Goal: Task Accomplishment & Management: Complete application form

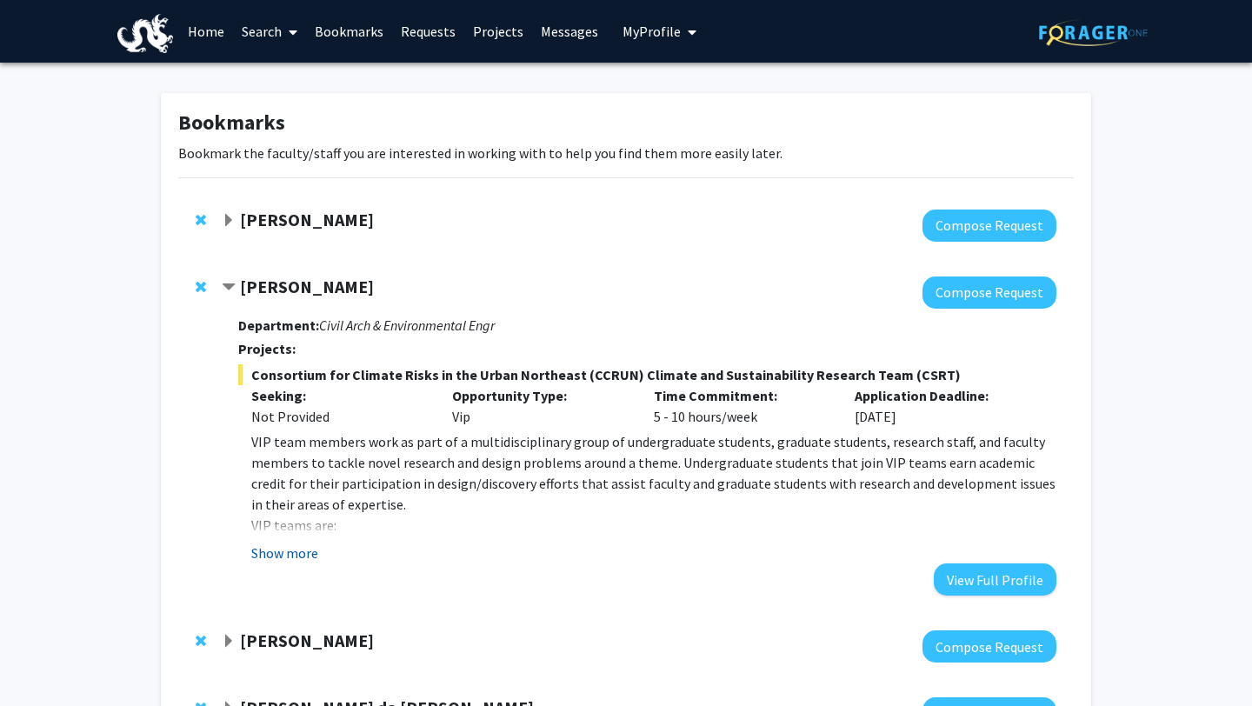
click at [288, 557] on button "Show more" at bounding box center [284, 553] width 67 height 21
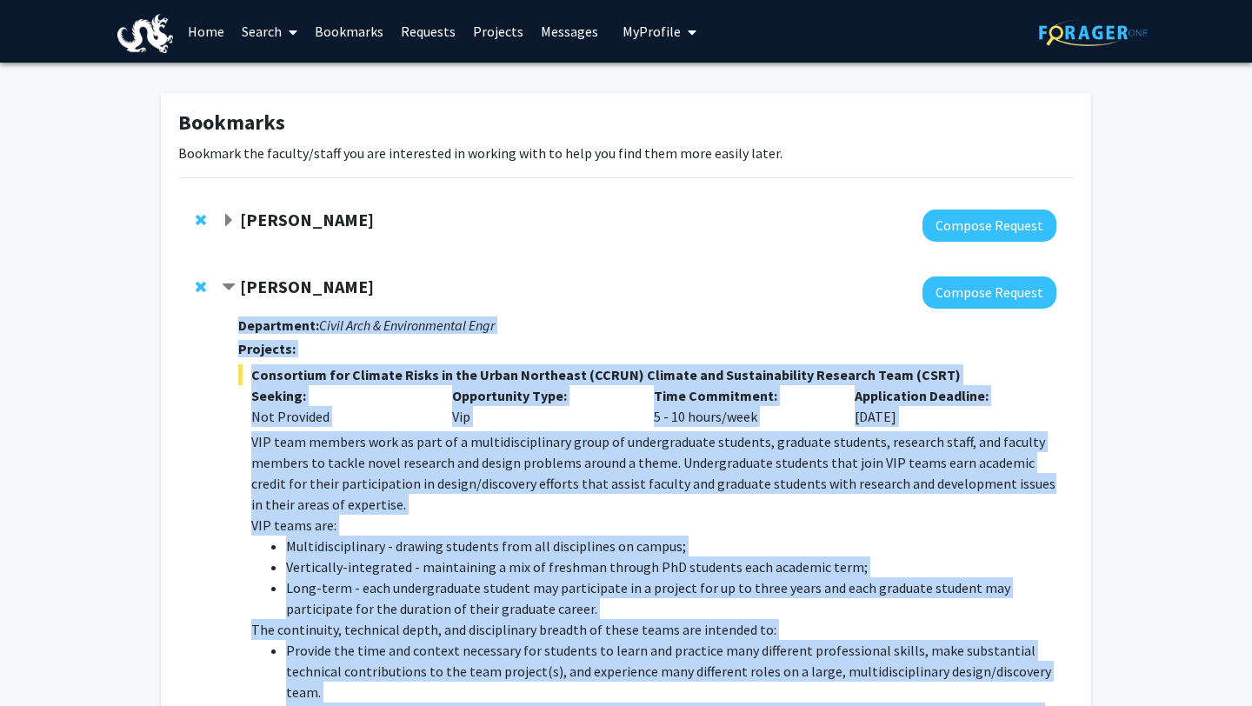
drag, startPoint x: 676, startPoint y: 351, endPoint x: 225, endPoint y: 319, distance: 451.6
copy div "Department: Civil Arch & Environmental Engr Projects: Consortium for Climate Ri…"
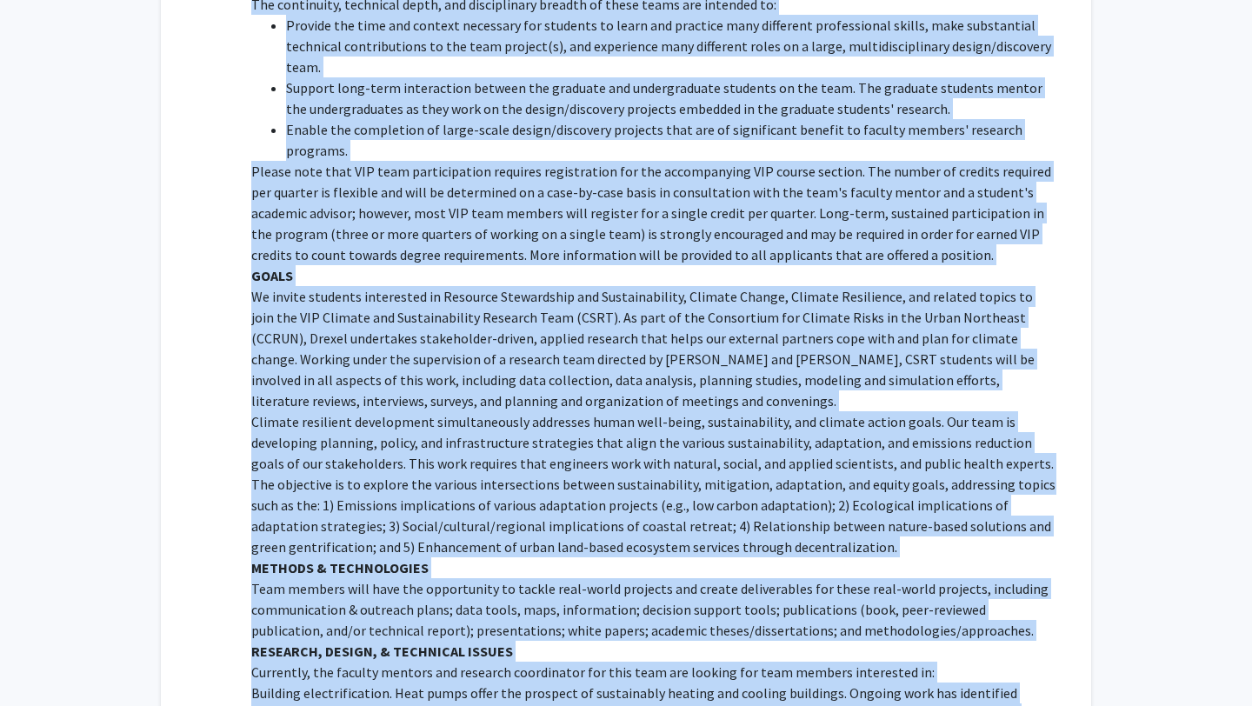
scroll to position [628, 0]
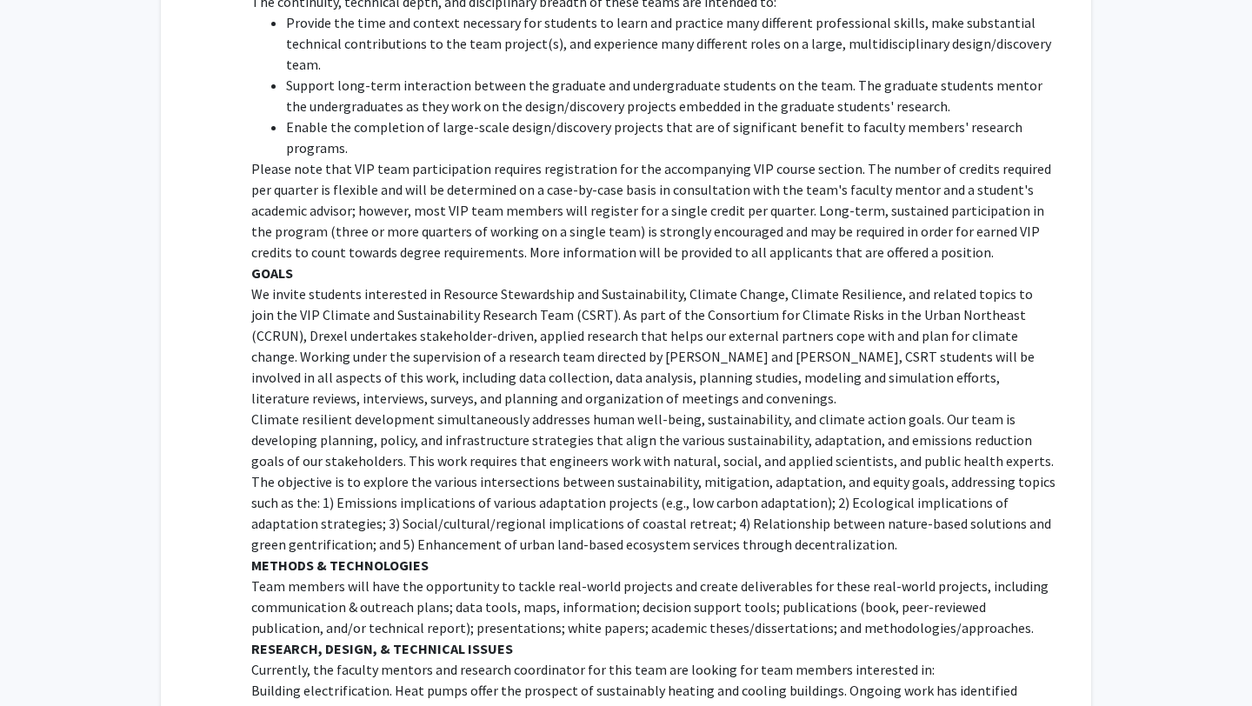
click at [299, 364] on p "We invite students interested in Resource Stewardship and Sustainability, Clima…" at bounding box center [653, 345] width 805 height 125
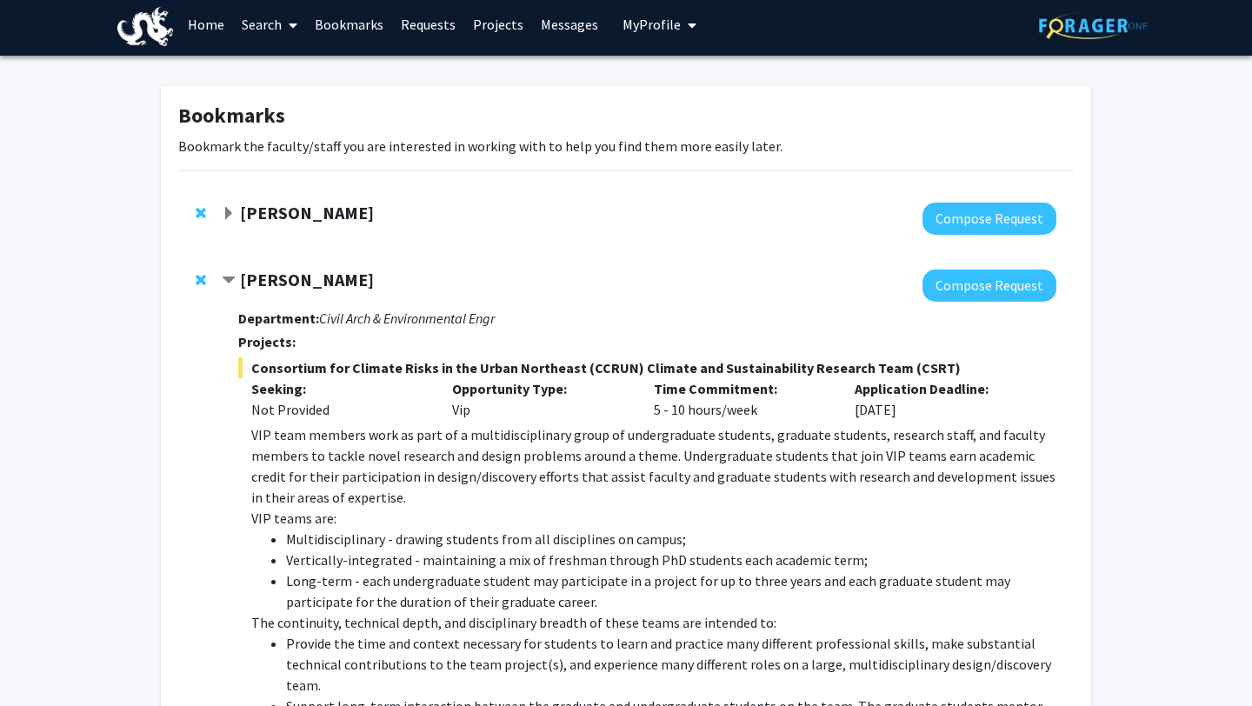
scroll to position [3, 0]
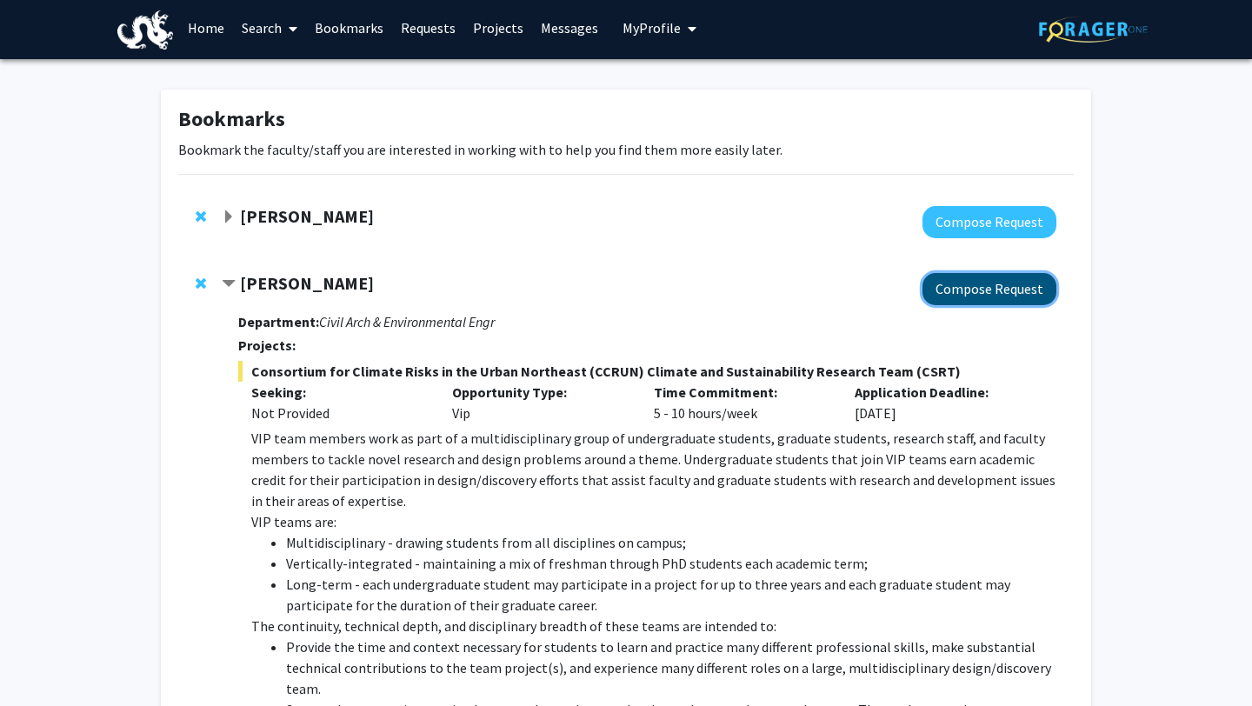
click at [972, 284] on button "Compose Request" at bounding box center [990, 289] width 134 height 32
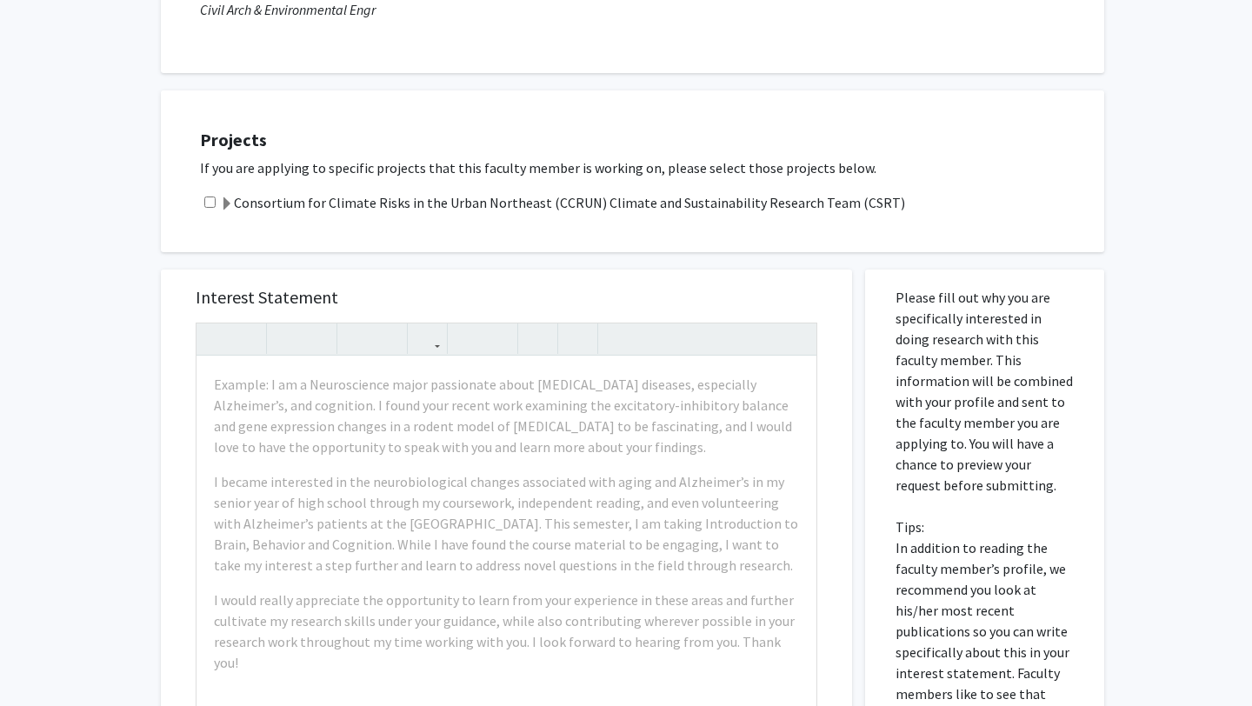
scroll to position [295, 0]
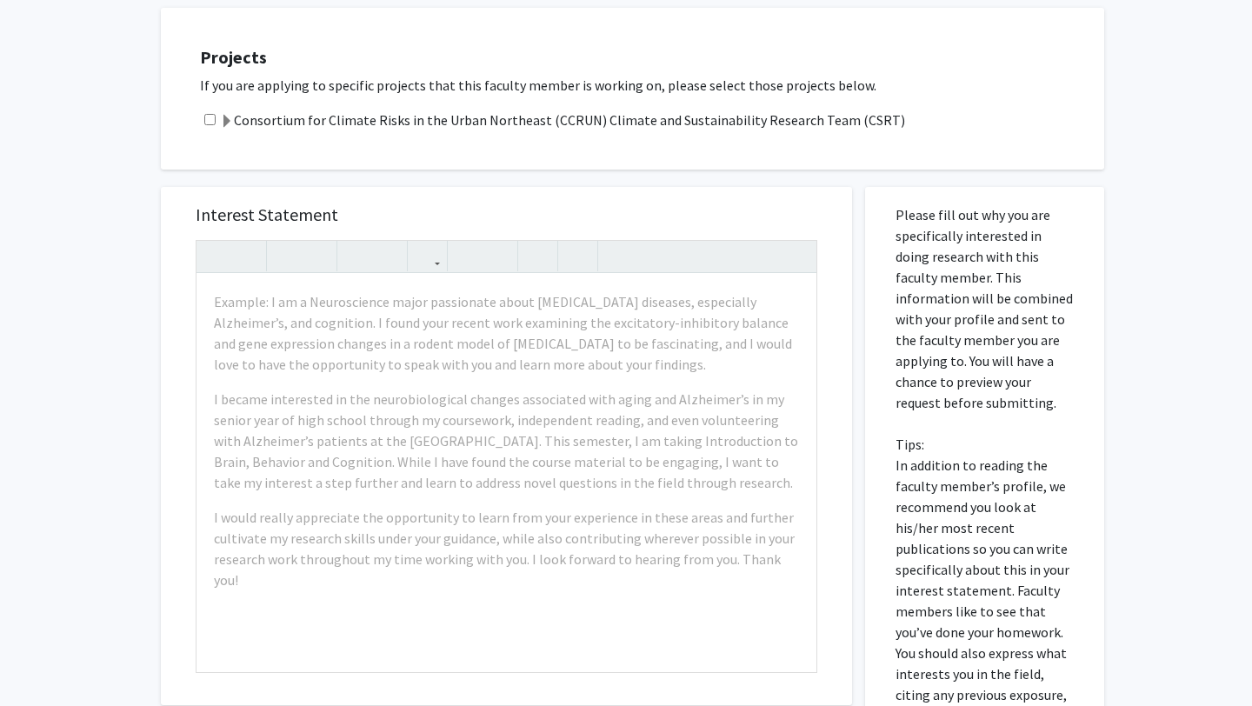
click at [220, 128] on span at bounding box center [227, 122] width 14 height 14
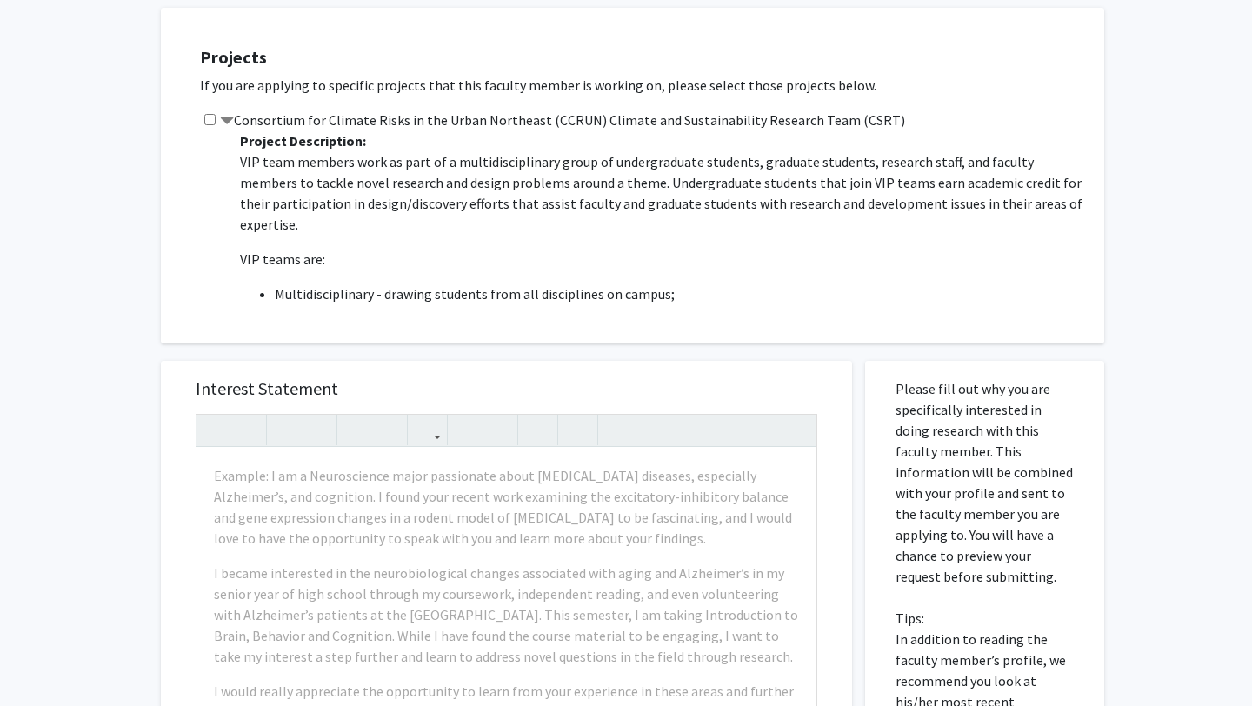
click at [204, 120] on input "checkbox" at bounding box center [209, 119] width 11 height 11
checkbox input "true"
click at [228, 119] on span at bounding box center [227, 122] width 14 height 14
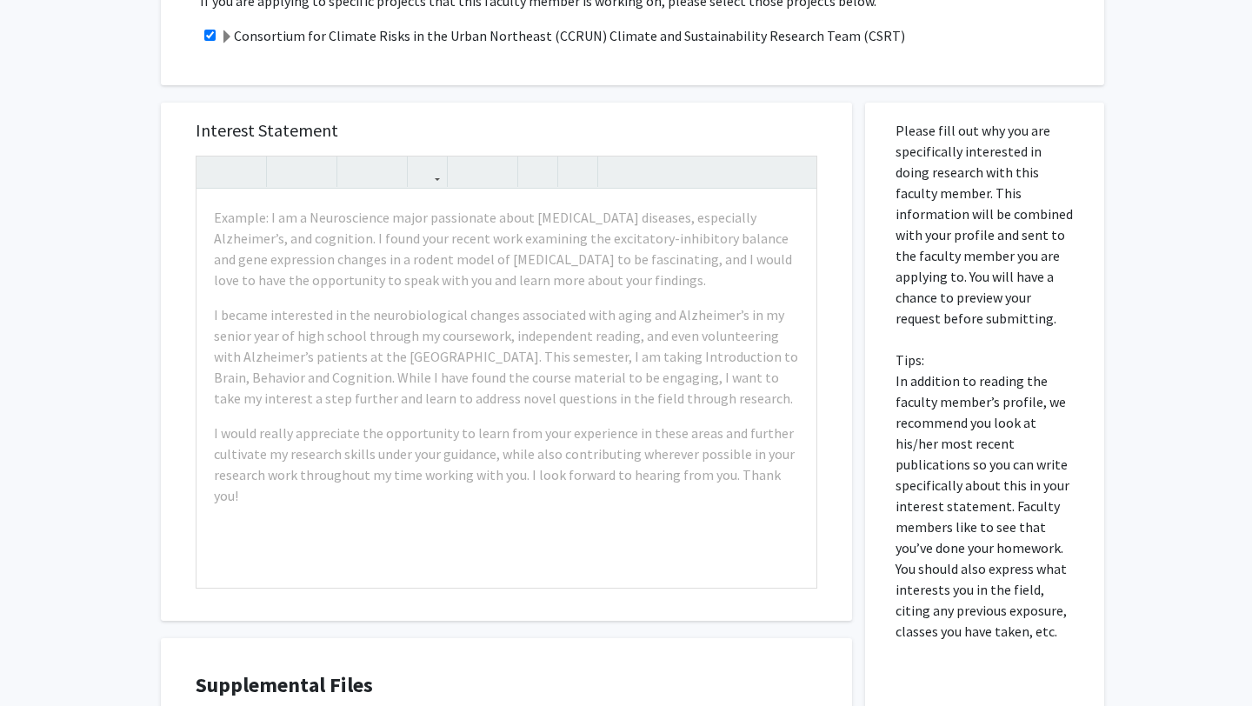
scroll to position [392, 0]
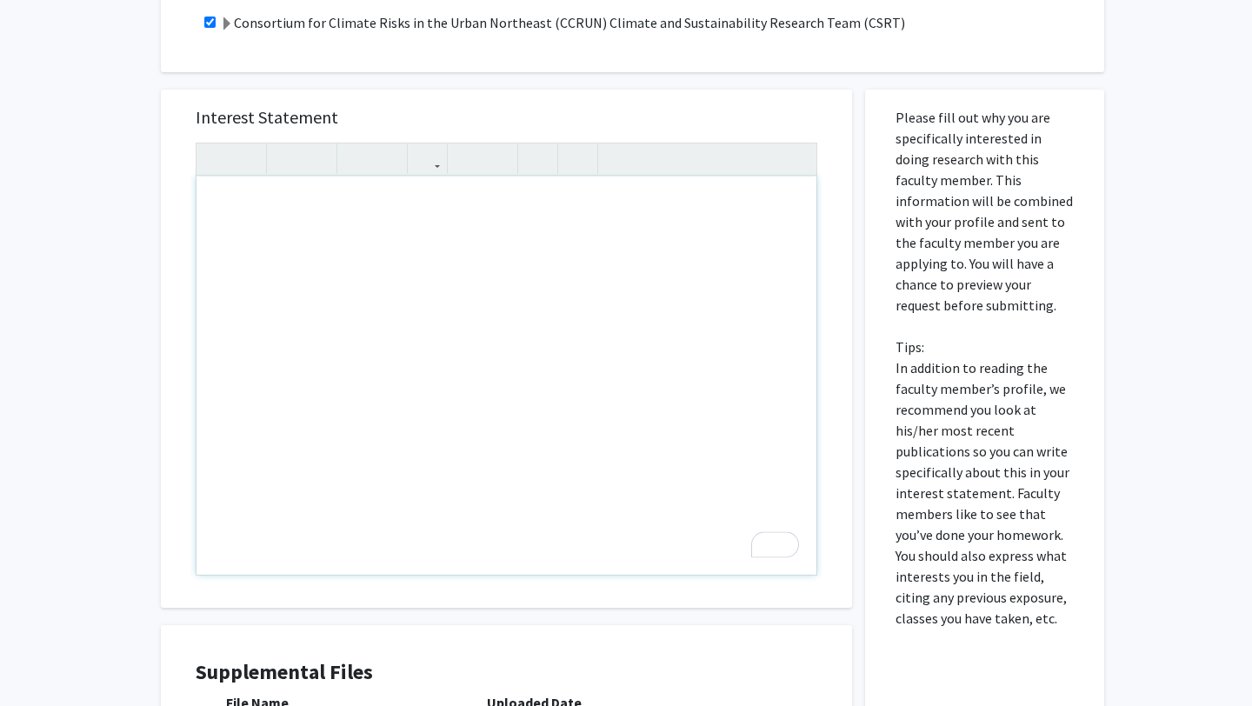
click at [637, 232] on div "To enrich screen reader interactions, please activate Accessibility in Grammarl…" at bounding box center [507, 376] width 620 height 398
paste div "To enrich screen reader interactions, please activate Accessibility in Grammarl…"
type textarea "<l>Ipsu Do. Sitametc adi El. Seddoe,</t><in><u>La etdo ma Aliq Enim, adm V qu n…"
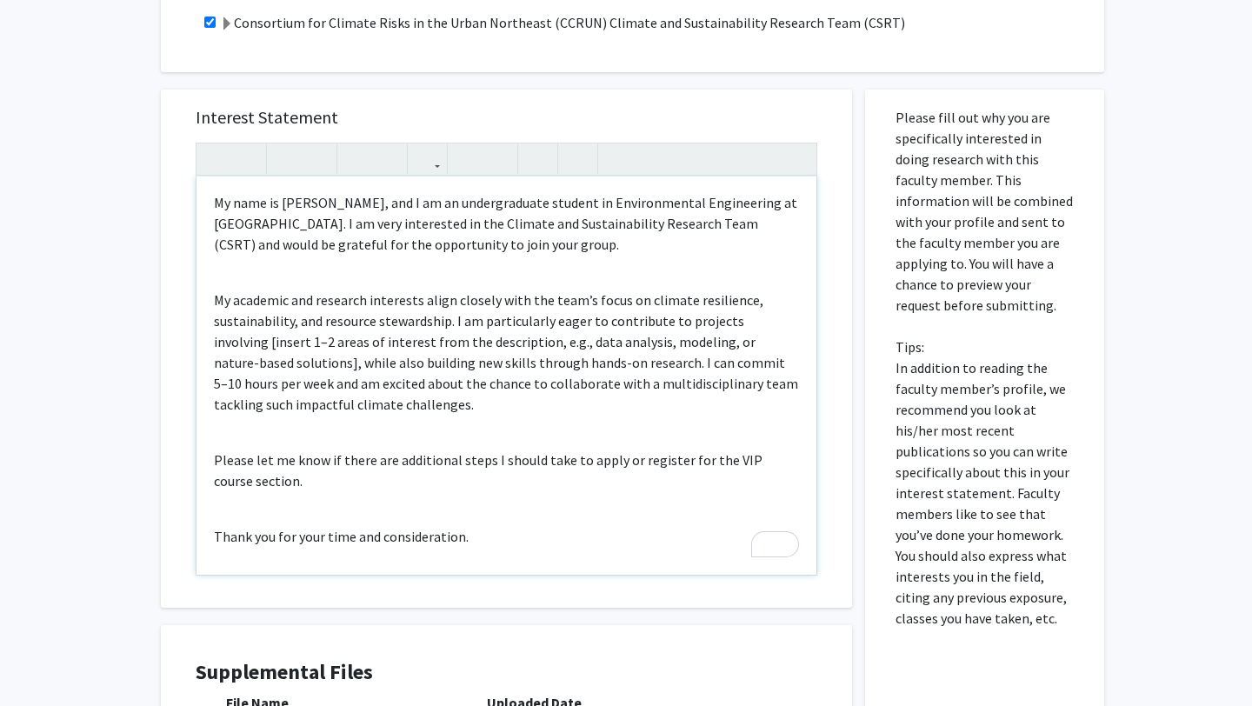
scroll to position [0, 0]
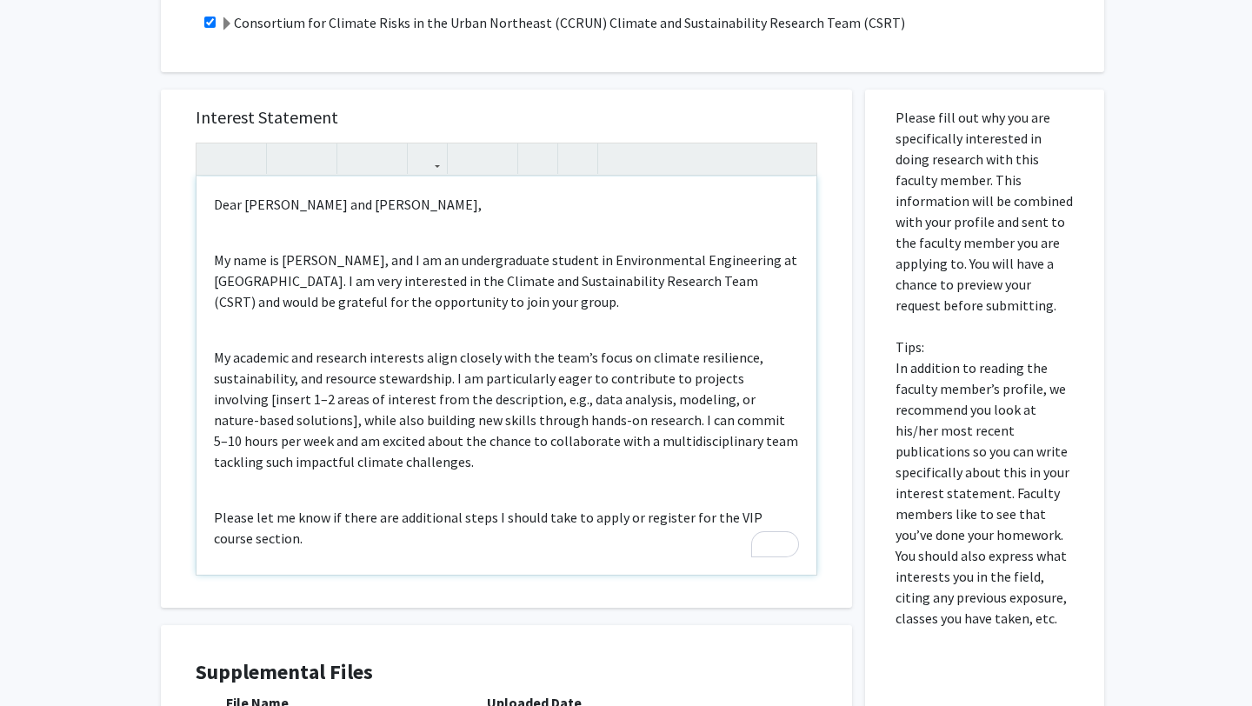
click at [450, 277] on p "My name is [PERSON_NAME], and I am an undergraduate student in Environmental En…" at bounding box center [506, 281] width 585 height 63
click at [403, 344] on div "Dear [PERSON_NAME] and [PERSON_NAME], My name is [PERSON_NAME], and I am an und…" at bounding box center [507, 376] width 620 height 398
click at [395, 330] on div "Dear [PERSON_NAME] and [PERSON_NAME], My name is [PERSON_NAME], and I am an und…" at bounding box center [507, 376] width 620 height 398
click at [382, 315] on div "Dear [PERSON_NAME] and [PERSON_NAME], My name is [PERSON_NAME], and I am an und…" at bounding box center [507, 376] width 620 height 398
click at [339, 312] on div "Dear [PERSON_NAME] and [PERSON_NAME], My name is [PERSON_NAME], and I am an und…" at bounding box center [507, 376] width 620 height 398
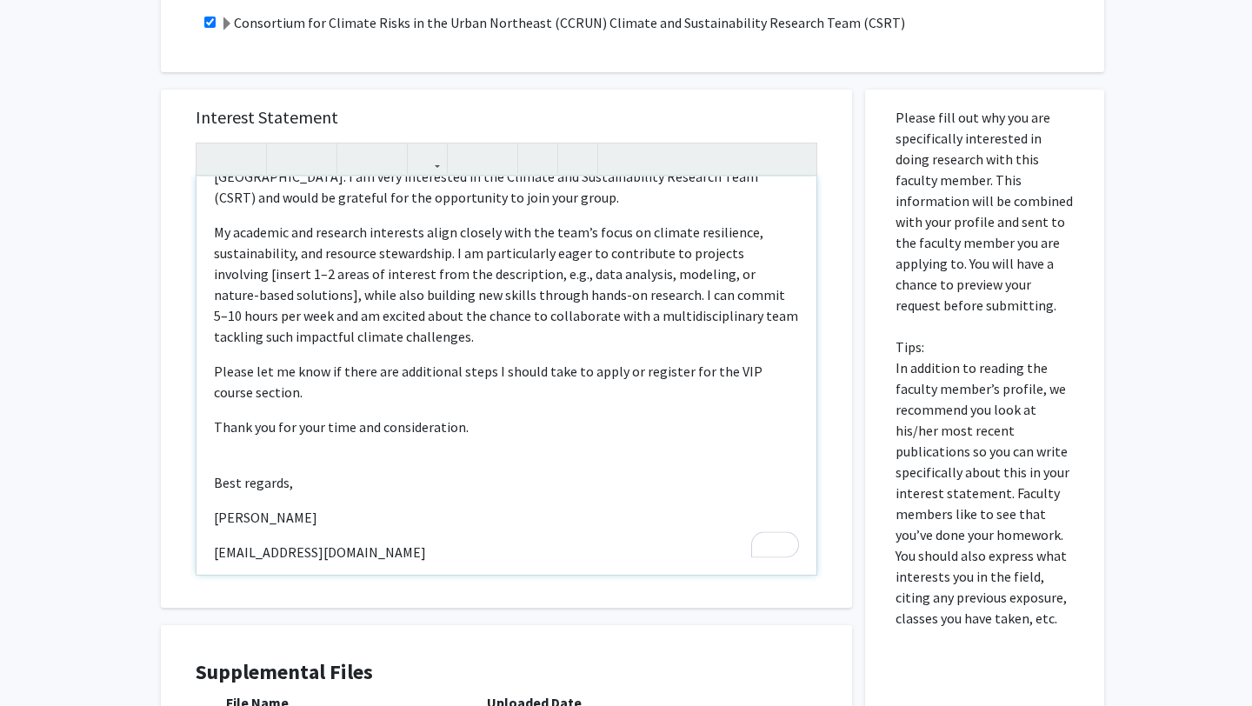
scroll to position [103, 0]
click at [508, 260] on p "My academic and research interests align closely with the team’s focus on clima…" at bounding box center [506, 285] width 585 height 125
click at [610, 297] on p "My academic and research interests align closely with the team’s focus on clima…" at bounding box center [506, 285] width 585 height 125
click at [544, 301] on p "My academic and research interests align closely with the team’s focus on clima…" at bounding box center [506, 285] width 585 height 125
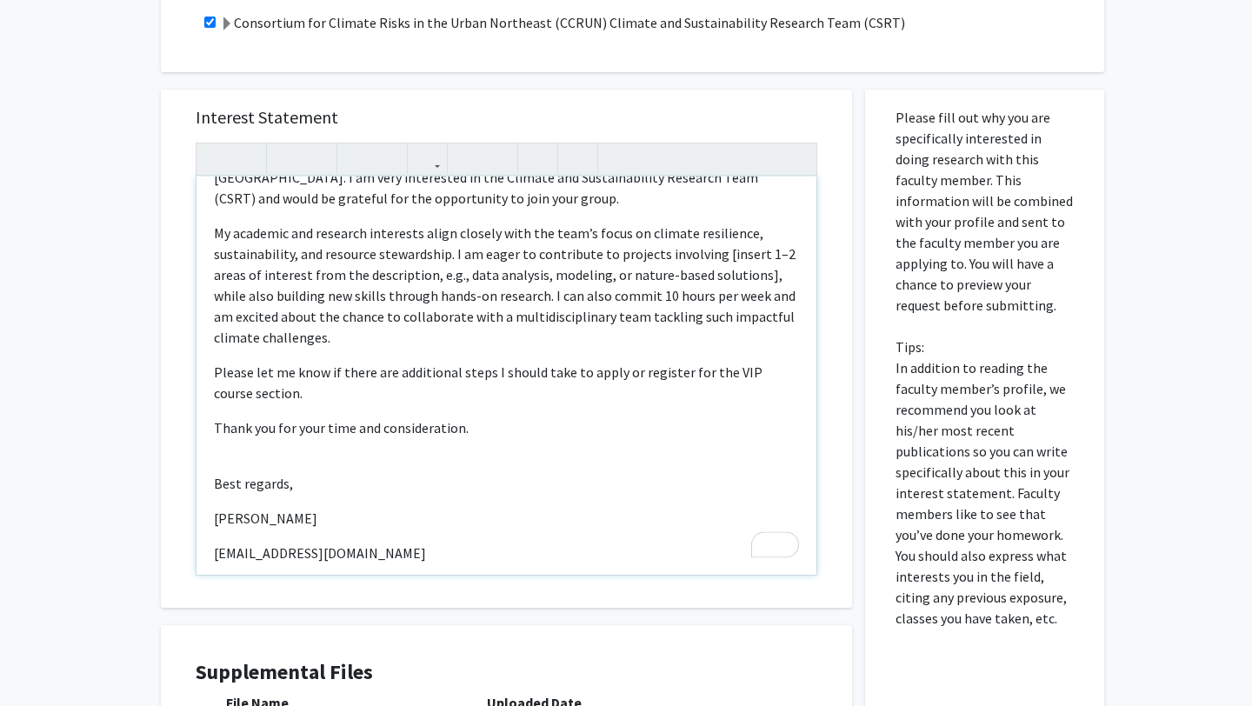
click at [673, 253] on p "My academic and research interests align closely with the team’s focus on clima…" at bounding box center [506, 285] width 585 height 125
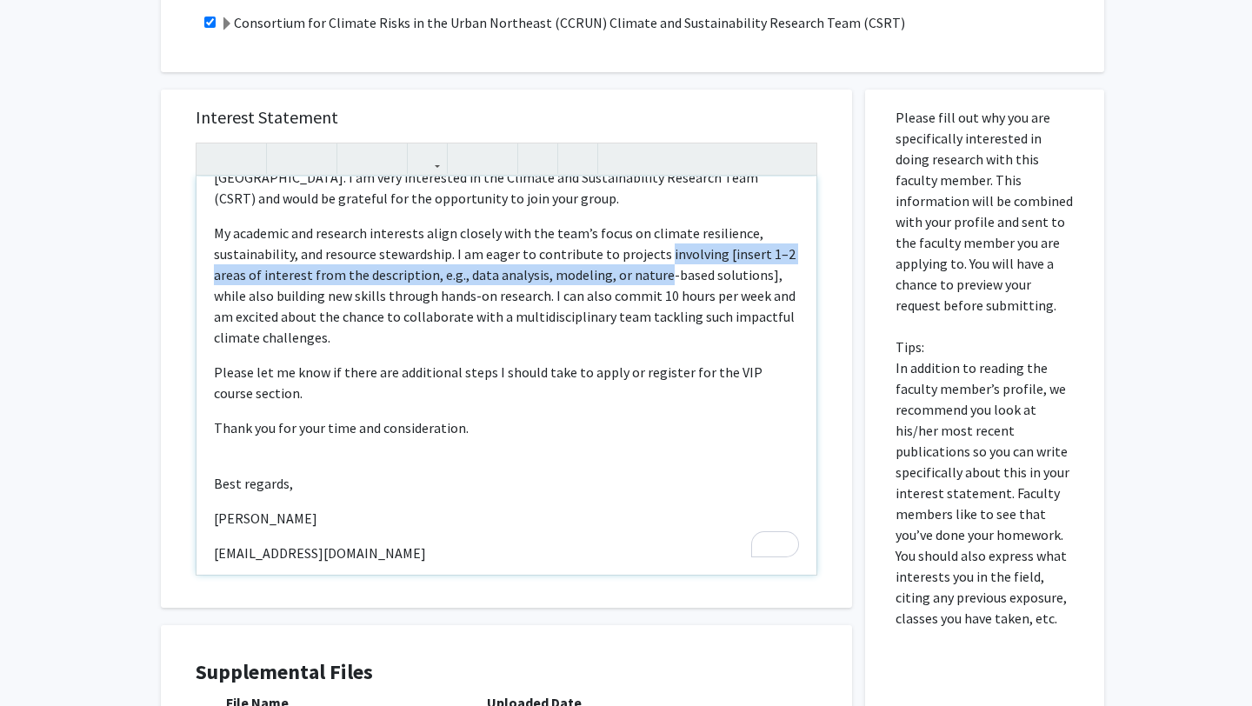
drag, startPoint x: 673, startPoint y: 253, endPoint x: 649, endPoint y: 274, distance: 32.1
click at [649, 274] on p "My academic and research interests align closely with the team’s focus on clima…" at bounding box center [506, 285] width 585 height 125
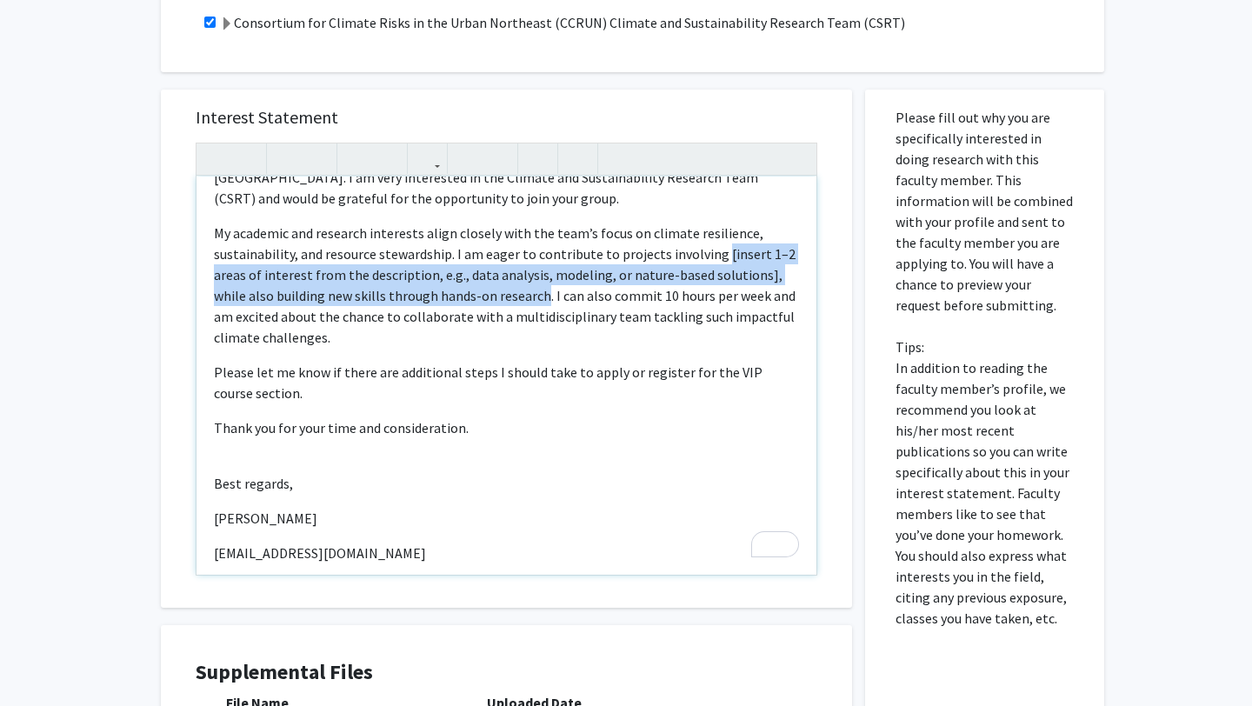
drag, startPoint x: 714, startPoint y: 261, endPoint x: 509, endPoint y: 305, distance: 210.0
click at [509, 305] on p "My academic and research interests align closely with the team’s focus on clima…" at bounding box center [506, 285] width 585 height 125
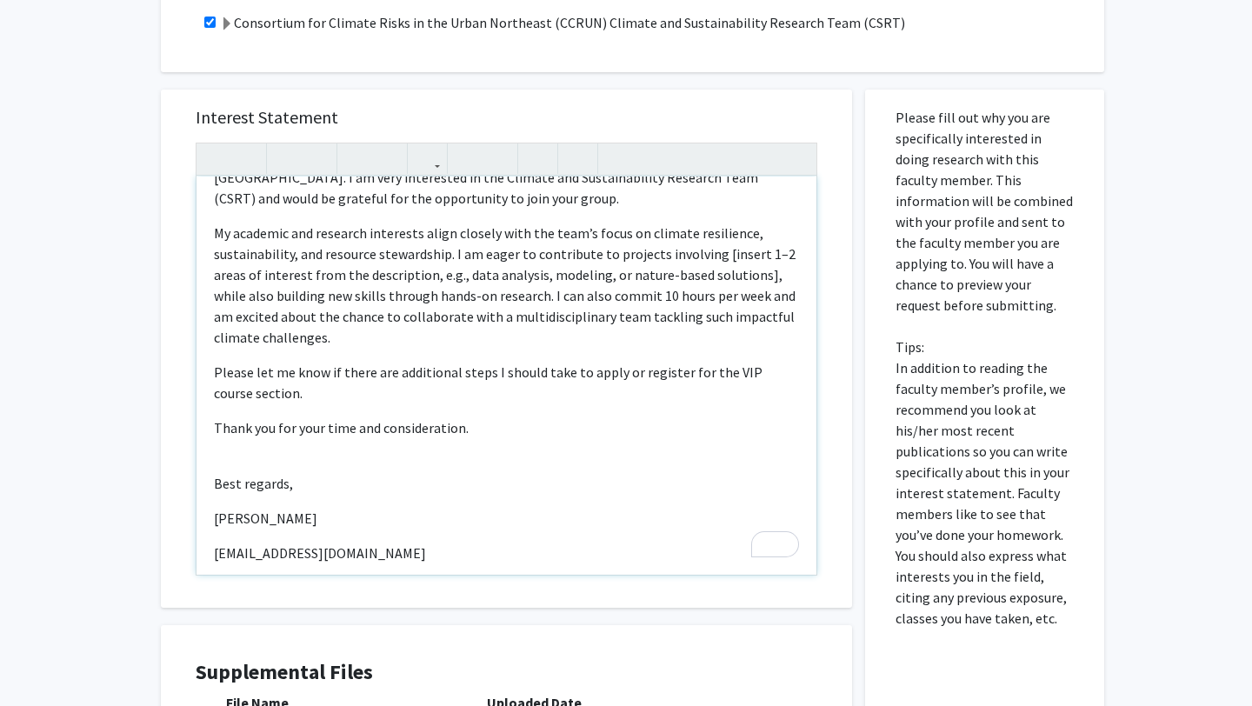
click at [754, 280] on p "My academic and research interests align closely with the team’s focus on clima…" at bounding box center [506, 285] width 585 height 125
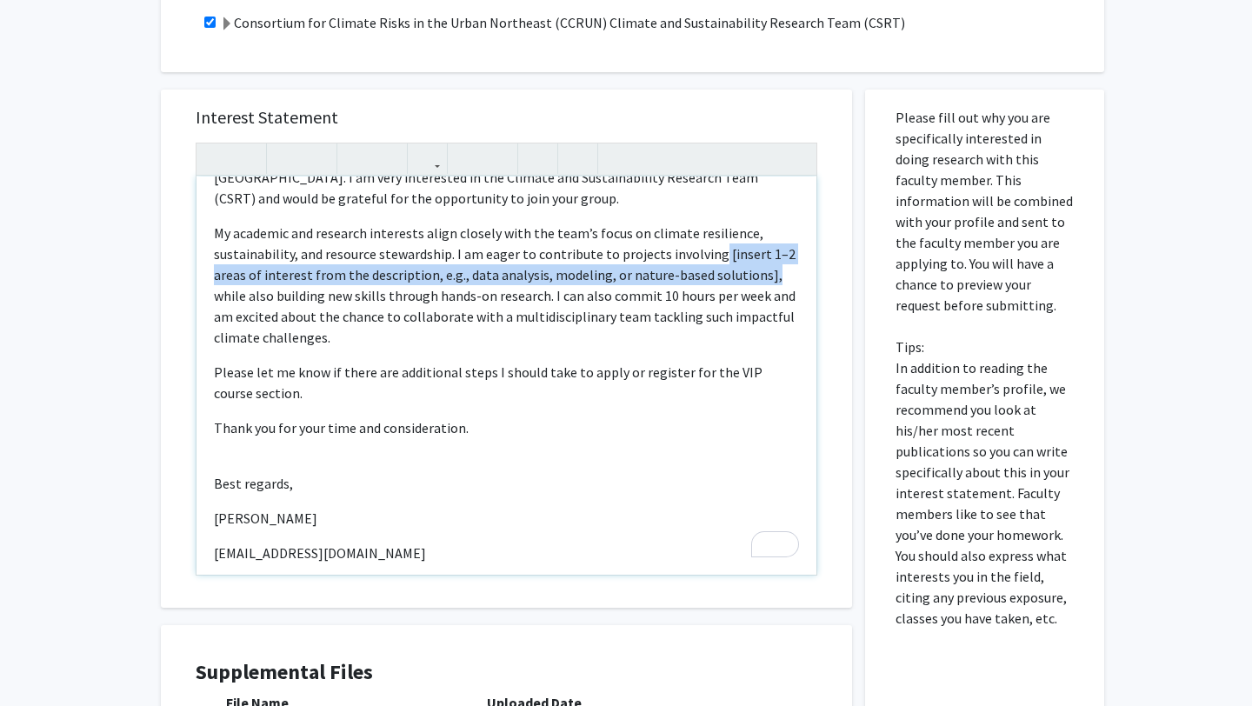
drag, startPoint x: 760, startPoint y: 280, endPoint x: 710, endPoint y: 257, distance: 55.6
click at [710, 257] on p "My academic and research interests align closely with the team’s focus on clima…" at bounding box center [506, 285] width 585 height 125
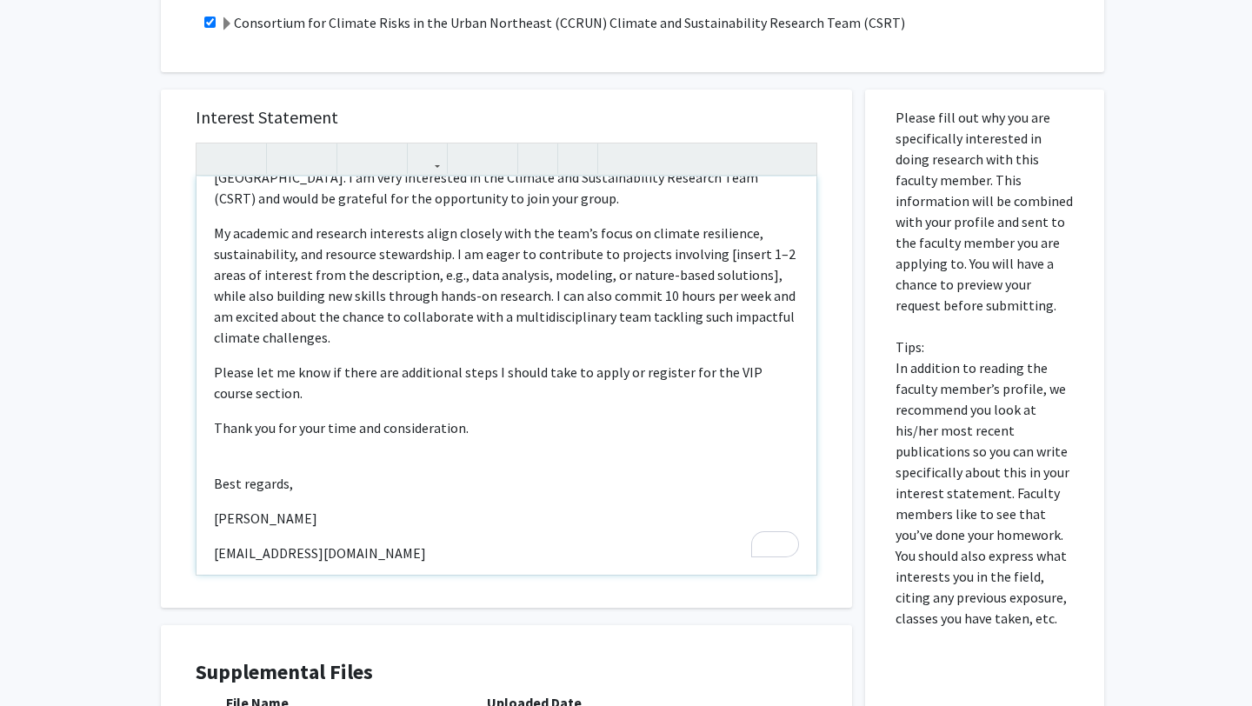
click at [557, 298] on p "My academic and research interests align closely with the team’s focus on clima…" at bounding box center [506, 285] width 585 height 125
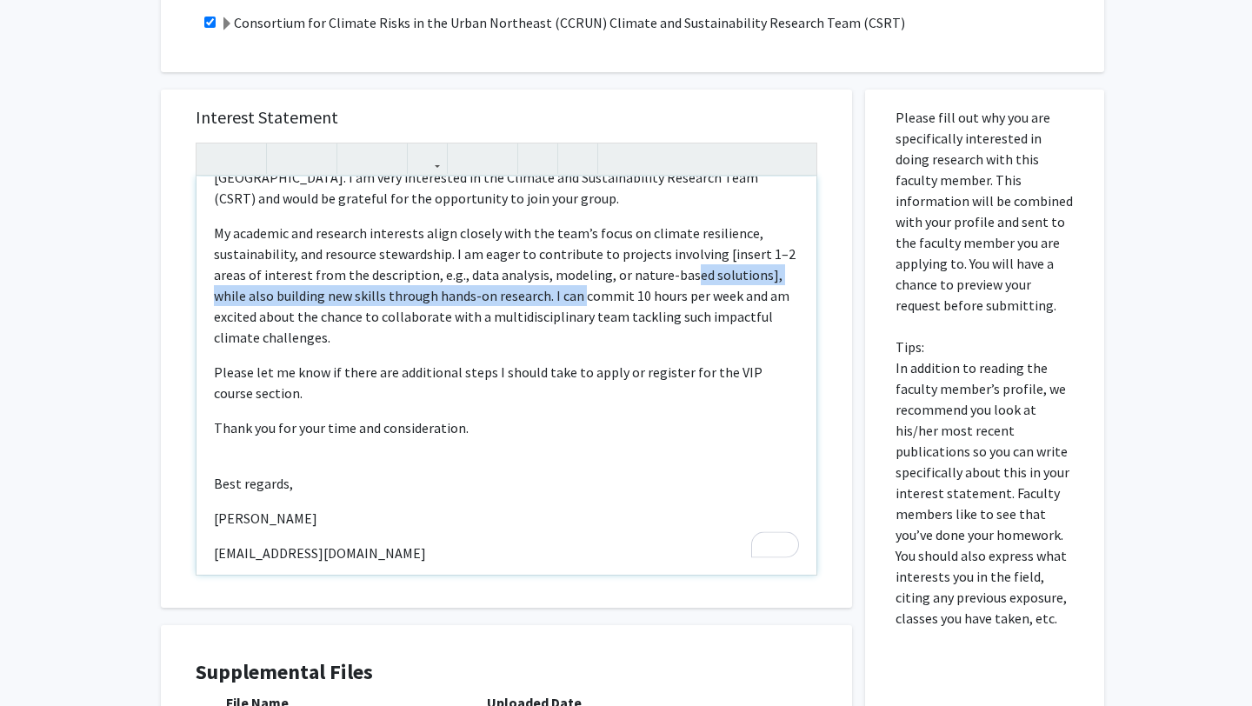
drag, startPoint x: 544, startPoint y: 295, endPoint x: 683, endPoint y: 266, distance: 141.2
click at [683, 266] on p "My academic and research interests align closely with the team’s focus on clima…" at bounding box center [506, 285] width 585 height 125
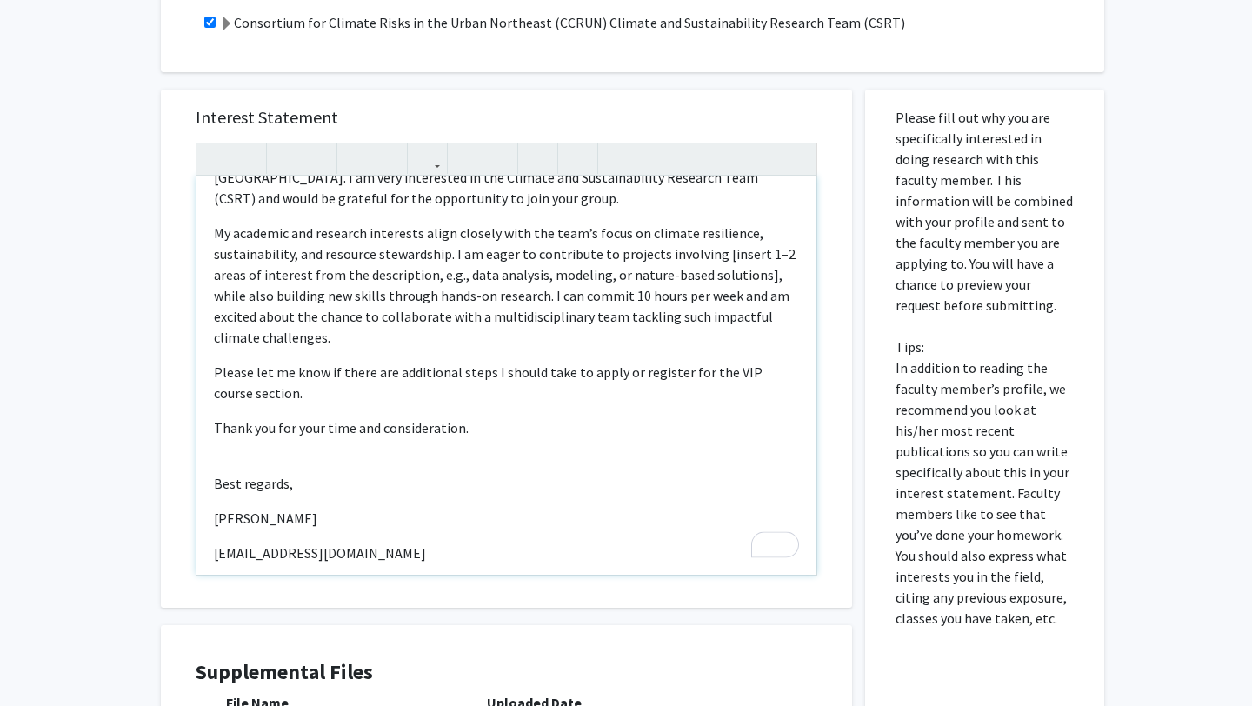
click at [568, 283] on p "My academic and research interests align closely with the team’s focus on clima…" at bounding box center [506, 285] width 585 height 125
click at [690, 252] on p "My academic and research interests align closely with the team’s focus on clima…" at bounding box center [506, 285] width 585 height 125
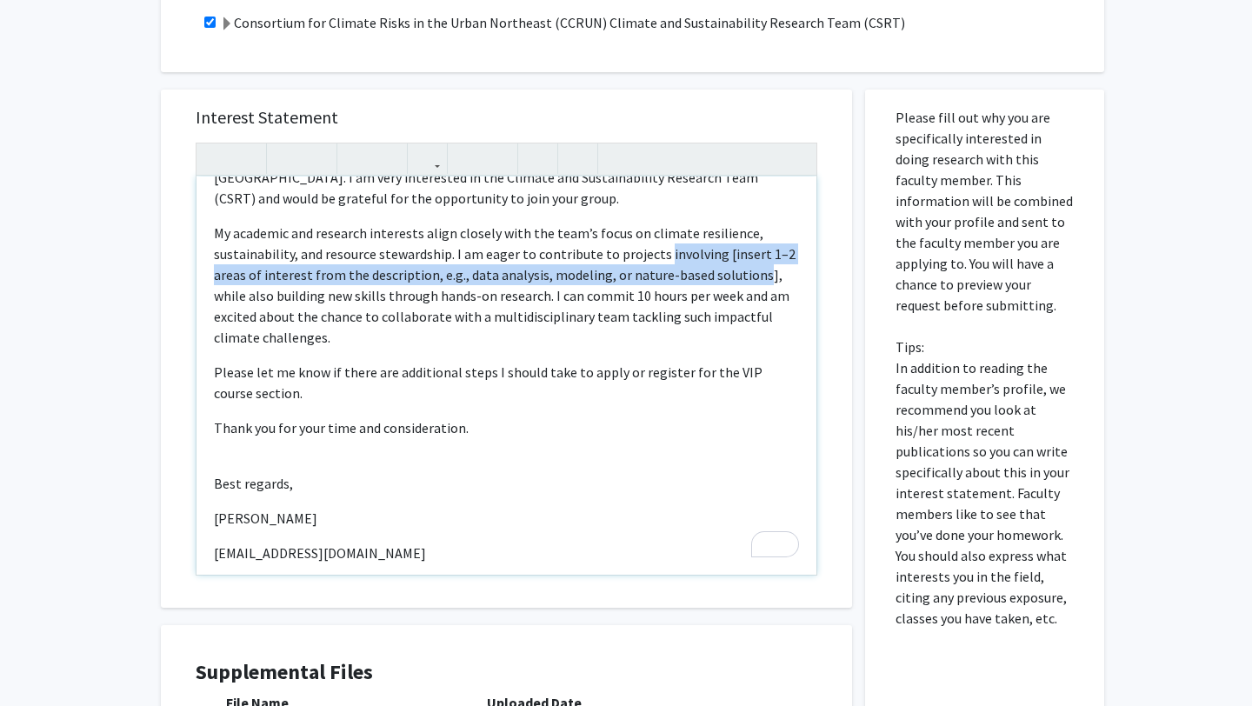
drag, startPoint x: 690, startPoint y: 252, endPoint x: 734, endPoint y: 284, distance: 54.8
click at [734, 284] on p "My academic and research interests align closely with the team’s focus on clima…" at bounding box center [506, 285] width 585 height 125
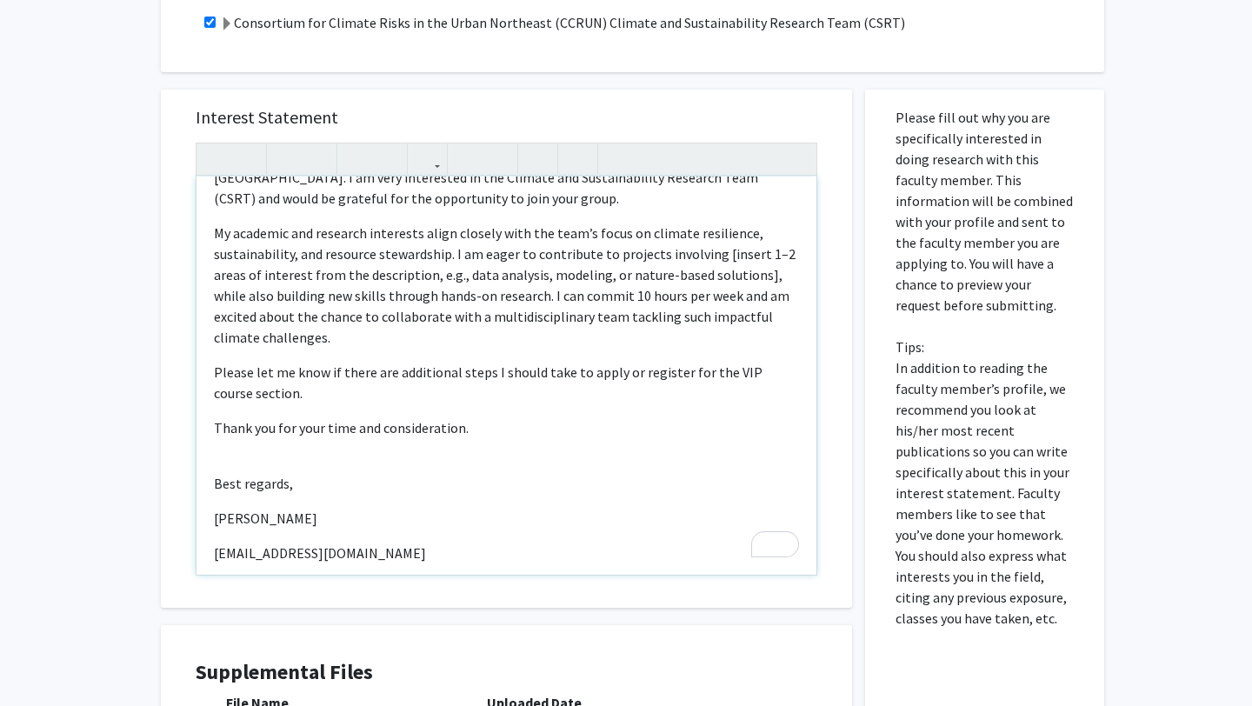
click at [680, 259] on p "My academic and research interests align closely with the team’s focus on clima…" at bounding box center [506, 285] width 585 height 125
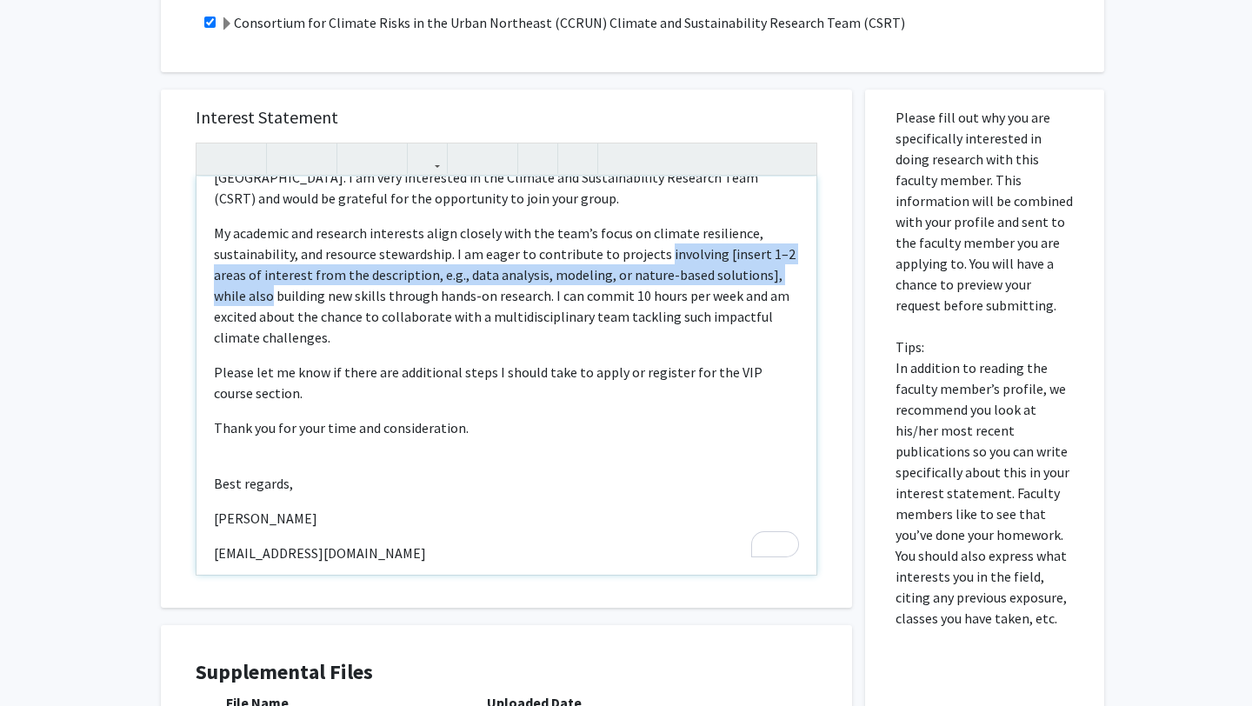
drag, startPoint x: 680, startPoint y: 259, endPoint x: 223, endPoint y: 298, distance: 459.1
click at [223, 298] on p "My academic and research interests align closely with the team’s focus on clima…" at bounding box center [506, 285] width 585 height 125
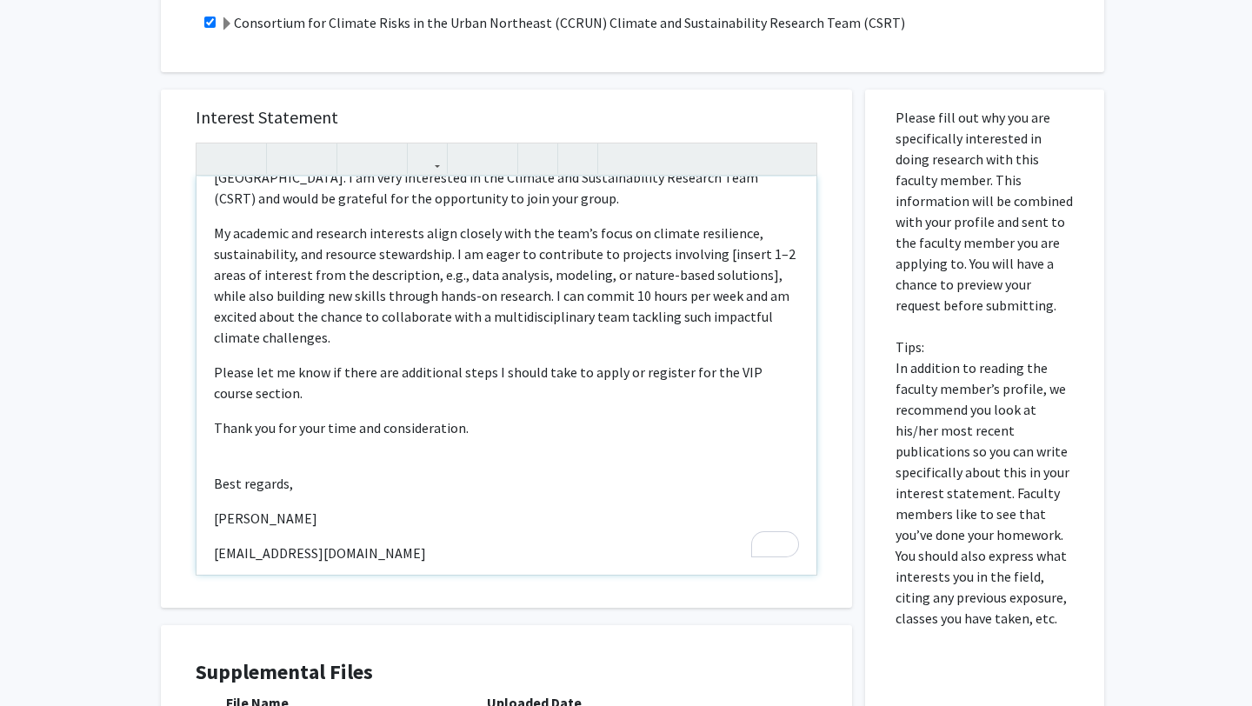
click at [635, 290] on p "My academic and research interests align closely with the team’s focus on clima…" at bounding box center [506, 285] width 585 height 125
click at [611, 256] on p "My academic and research interests align closely with the team’s focus on clima…" at bounding box center [506, 285] width 585 height 125
click at [495, 297] on p "My academic and research interests align closely with the team’s focus on clima…" at bounding box center [506, 285] width 585 height 125
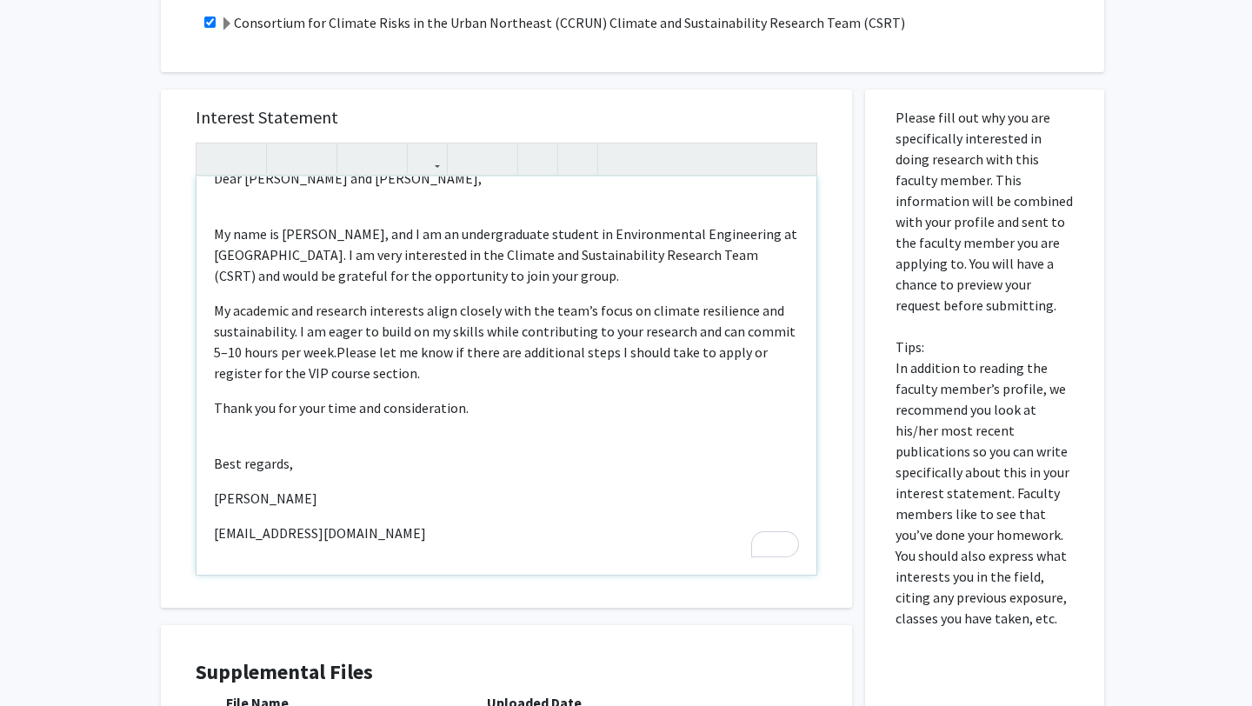
scroll to position [0, 0]
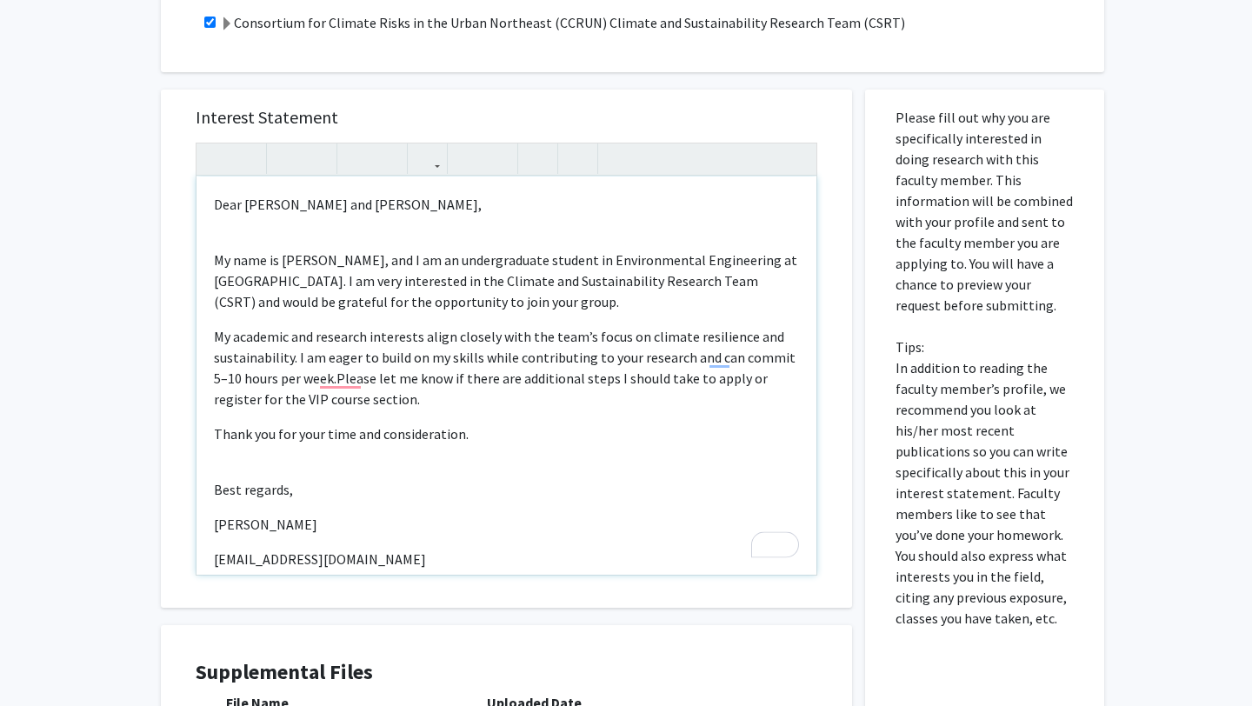
click at [796, 364] on p "My academic and research interests align closely with the team’s focus on clima…" at bounding box center [506, 367] width 585 height 83
click at [614, 432] on p "Thank you for your time and consideration." at bounding box center [506, 434] width 585 height 21
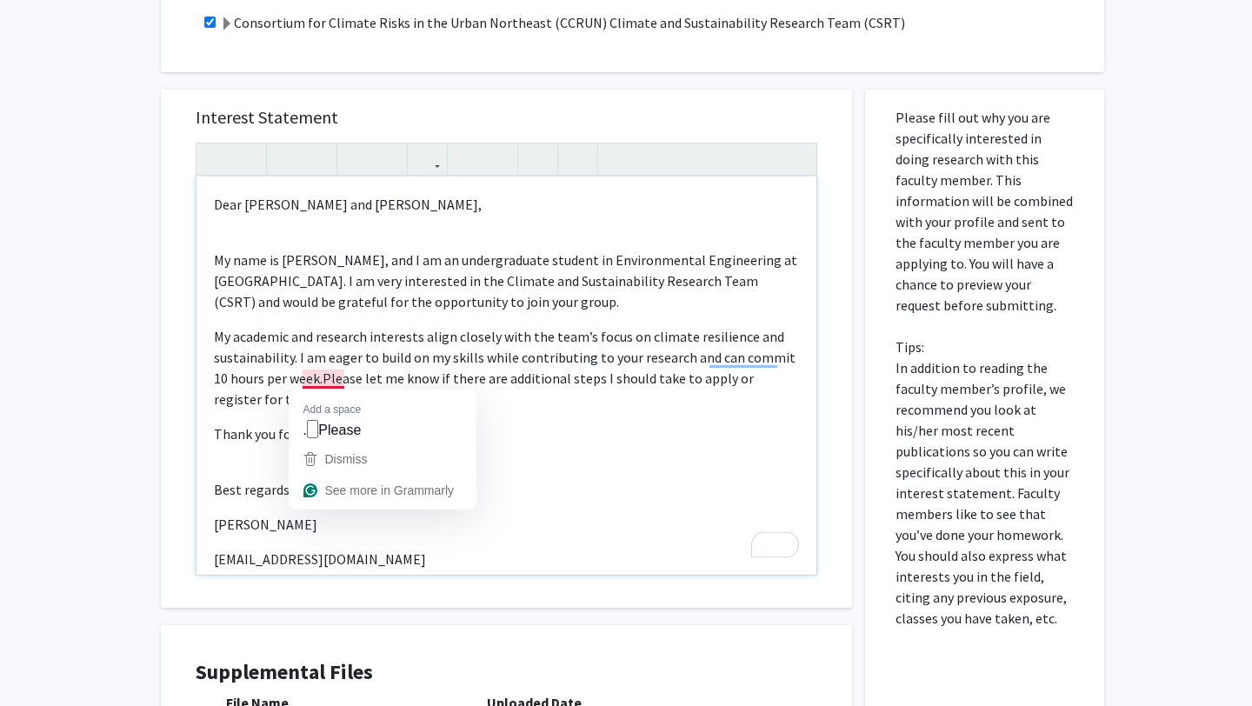
click at [303, 379] on p "My academic and research interests align closely with the team’s focus on clima…" at bounding box center [506, 367] width 585 height 83
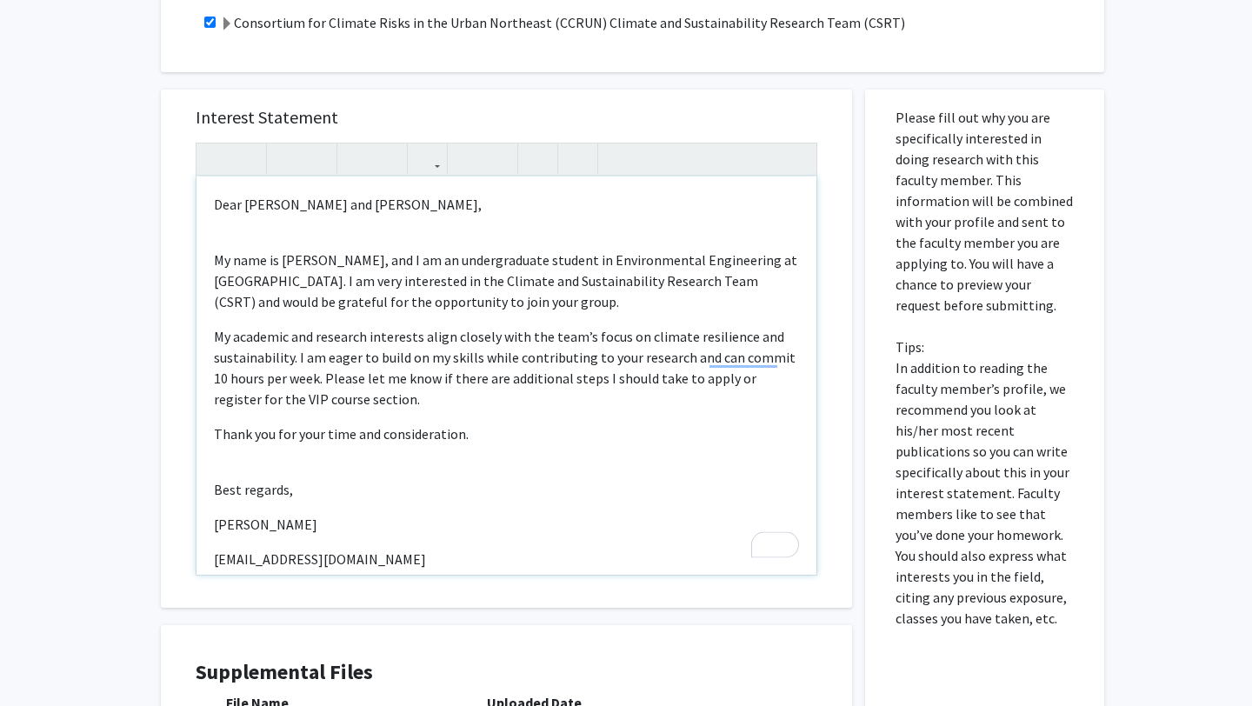
click at [572, 451] on div "Dear [PERSON_NAME] and [PERSON_NAME], My name is [PERSON_NAME], and I am an und…" at bounding box center [507, 376] width 620 height 398
click at [310, 382] on p "My academic and research interests align closely with the team’s focus on clima…" at bounding box center [506, 367] width 585 height 83
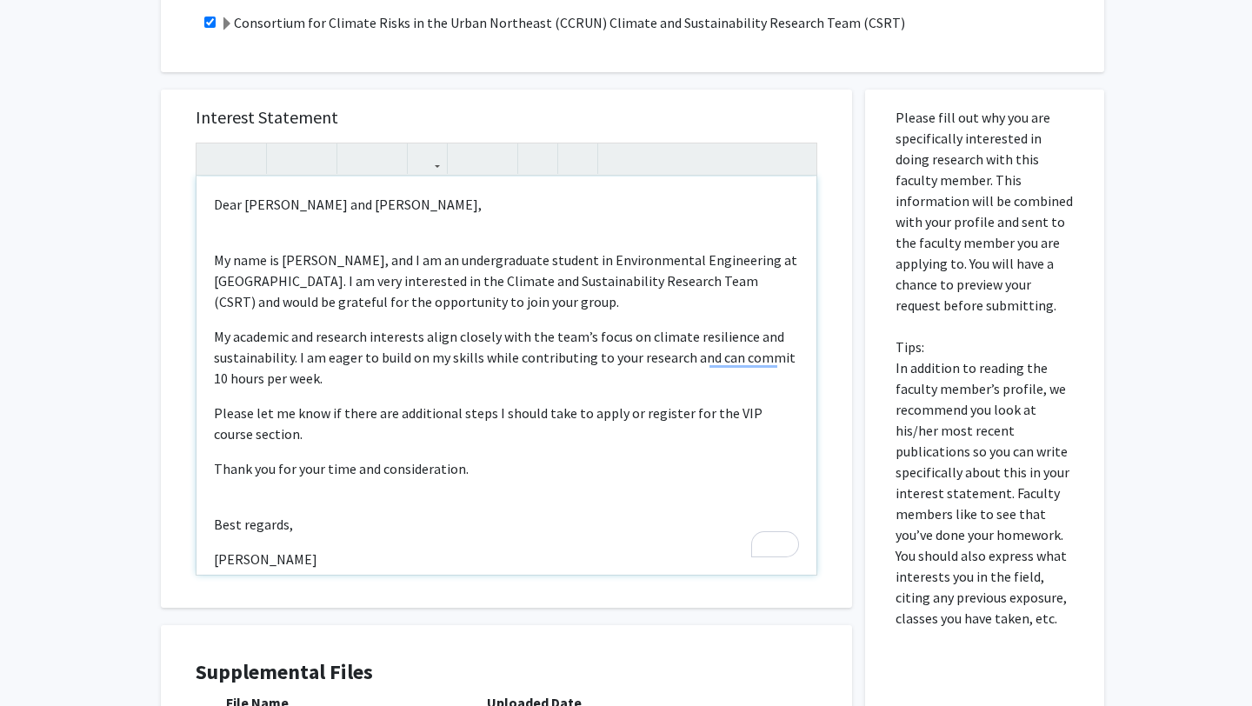
click at [620, 417] on p "Please let me know if there are additional steps I should take to apply or regi…" at bounding box center [506, 424] width 585 height 42
drag, startPoint x: 620, startPoint y: 417, endPoint x: 277, endPoint y: 431, distance: 342.9
click at [277, 431] on p "Please let me know if there are additional steps I should take to apply or regi…" at bounding box center [506, 424] width 585 height 42
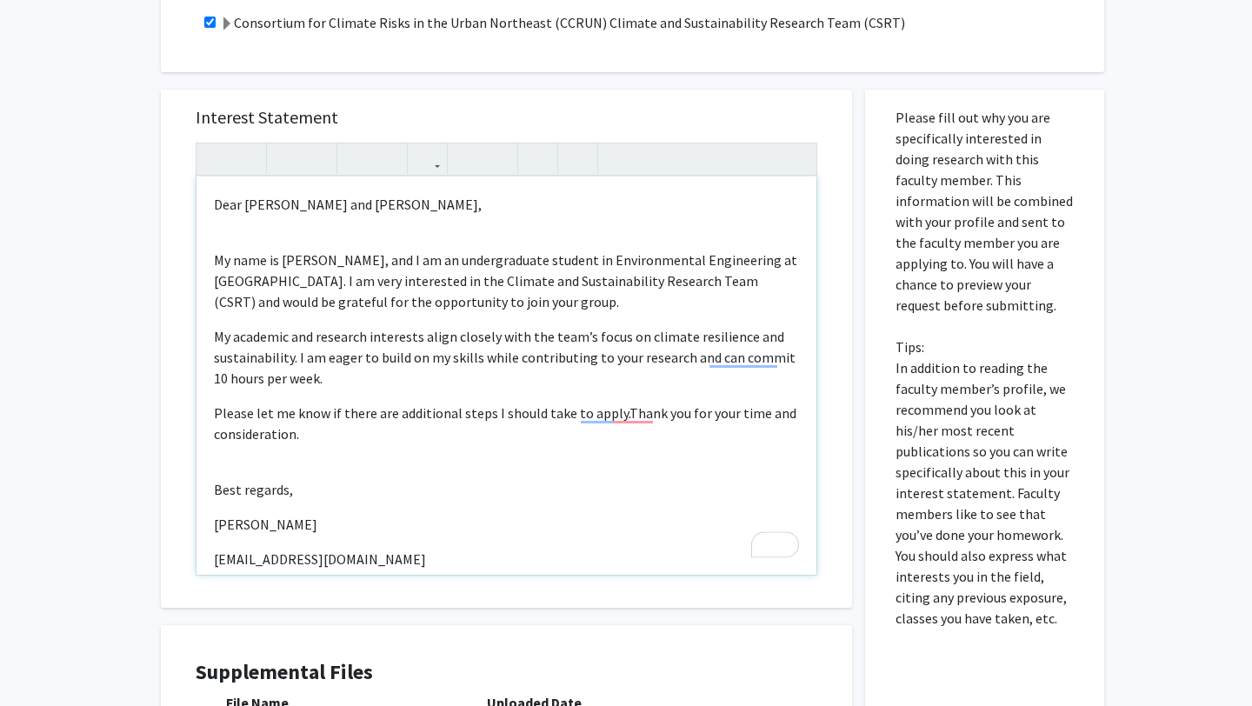
type textarea "<p>Dear [PERSON_NAME] and [PERSON_NAME],</p><br><p>My name is [PERSON_NAME], an…"
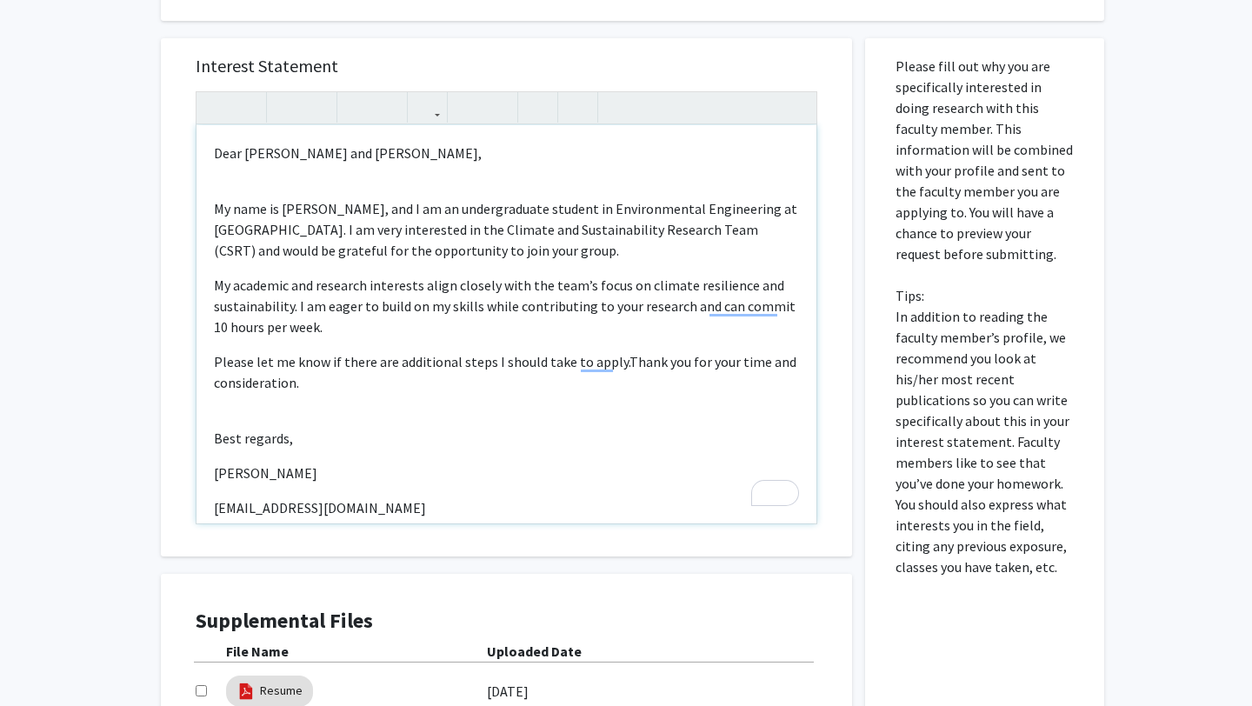
scroll to position [26, 0]
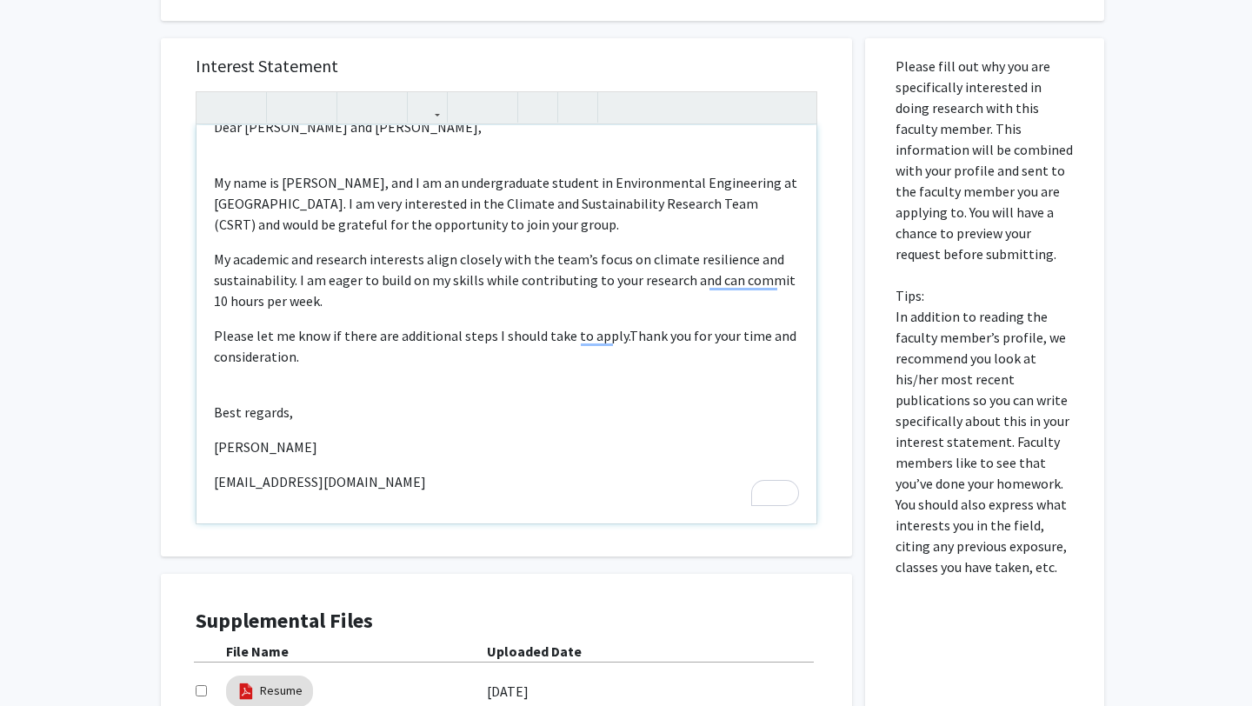
click at [237, 451] on p "[PERSON_NAME]" at bounding box center [506, 447] width 585 height 21
click at [234, 432] on div "Dear [PERSON_NAME] and [PERSON_NAME], My name is [PERSON_NAME], and I am an und…" at bounding box center [507, 324] width 620 height 398
click at [231, 369] on div "Dear [PERSON_NAME] and [PERSON_NAME], My name is [PERSON_NAME], and I am an und…" at bounding box center [507, 324] width 620 height 398
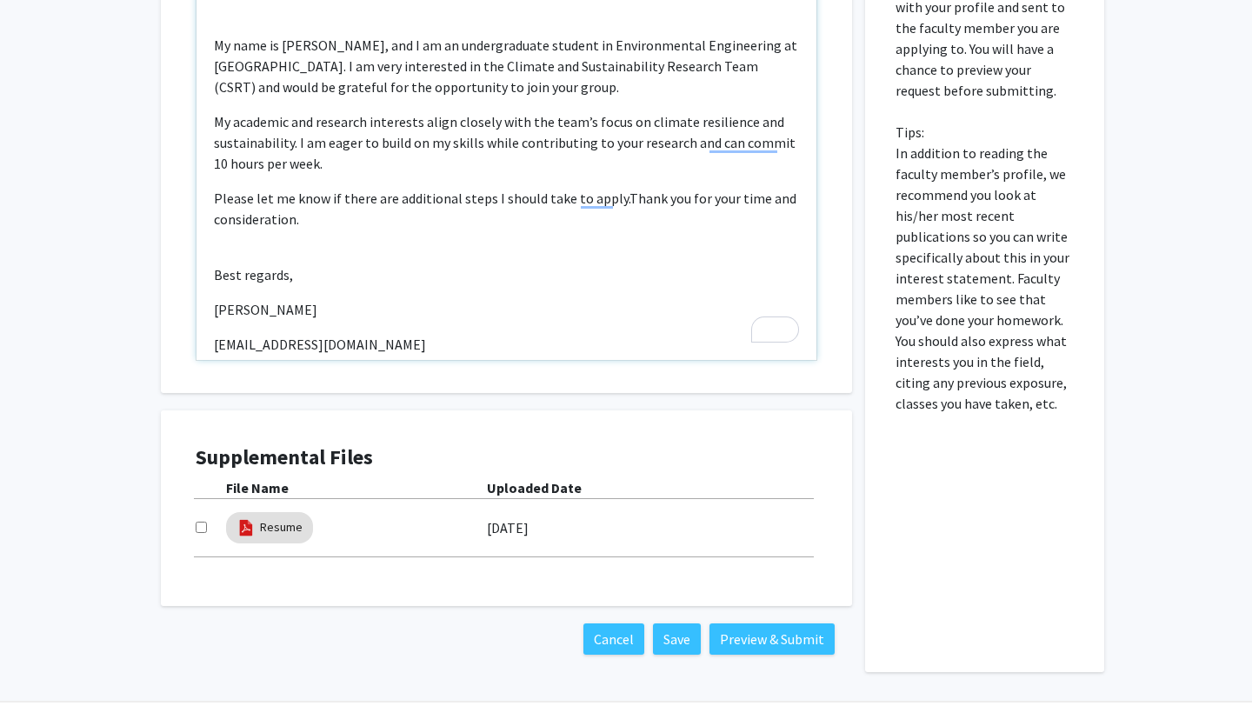
scroll to position [664, 0]
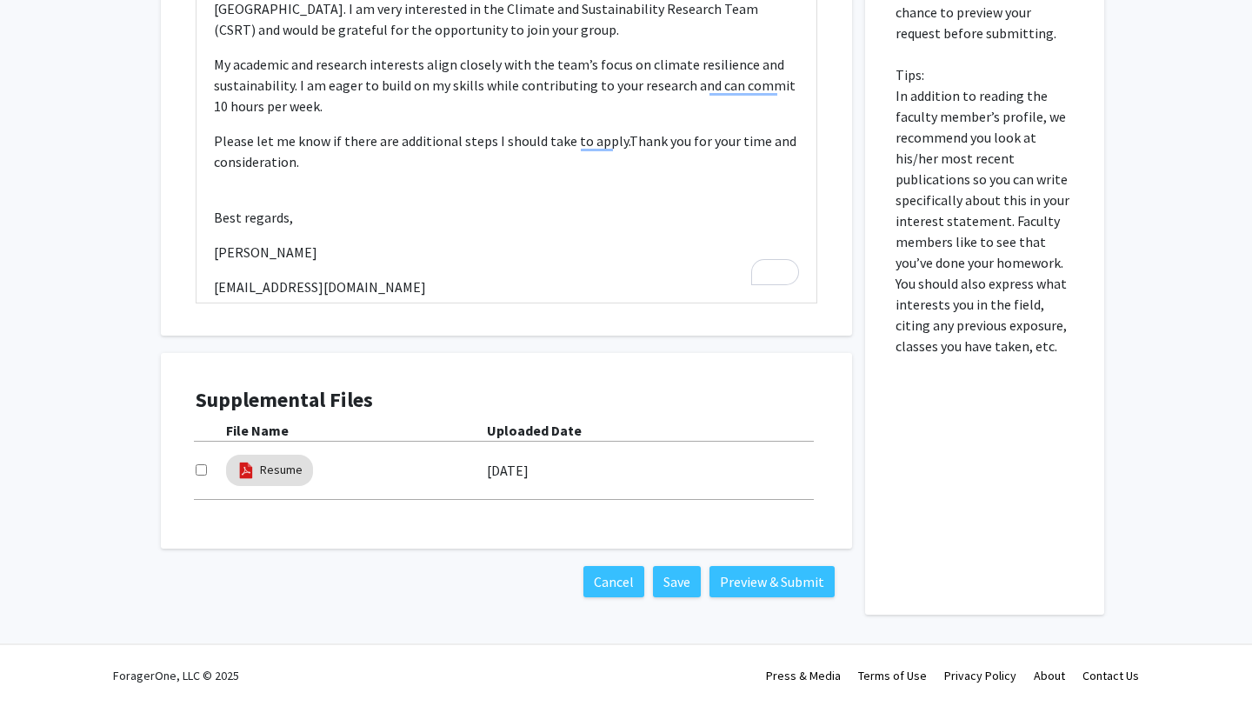
click at [203, 466] on input "checkbox" at bounding box center [201, 469] width 11 height 11
checkbox input "true"
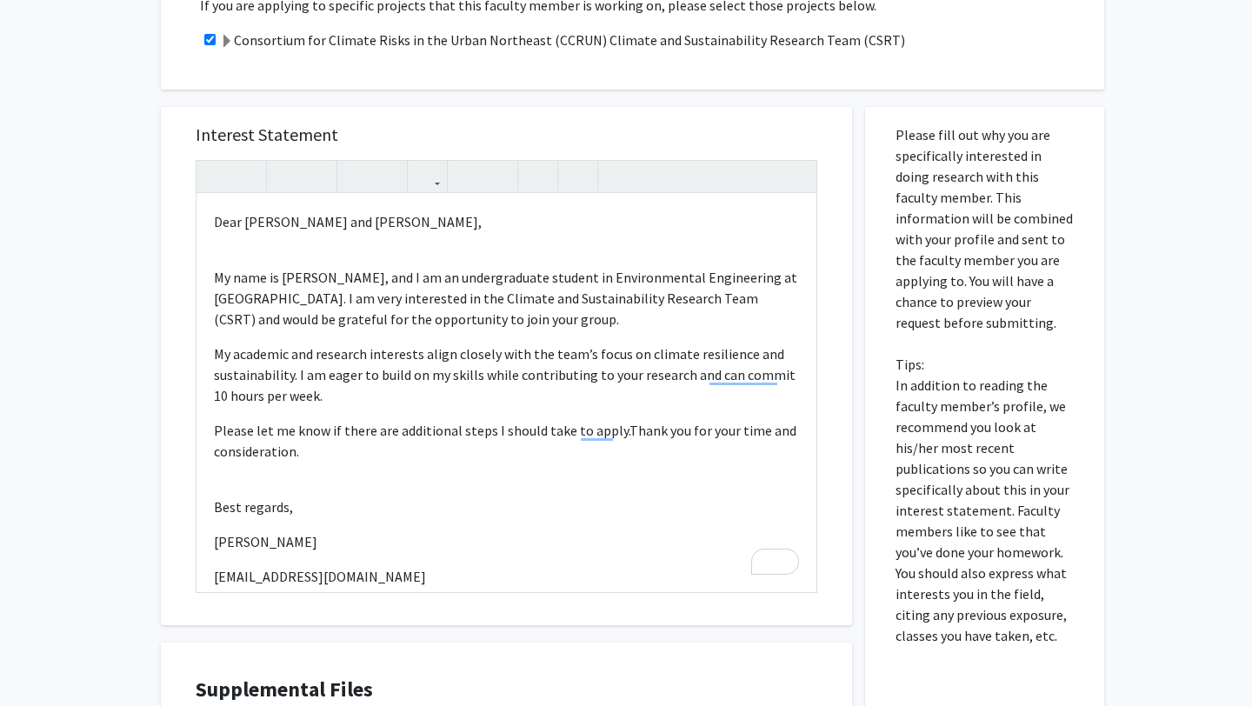
scroll to position [383, 0]
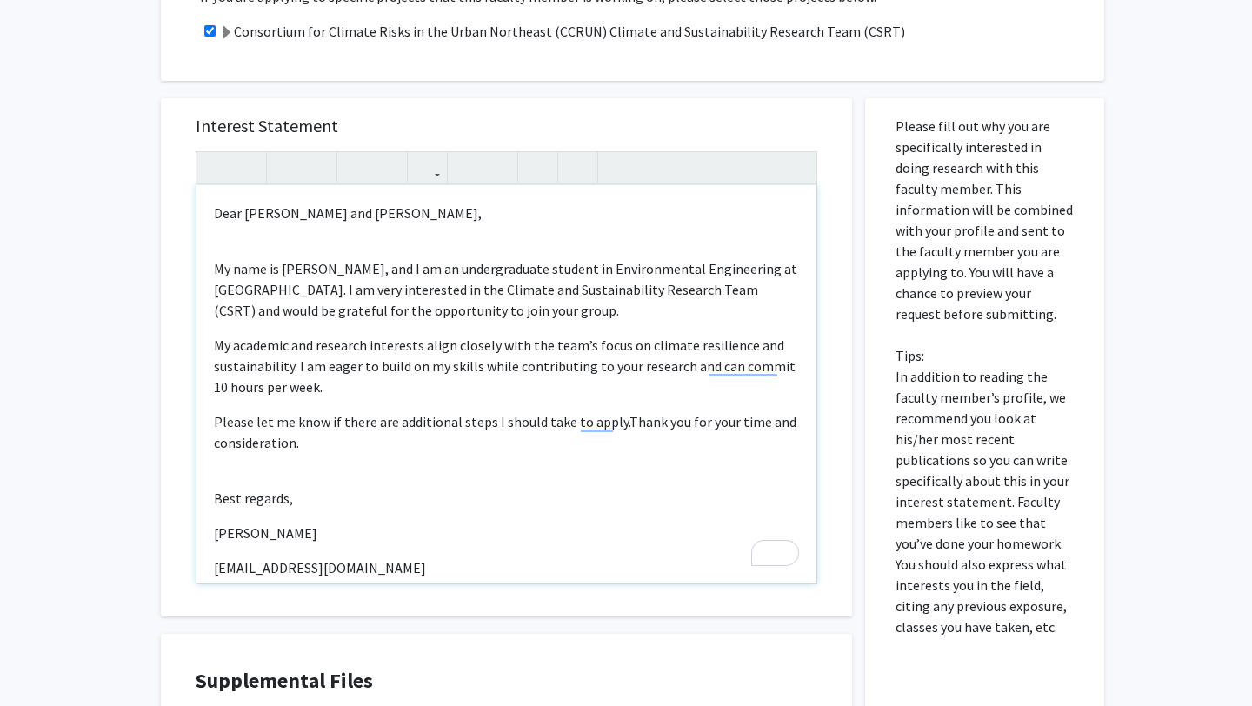
click at [217, 281] on p "My name is [PERSON_NAME], and I am an undergraduate student in Environmental En…" at bounding box center [506, 289] width 585 height 63
click at [214, 275] on p "My name is [PERSON_NAME], and I am an undergraduate student in Environmental En…" at bounding box center [506, 289] width 585 height 63
type textarea "<p>Dear [PERSON_NAME] and [PERSON_NAME],</p><br><p>Good morning! My name is [PE…"
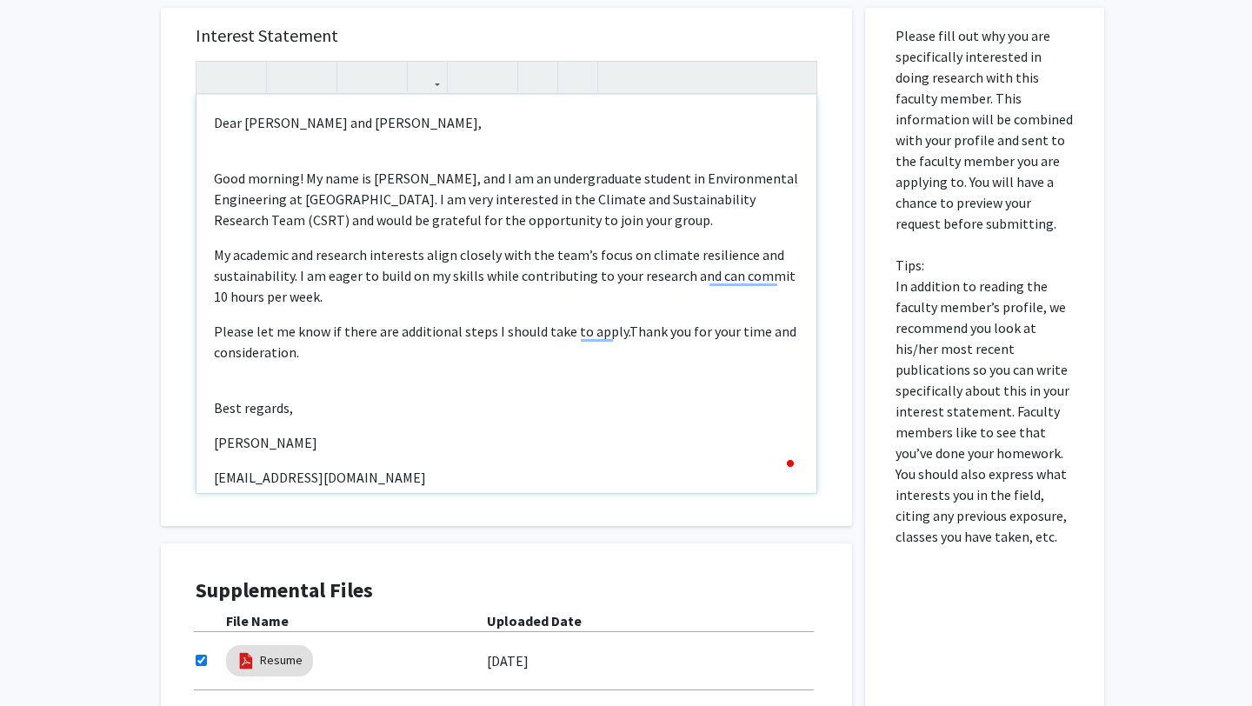
scroll to position [664, 0]
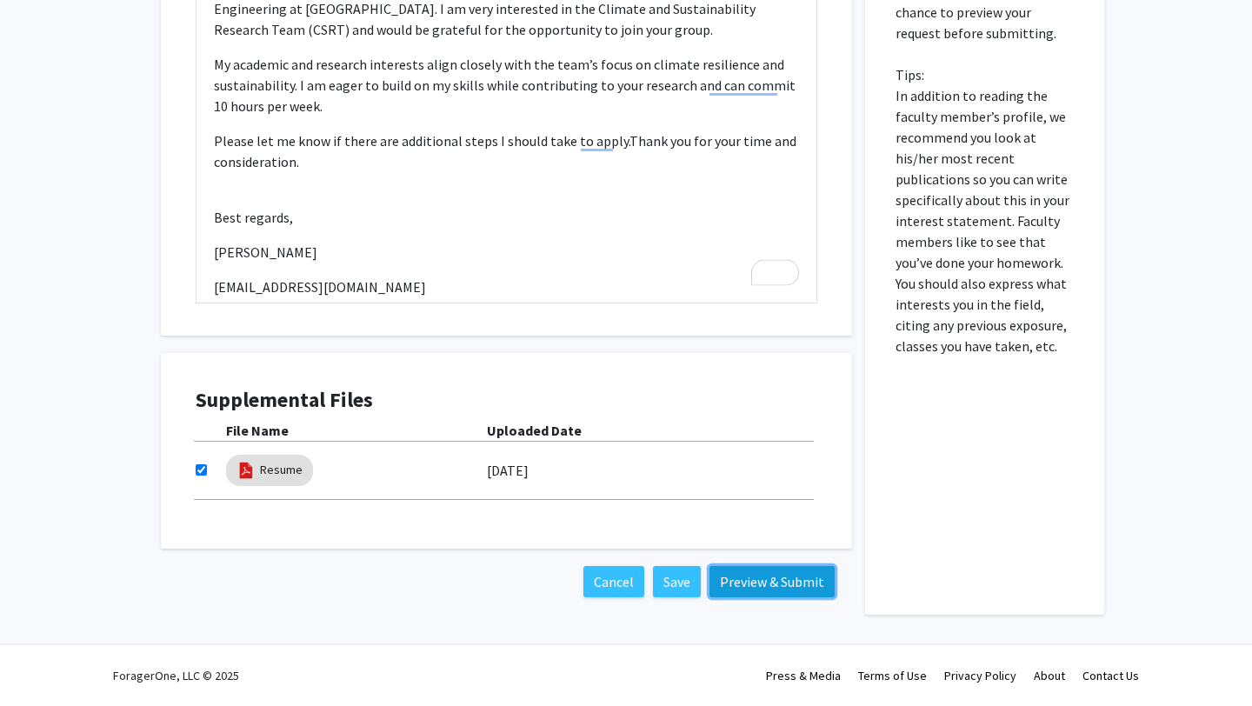
click at [781, 582] on button "Preview & Submit" at bounding box center [772, 581] width 125 height 31
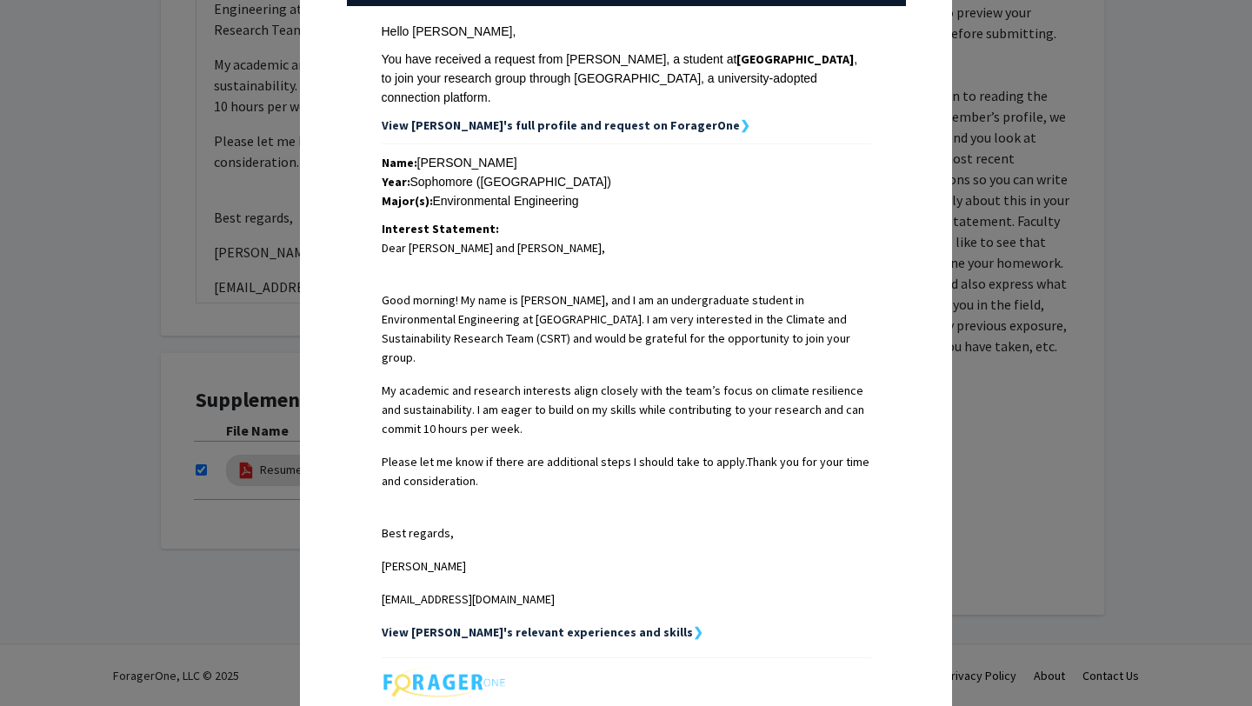
scroll to position [439, 0]
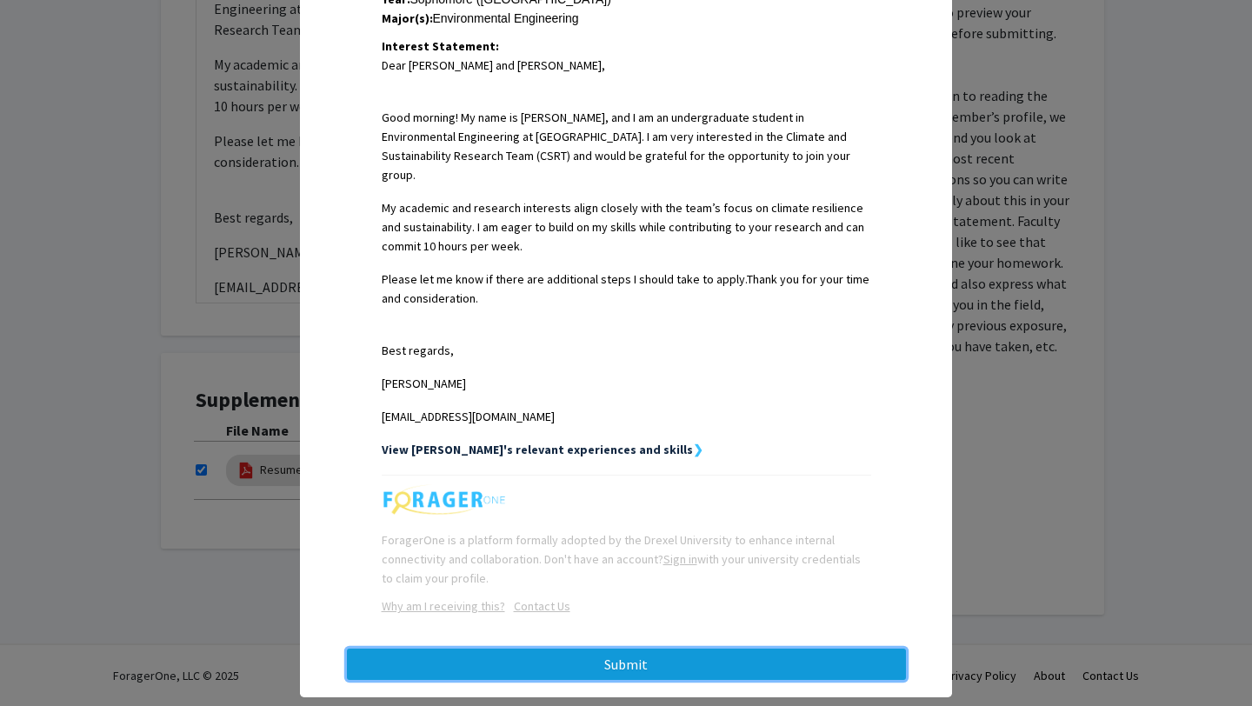
click at [551, 649] on button "Submit" at bounding box center [626, 664] width 559 height 31
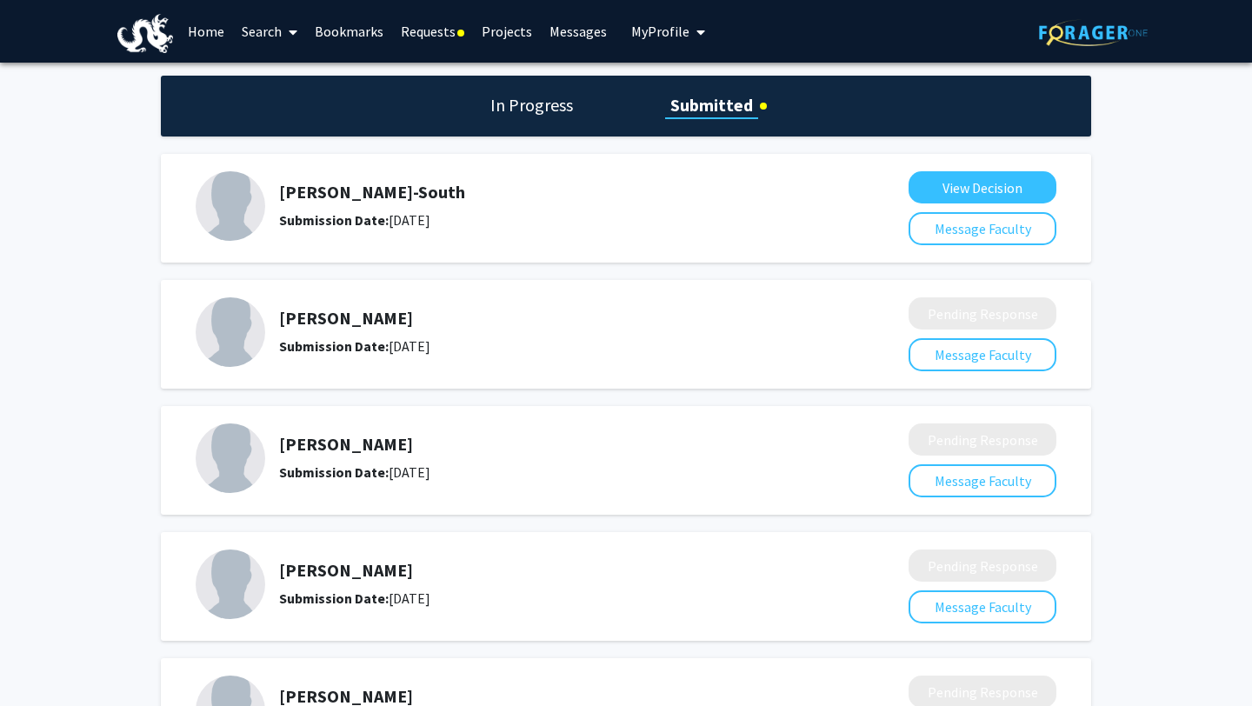
scroll to position [665, 0]
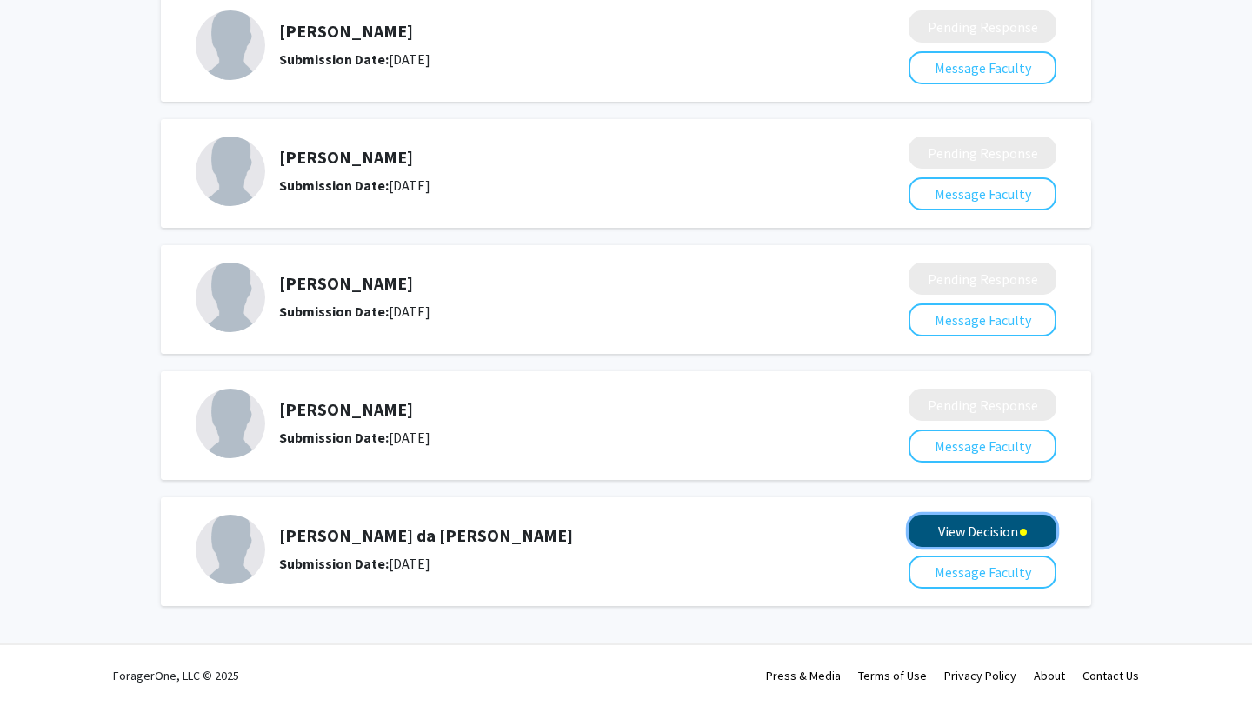
click at [982, 541] on button "View Decision" at bounding box center [983, 531] width 148 height 32
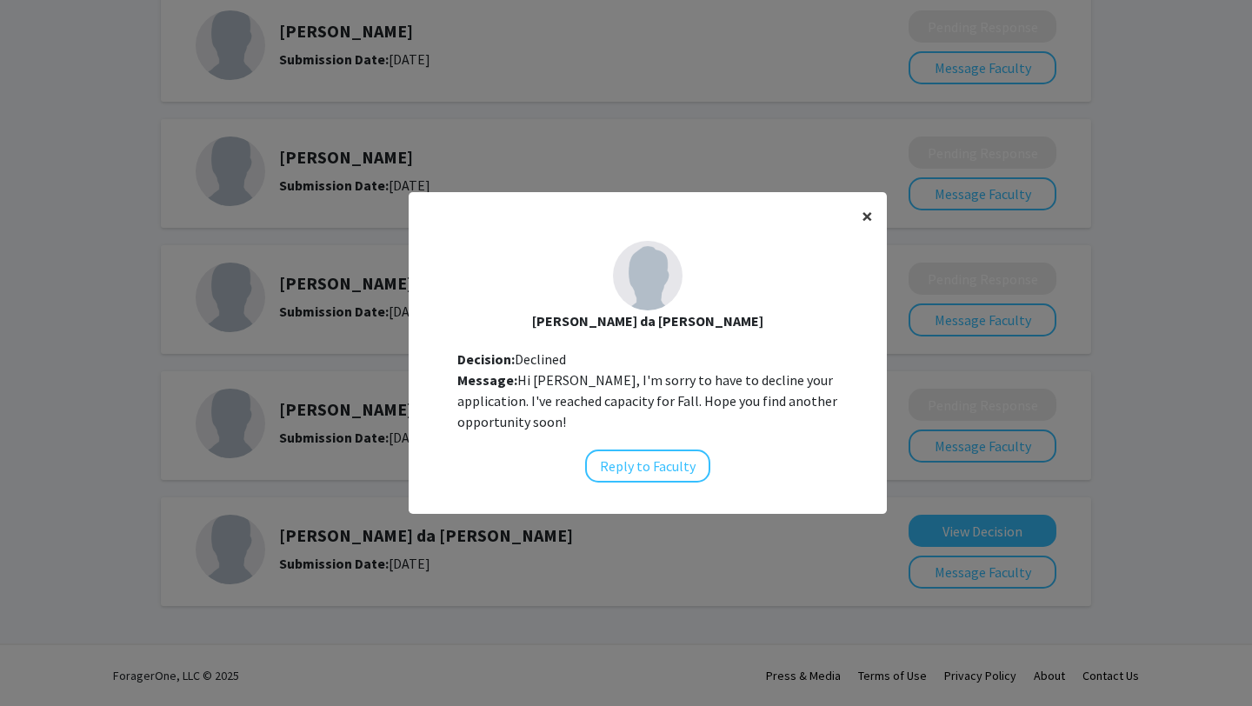
click at [855, 222] on button "×" at bounding box center [867, 216] width 39 height 49
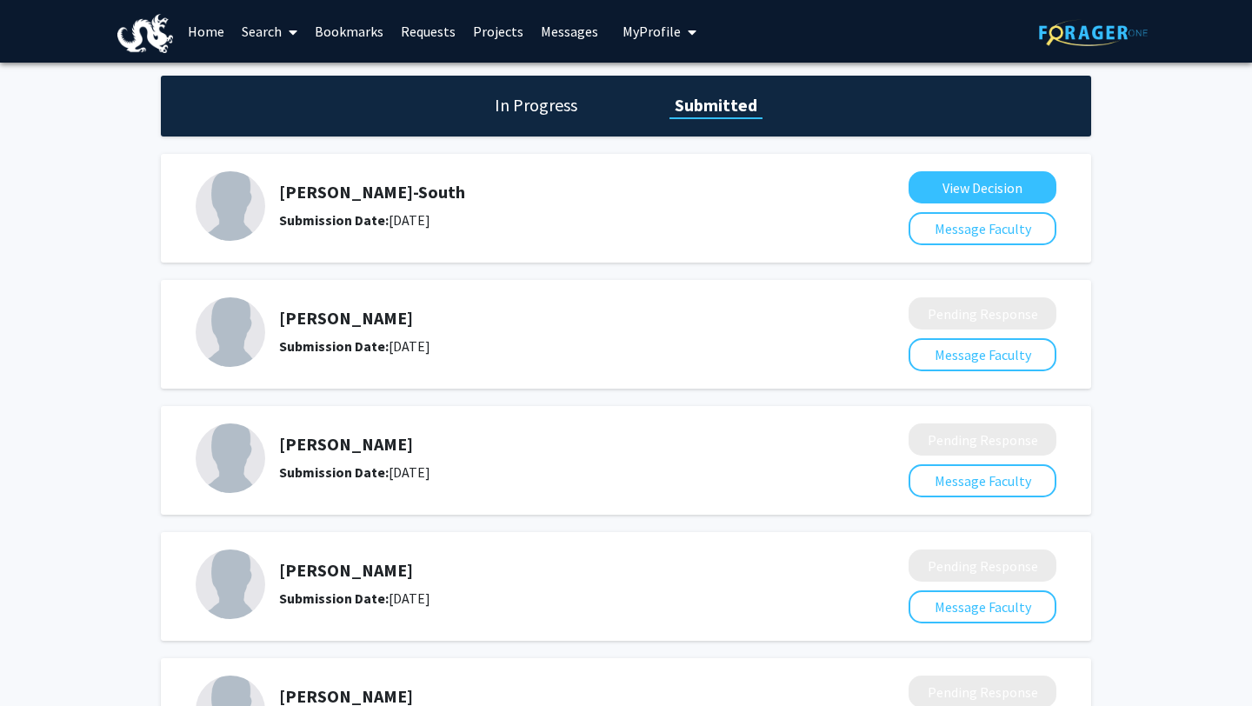
click at [539, 93] on h1 "In Progress" at bounding box center [536, 105] width 93 height 24
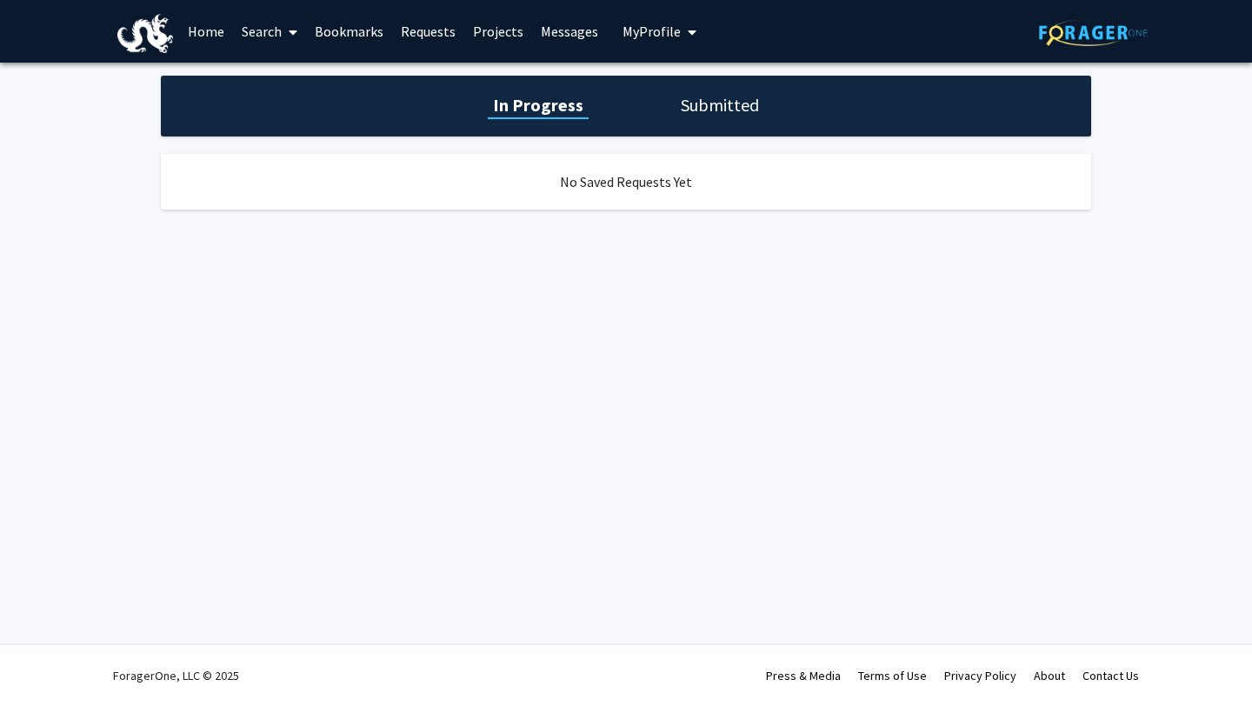
click at [371, 27] on link "Bookmarks" at bounding box center [349, 31] width 86 height 61
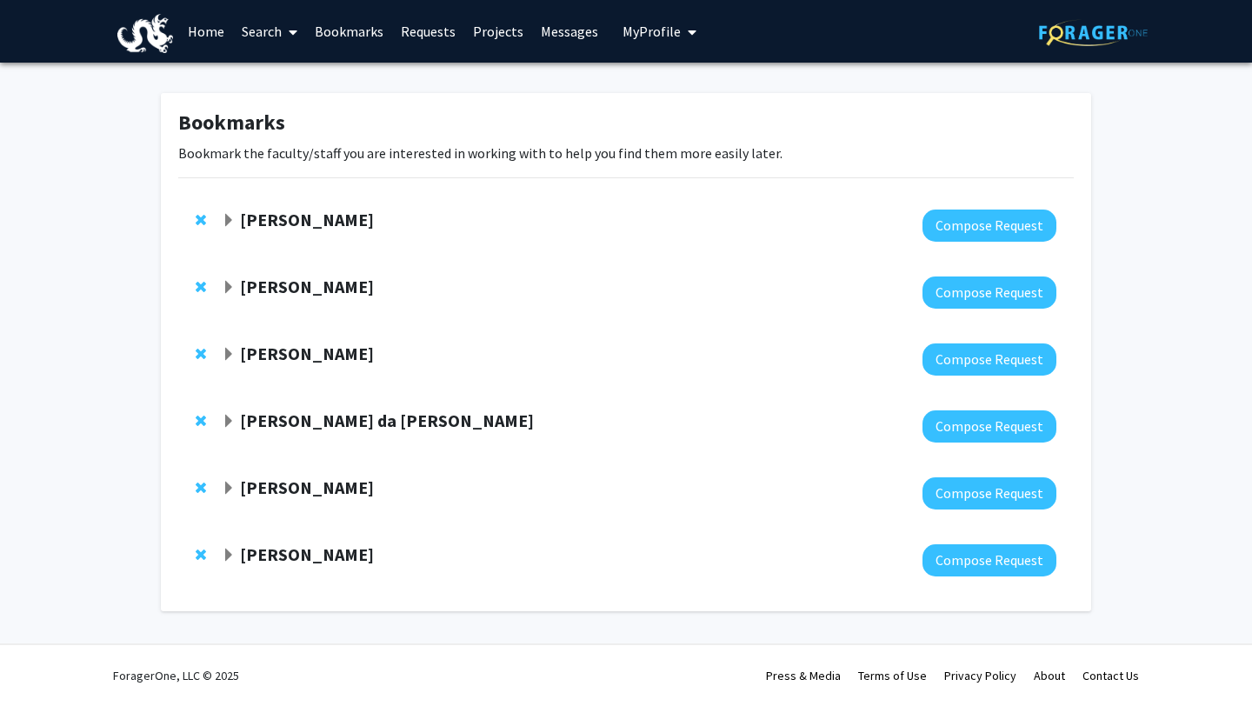
click at [283, 350] on strong "[PERSON_NAME]" at bounding box center [307, 354] width 134 height 22
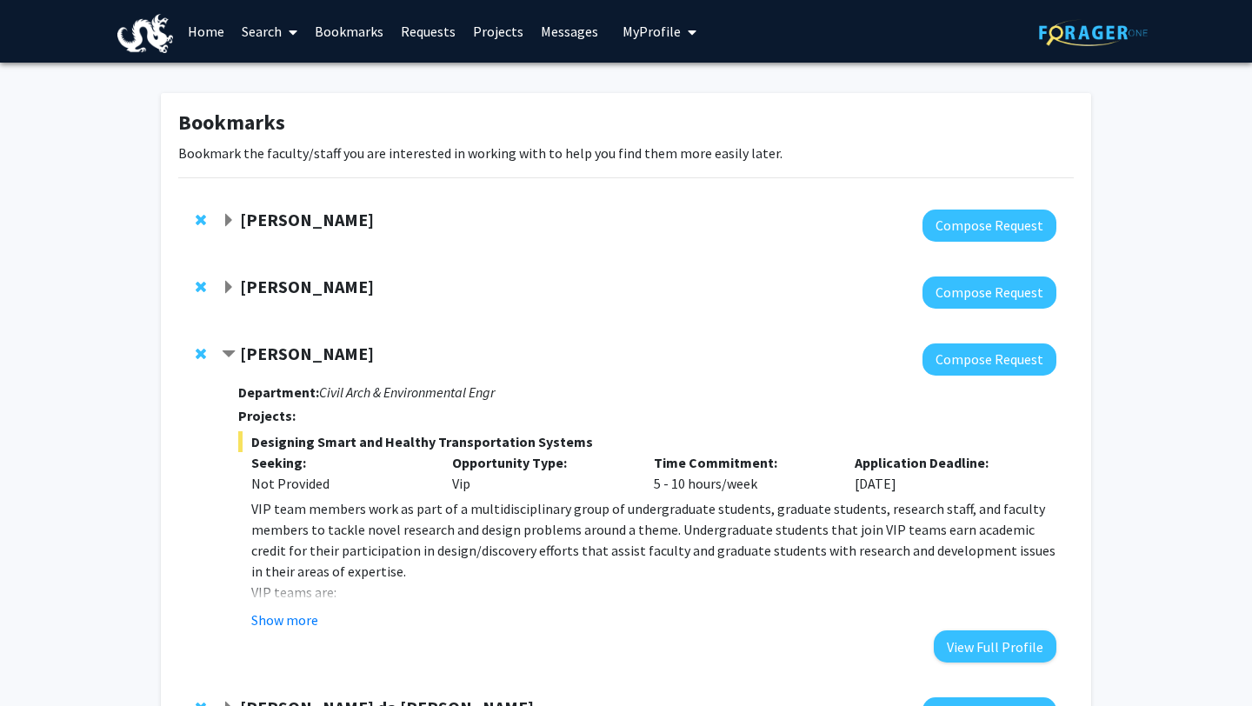
click at [308, 286] on strong "[PERSON_NAME]" at bounding box center [307, 287] width 134 height 22
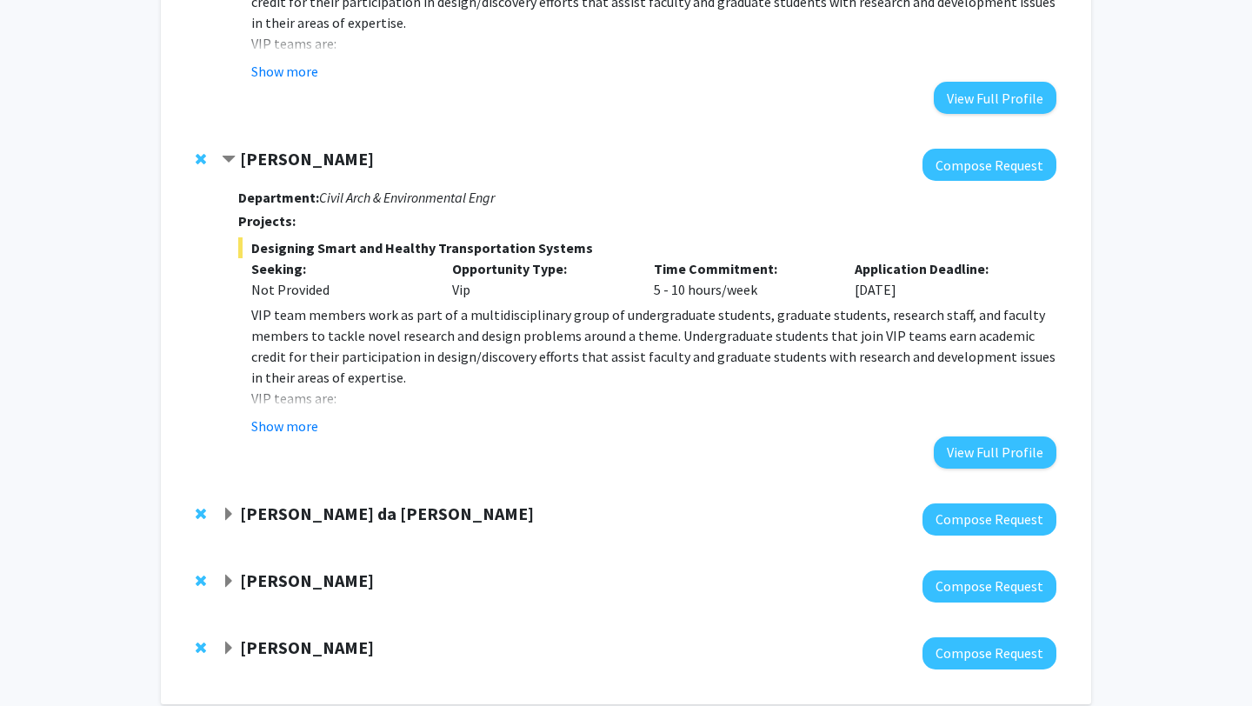
scroll to position [484, 0]
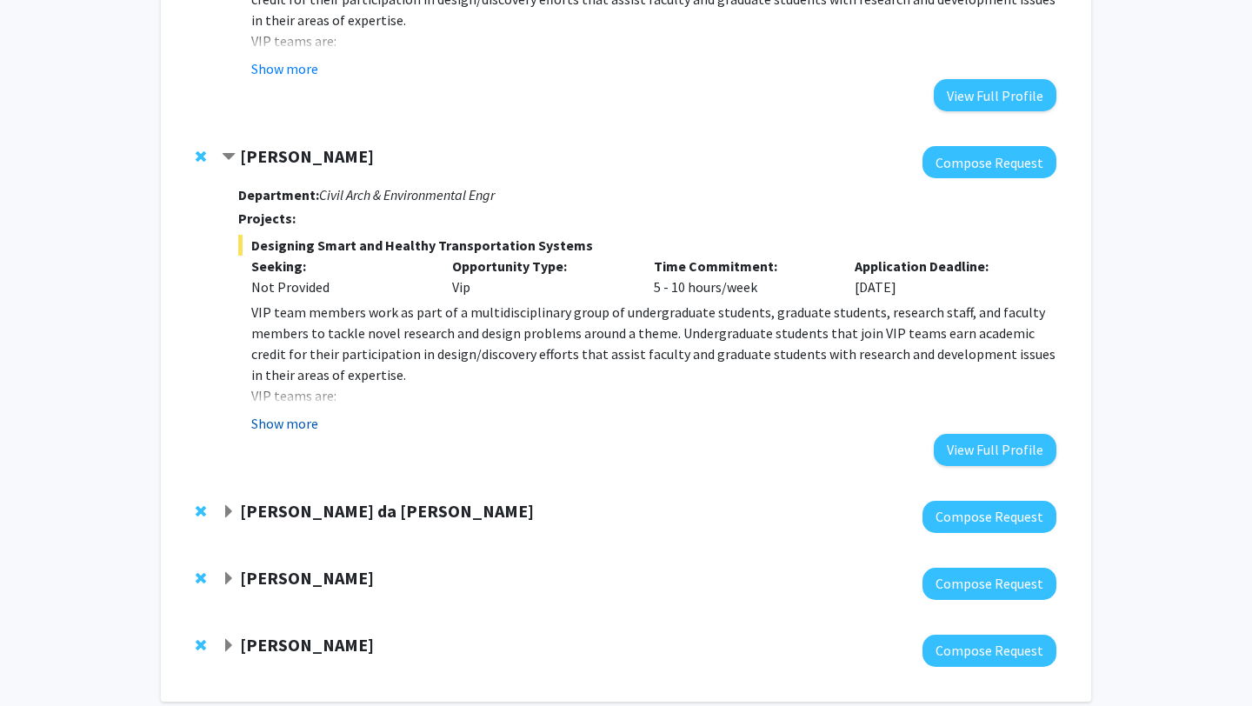
click at [287, 416] on button "Show more" at bounding box center [284, 423] width 67 height 21
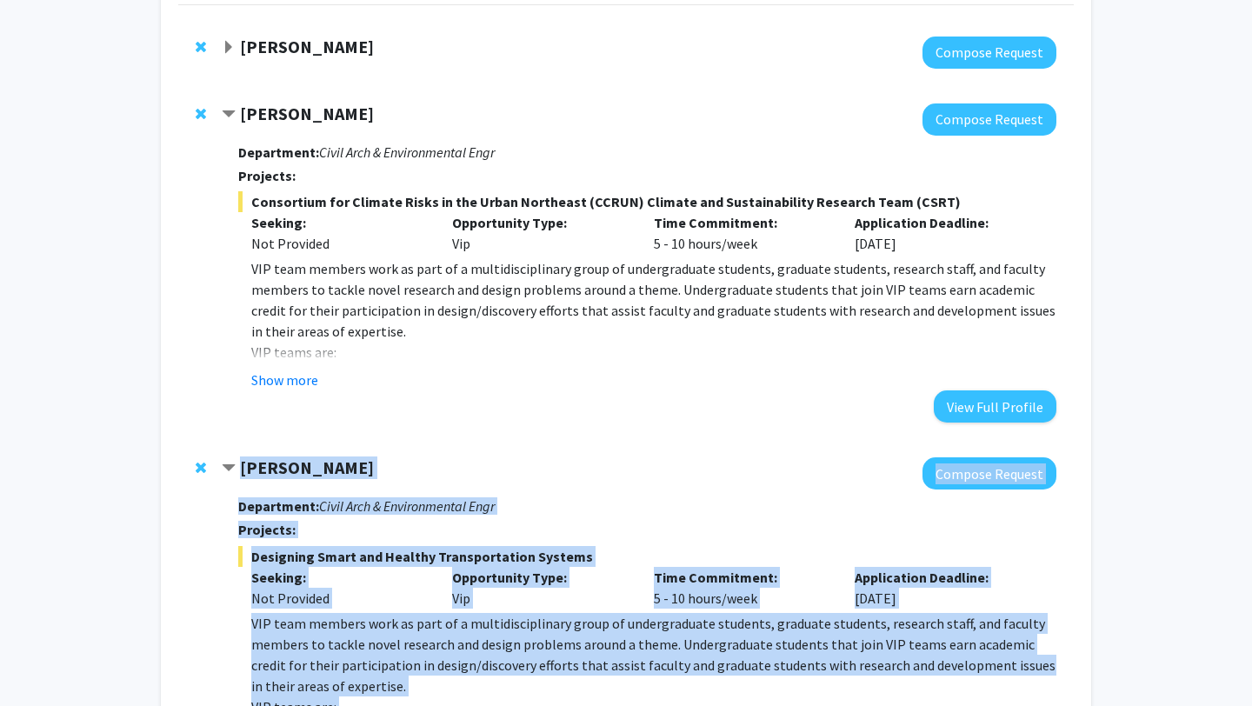
scroll to position [186, 0]
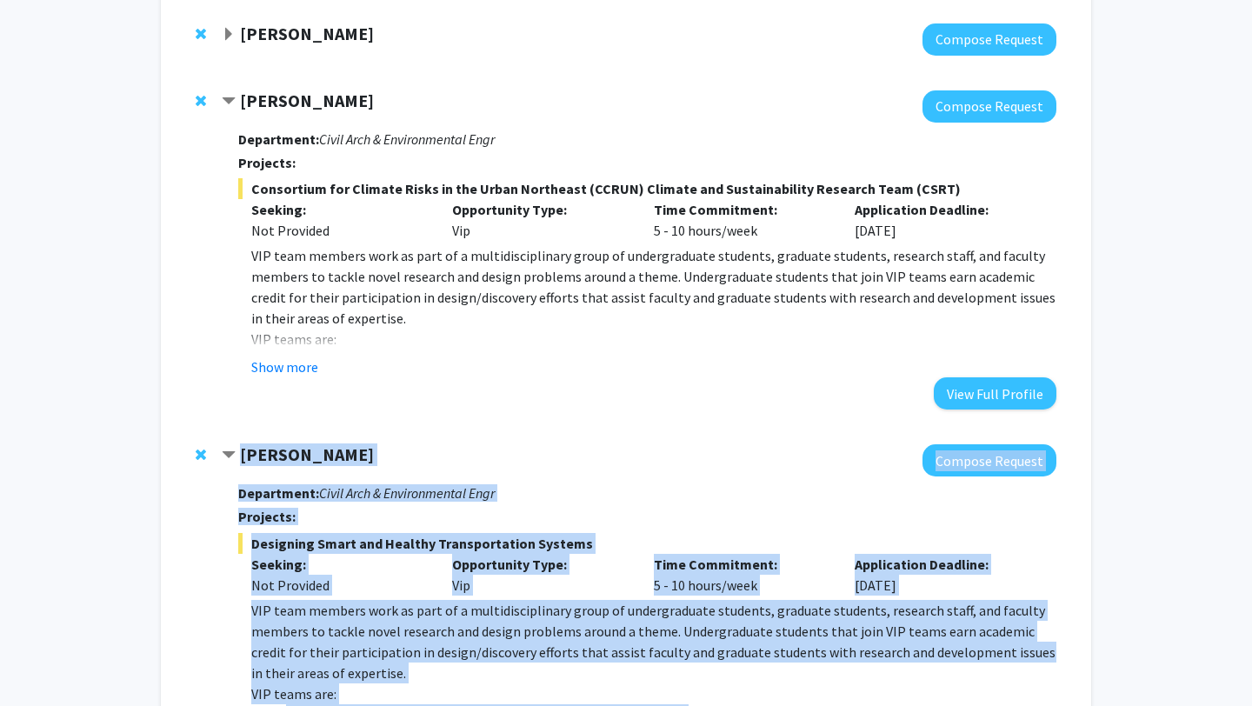
drag, startPoint x: 538, startPoint y: 480, endPoint x: 234, endPoint y: 457, distance: 305.2
copy div "[PERSON_NAME] Compose Request Department: Civil Arch & Environmental Engr Proje…"
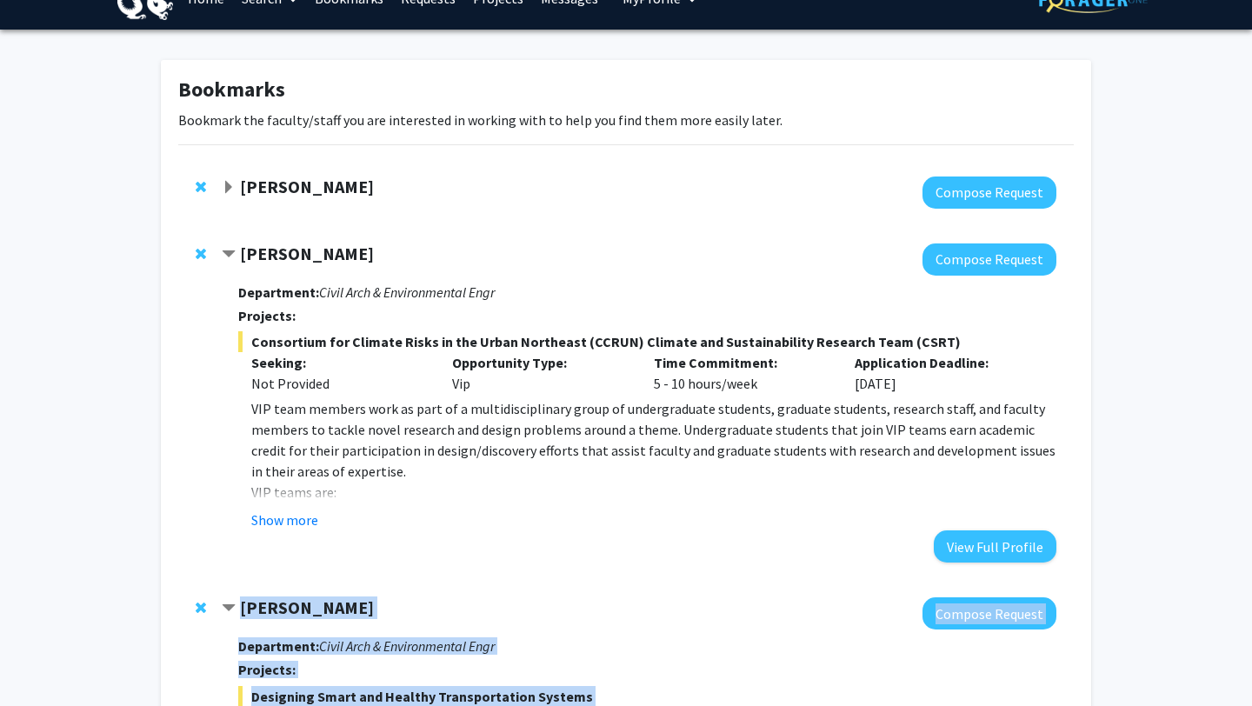
scroll to position [23, 0]
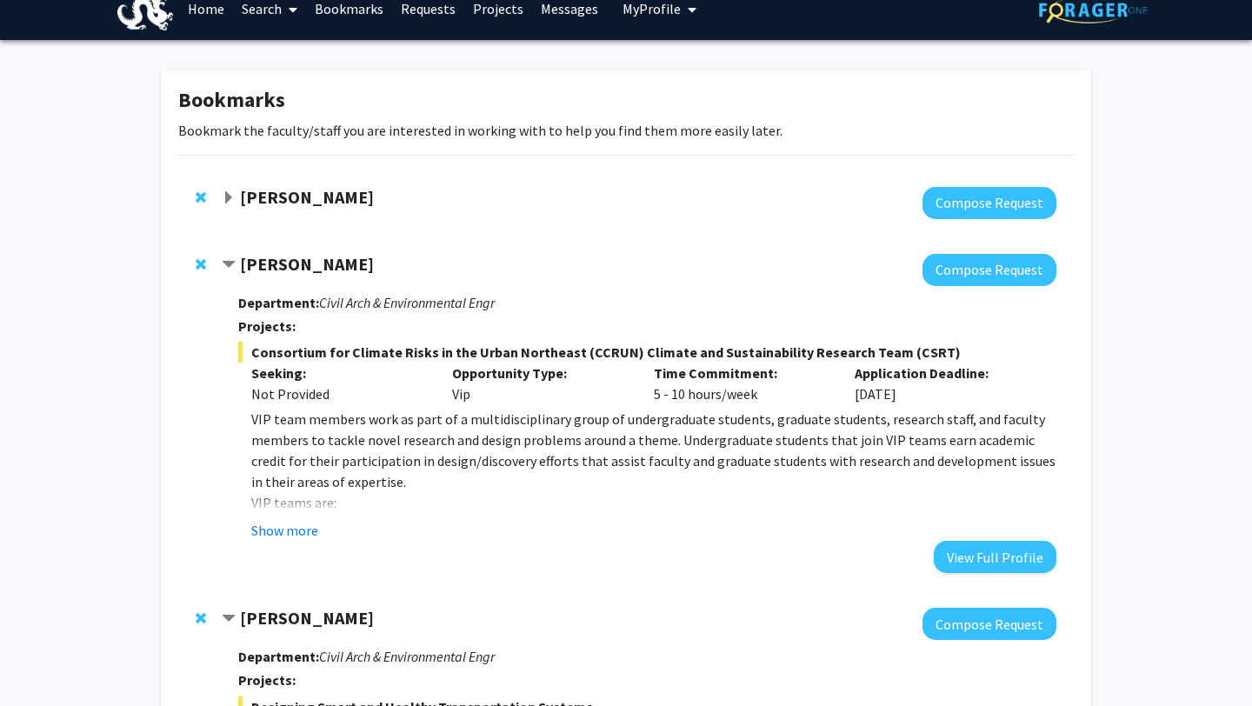
click at [274, 519] on fg-read-more "VIP team members work as part of a multidisciplinary group of undergraduate stu…" at bounding box center [647, 475] width 818 height 132
click at [274, 530] on button "Show more" at bounding box center [284, 530] width 67 height 21
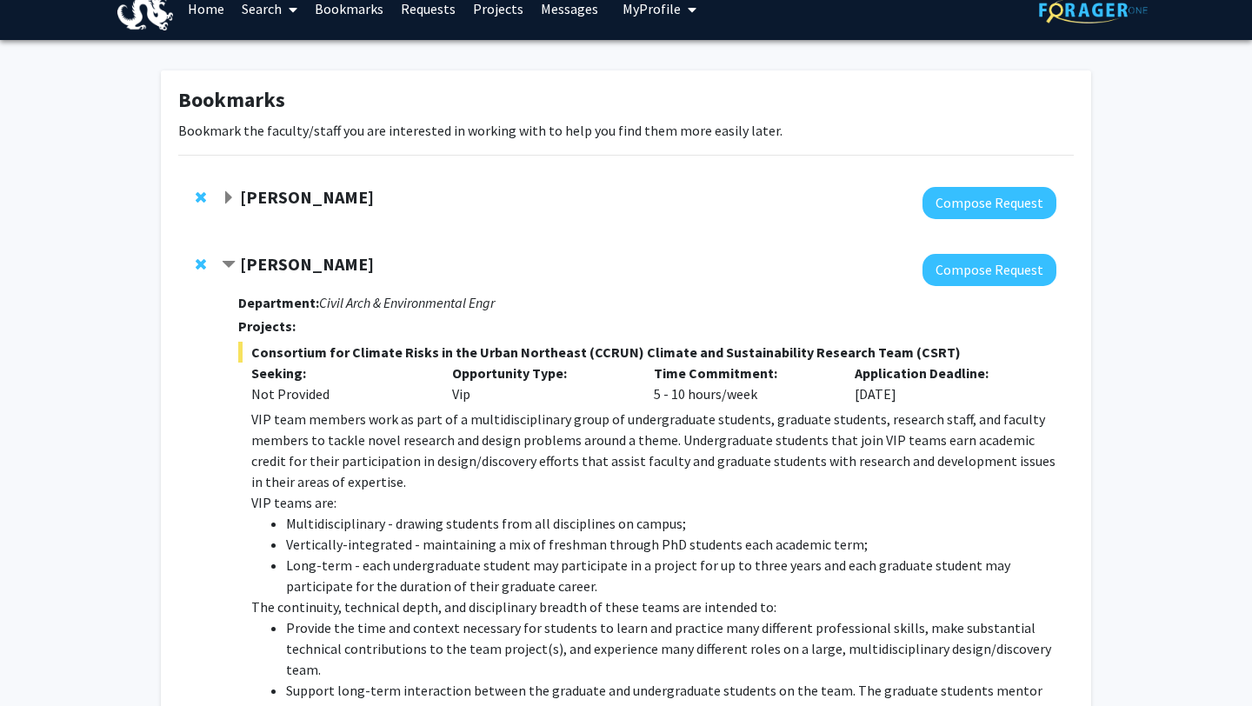
click at [312, 266] on strong "[PERSON_NAME]" at bounding box center [307, 264] width 134 height 22
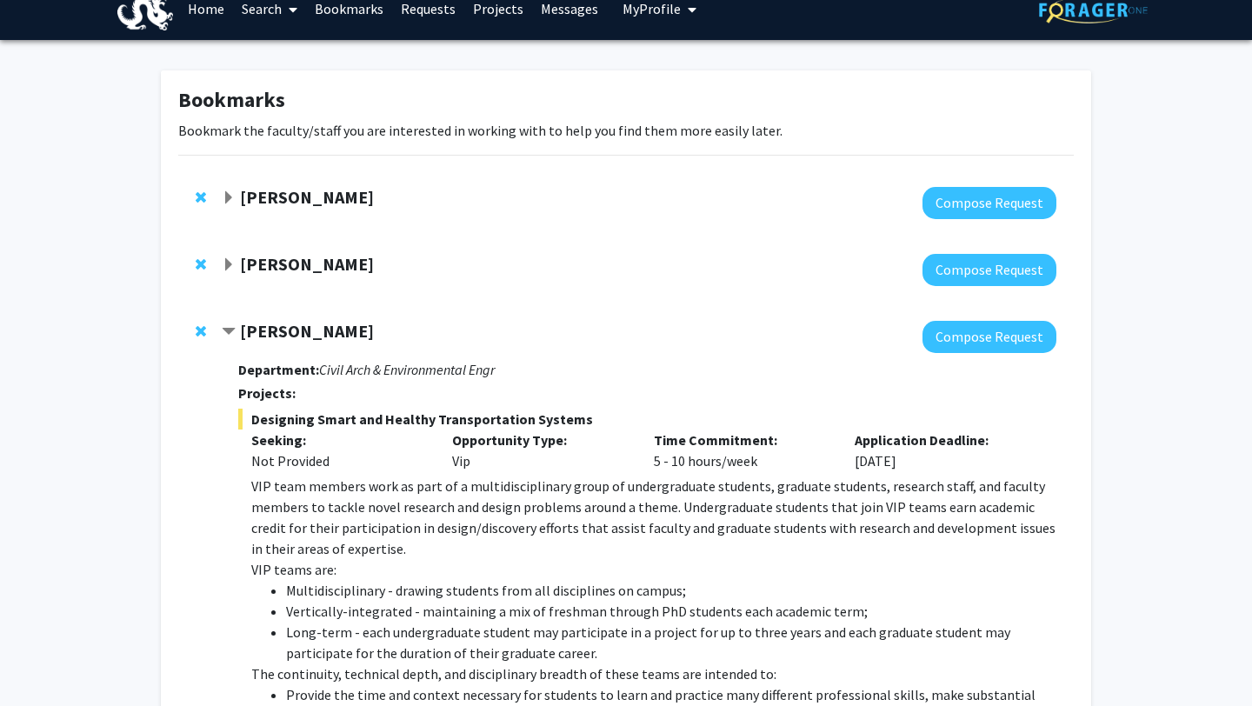
click at [312, 266] on strong "[PERSON_NAME]" at bounding box center [307, 264] width 134 height 22
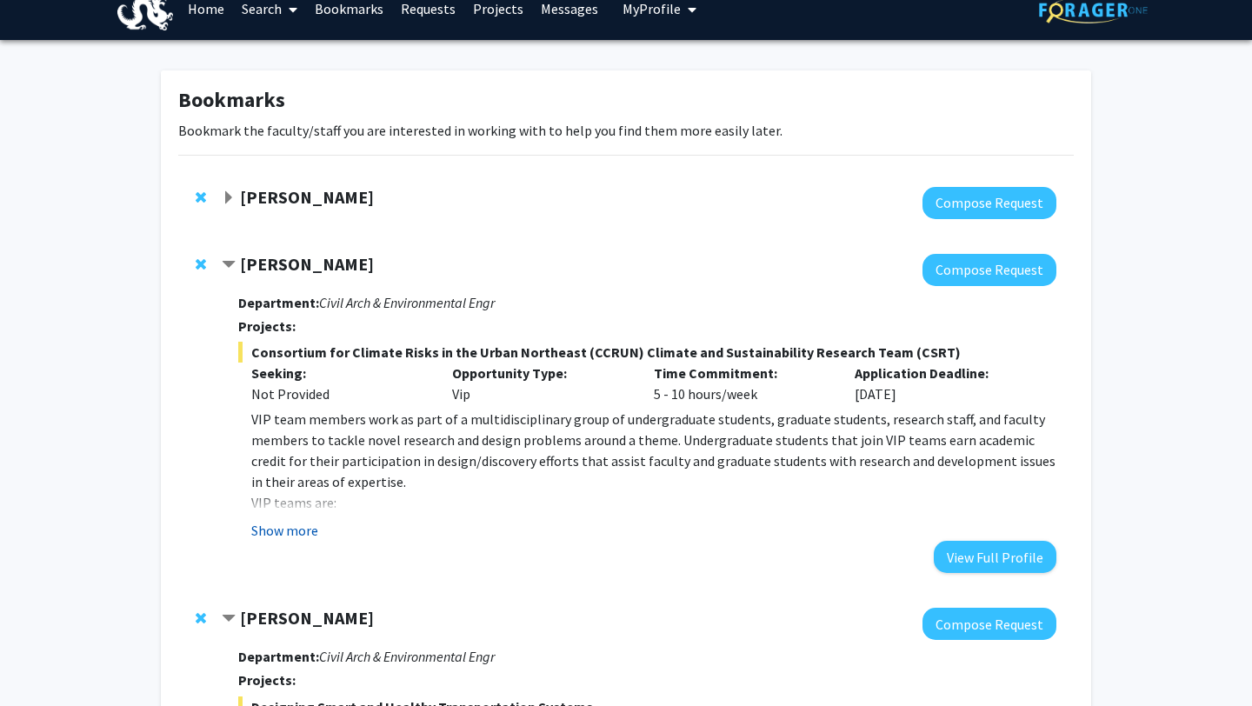
click at [275, 528] on button "Show more" at bounding box center [284, 530] width 67 height 21
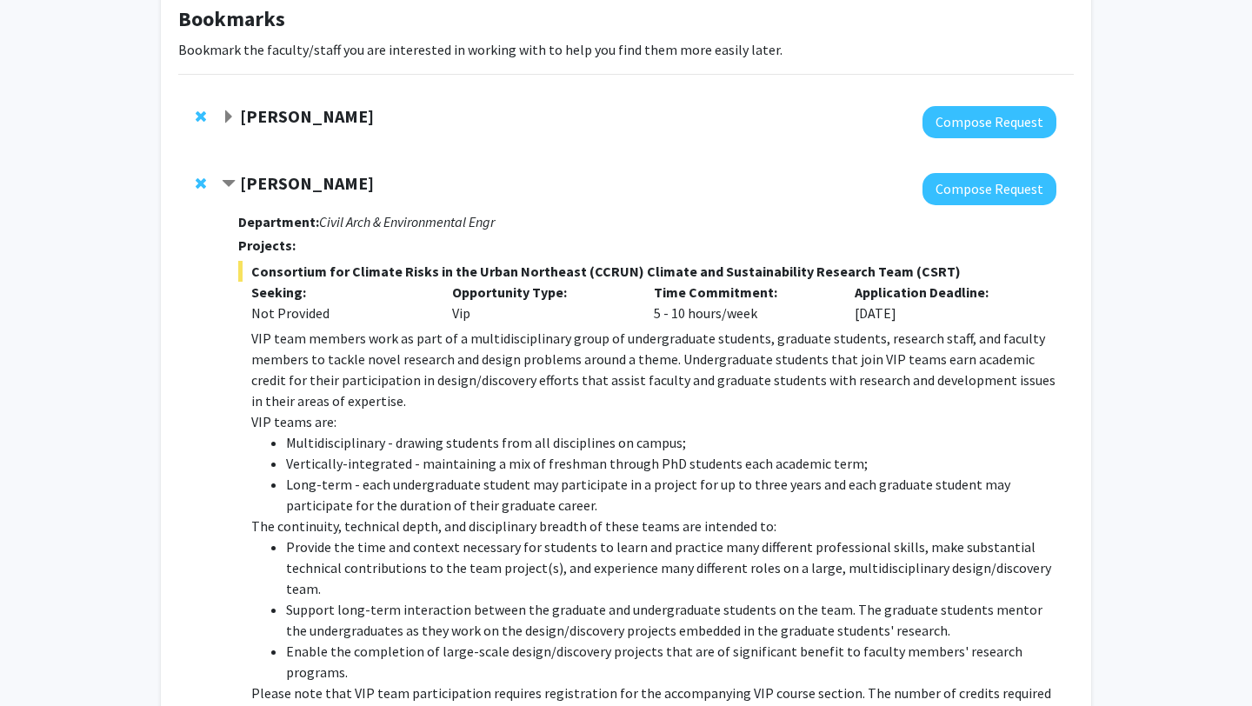
scroll to position [0, 0]
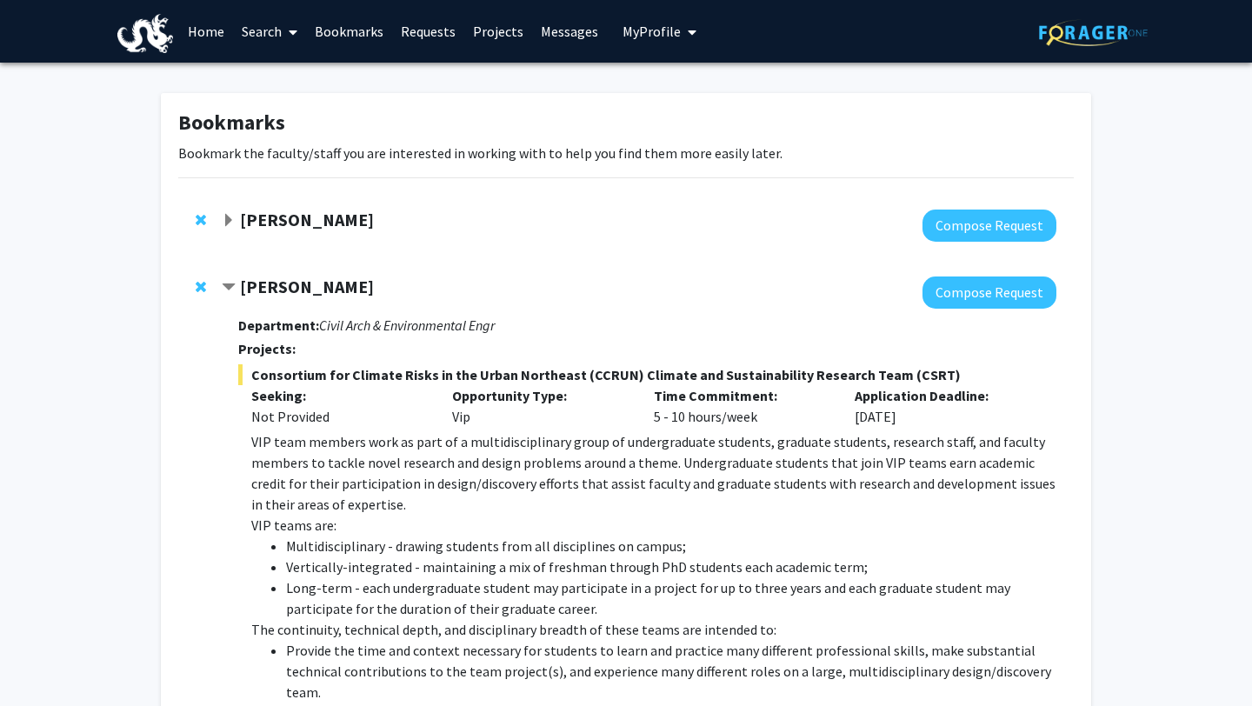
click at [395, 29] on link "Requests" at bounding box center [428, 31] width 72 height 61
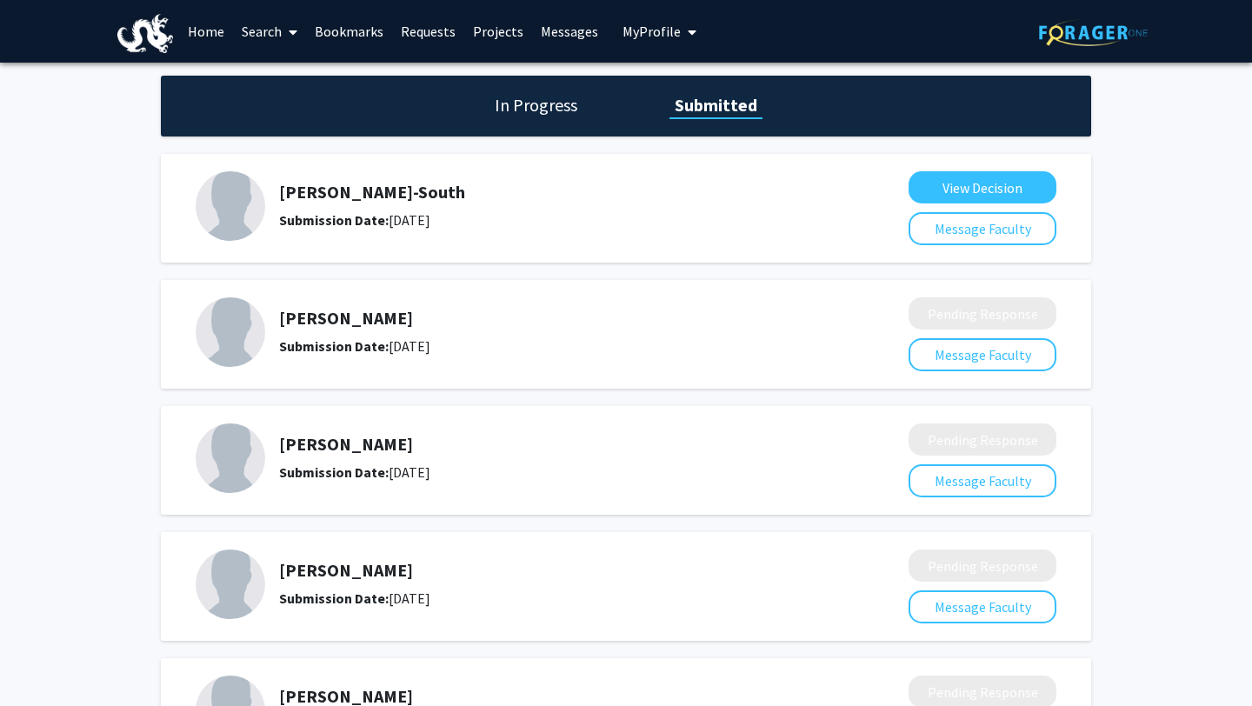
click at [400, 29] on link "Requests" at bounding box center [428, 31] width 72 height 61
click at [424, 27] on link "Requests" at bounding box center [428, 31] width 72 height 61
click at [425, 18] on link "Requests" at bounding box center [428, 31] width 72 height 61
click at [338, 37] on link "Bookmarks" at bounding box center [349, 31] width 86 height 61
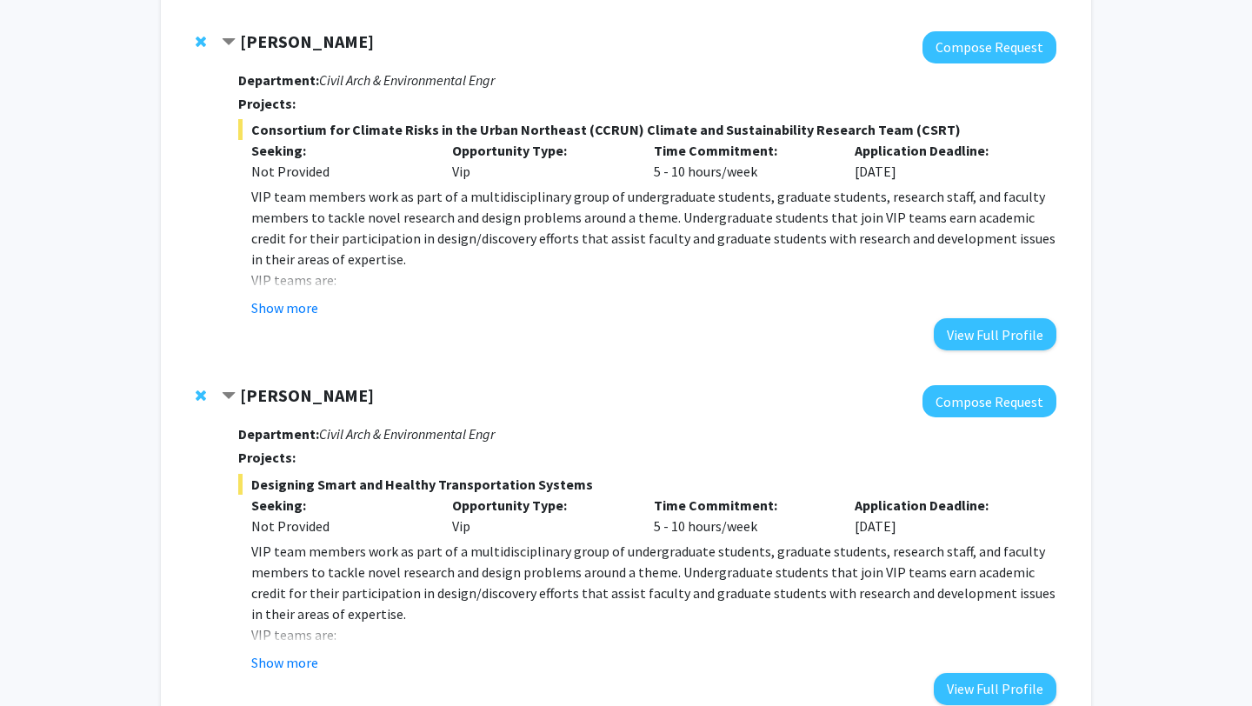
scroll to position [248, 0]
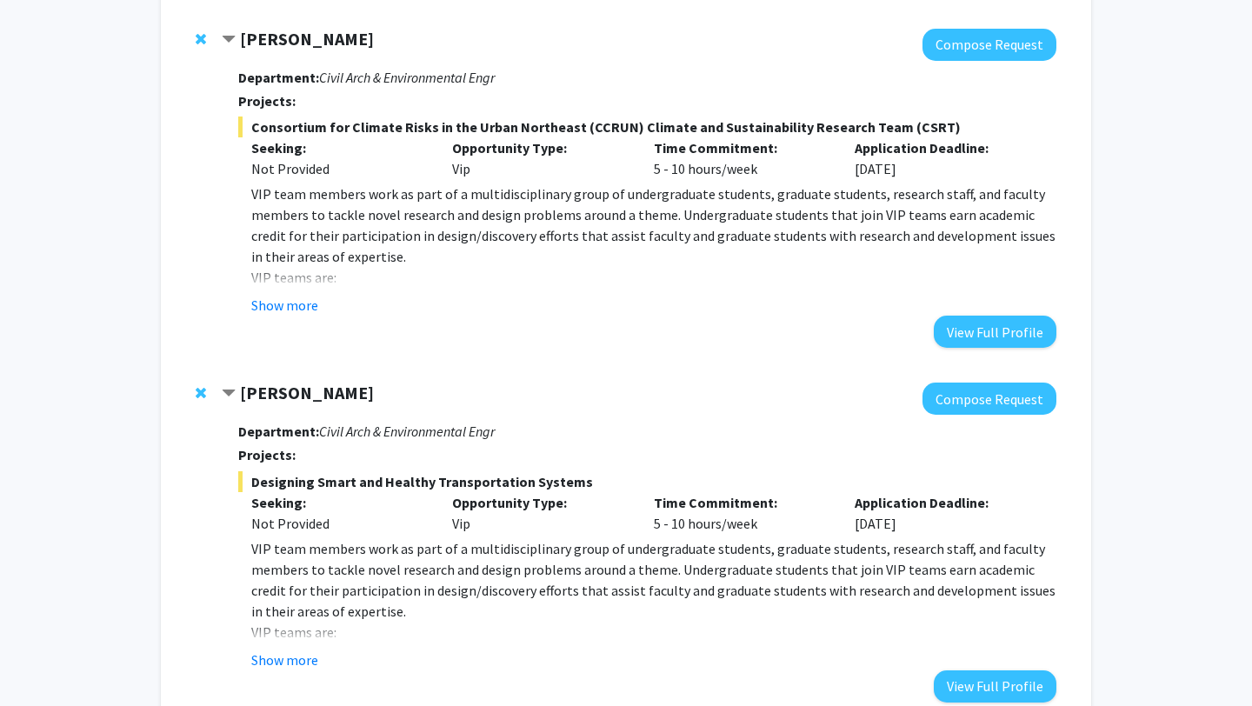
click at [275, 290] on fg-read-more "VIP team members work as part of a multidisciplinary group of undergraduate stu…" at bounding box center [647, 249] width 818 height 132
click at [275, 308] on button "Show more" at bounding box center [284, 305] width 67 height 21
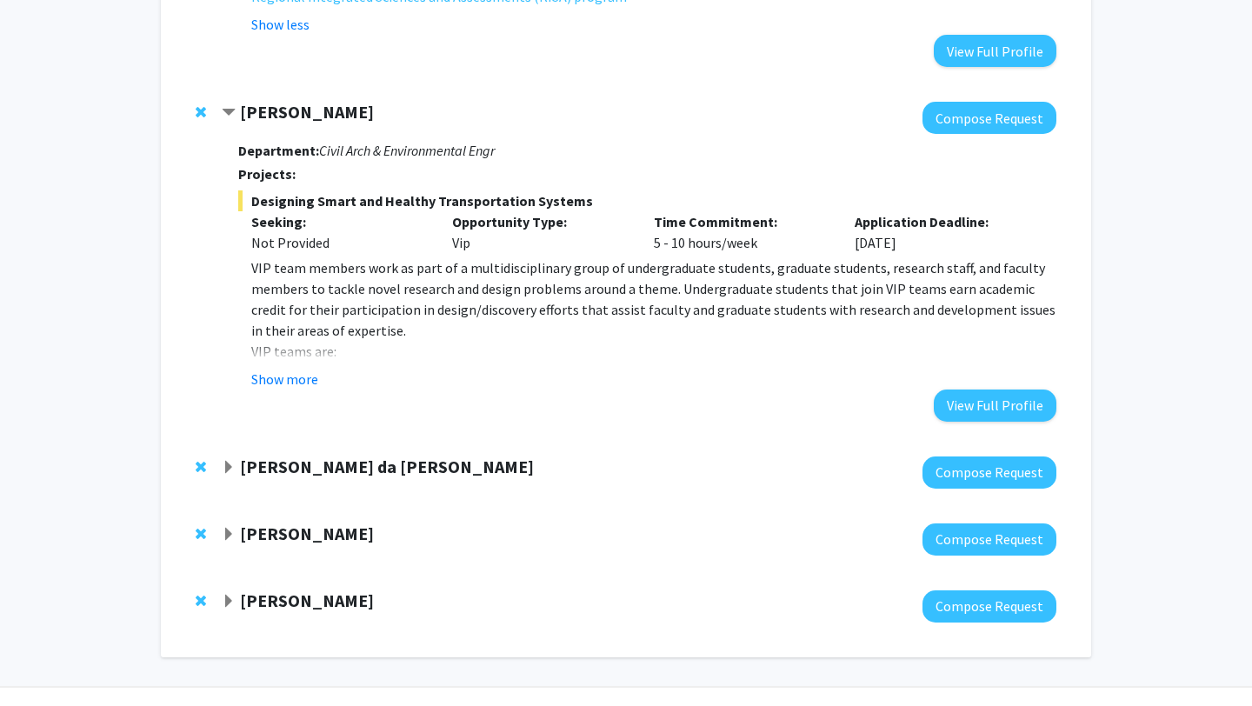
scroll to position [1779, 0]
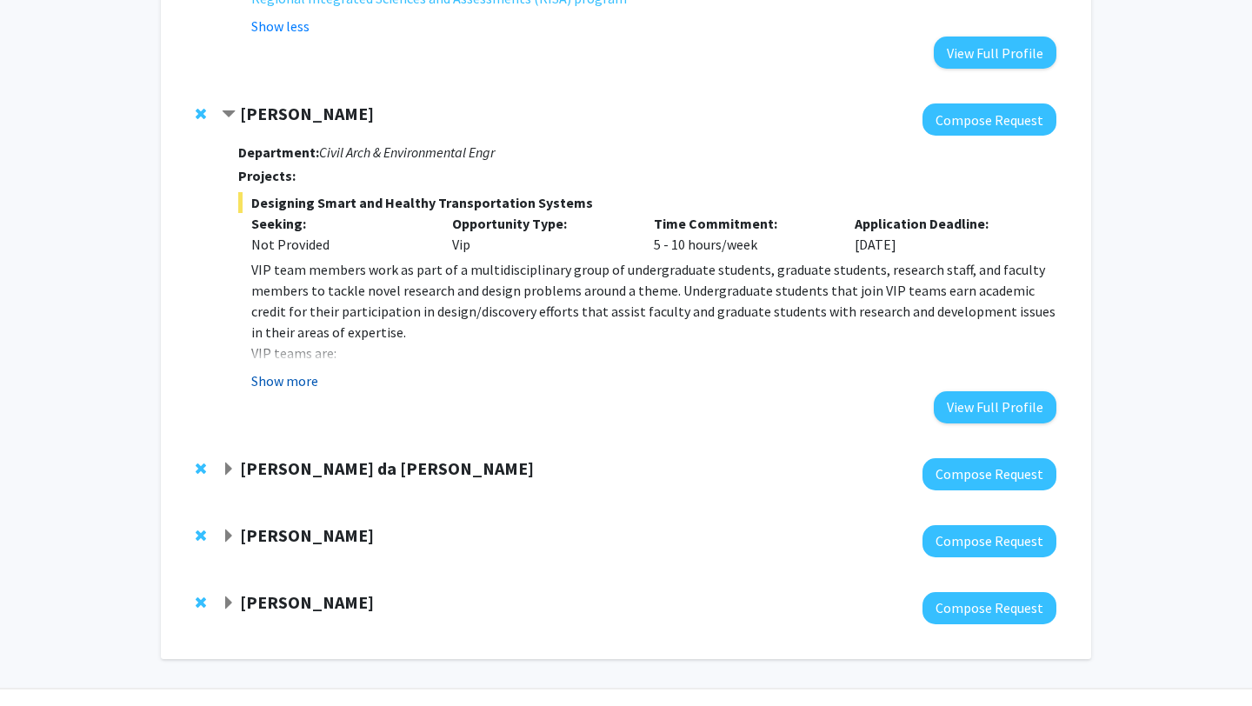
click at [310, 370] on button "Show more" at bounding box center [284, 380] width 67 height 21
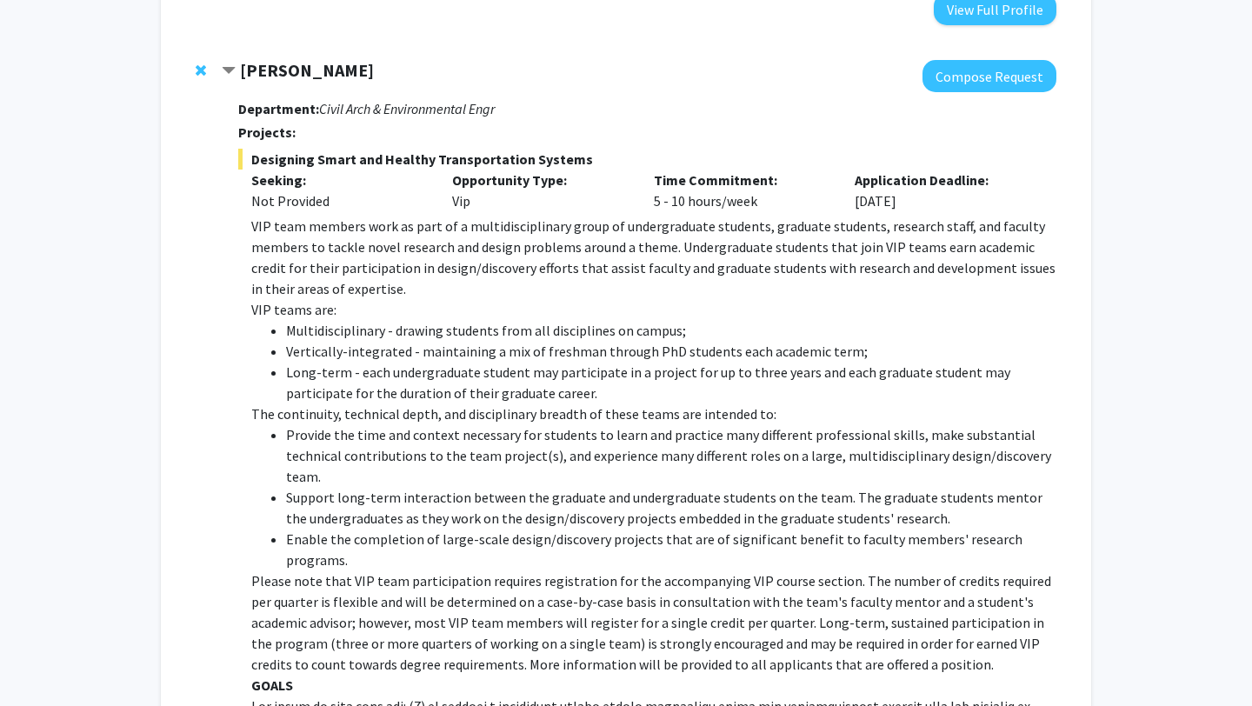
scroll to position [1687, 0]
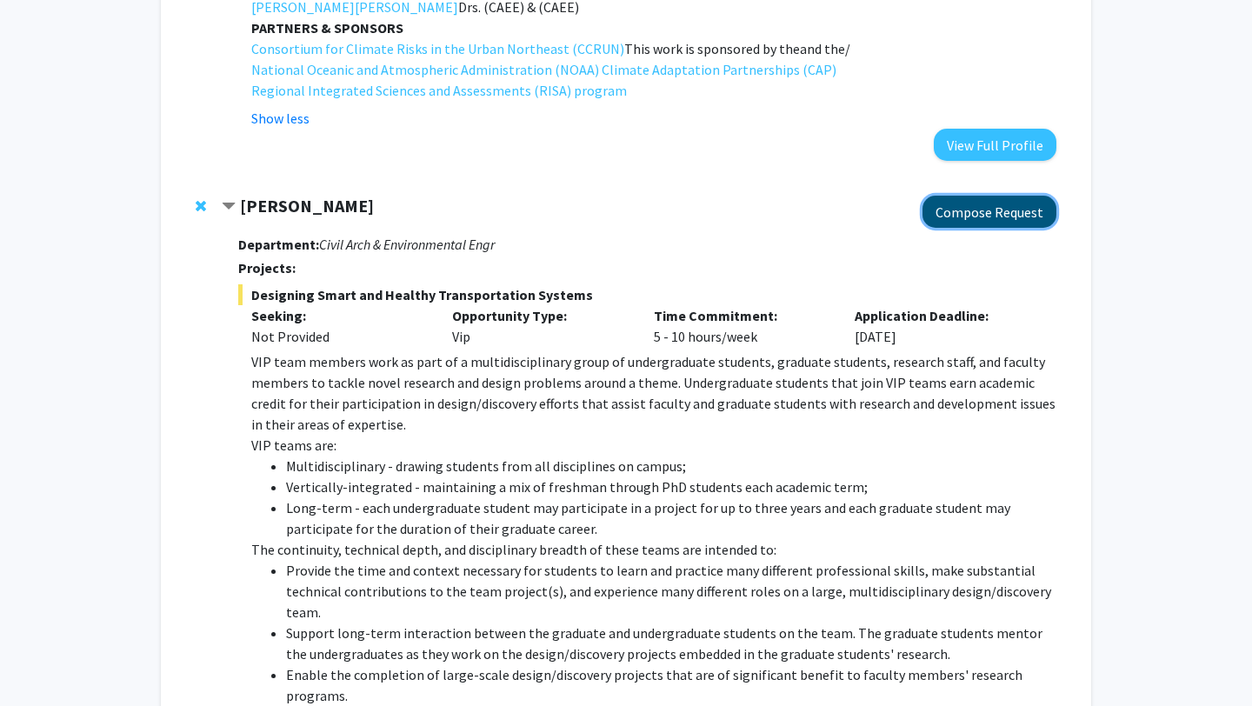
click at [1018, 196] on button "Compose Request" at bounding box center [990, 212] width 134 height 32
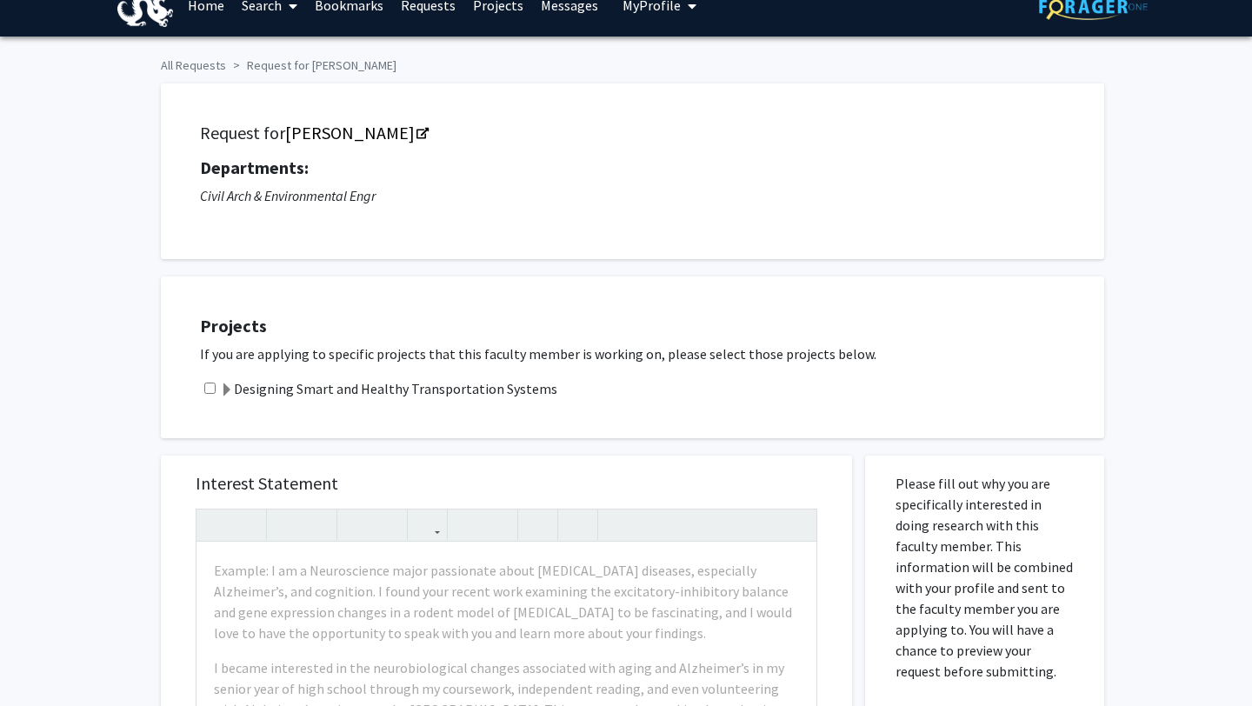
scroll to position [39, 0]
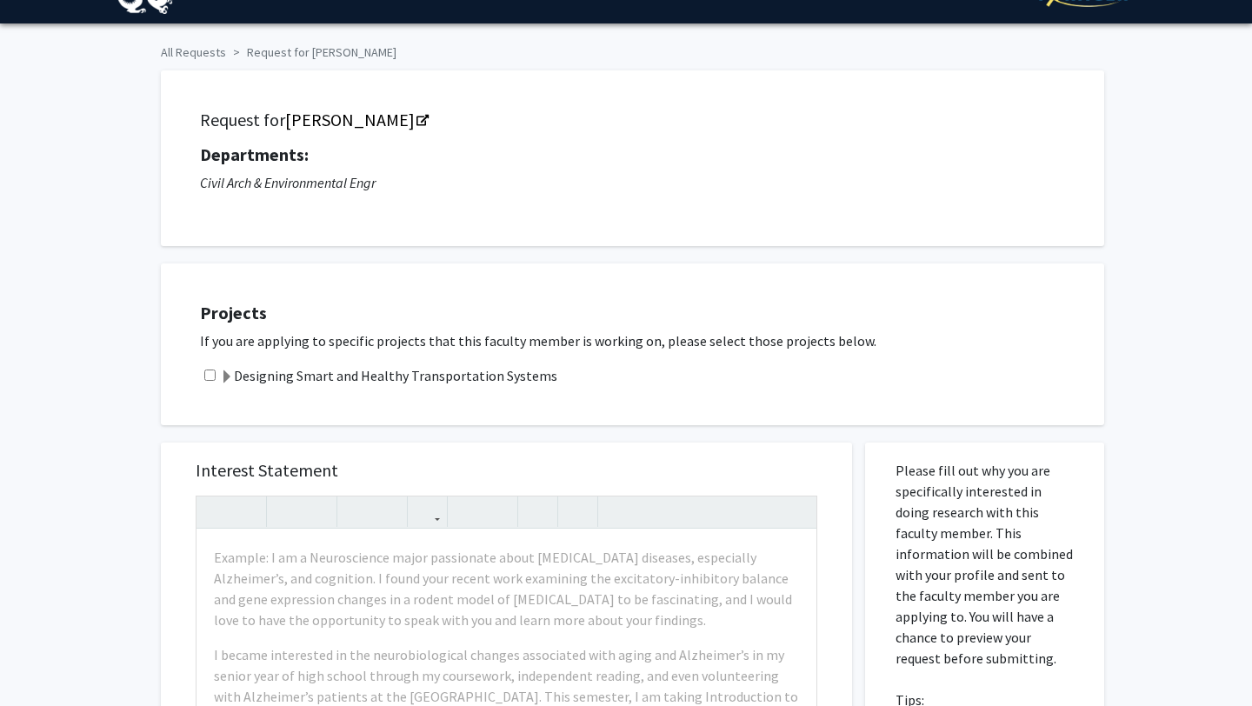
click at [204, 381] on div "Designing Smart and Healthy Transportation Systems" at bounding box center [643, 375] width 887 height 21
click at [204, 378] on input "checkbox" at bounding box center [209, 375] width 11 height 11
checkbox input "true"
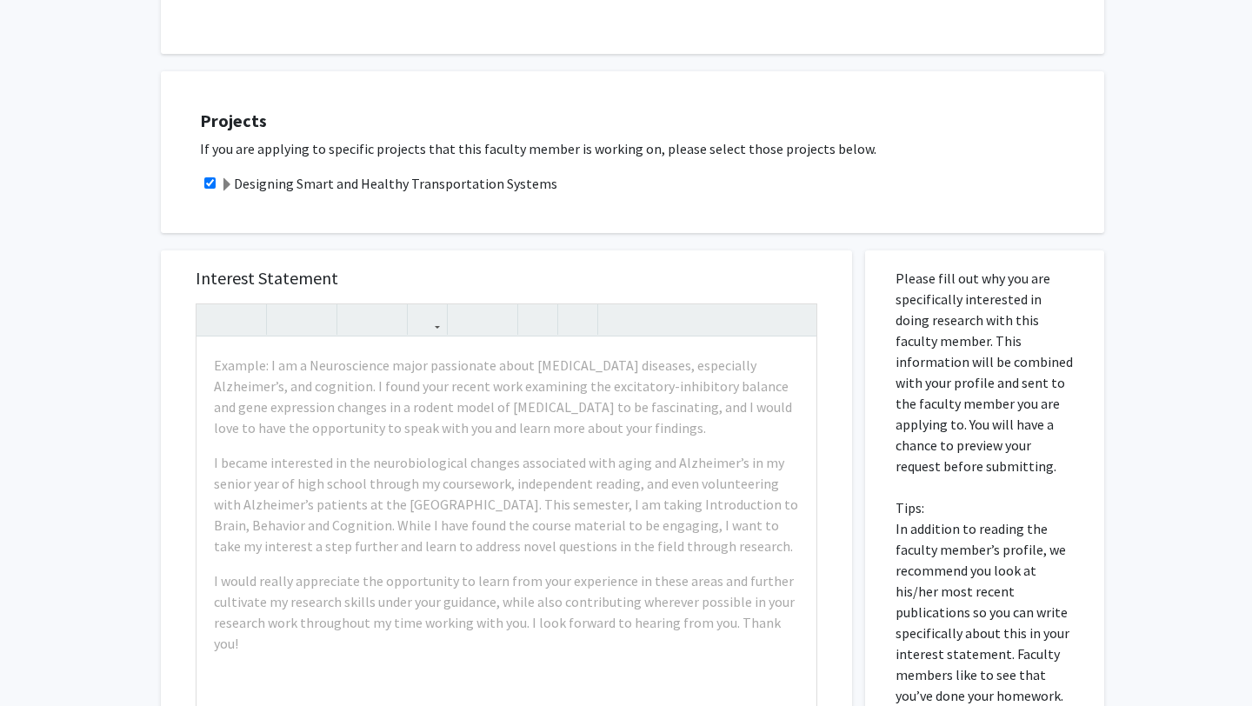
scroll to position [337, 0]
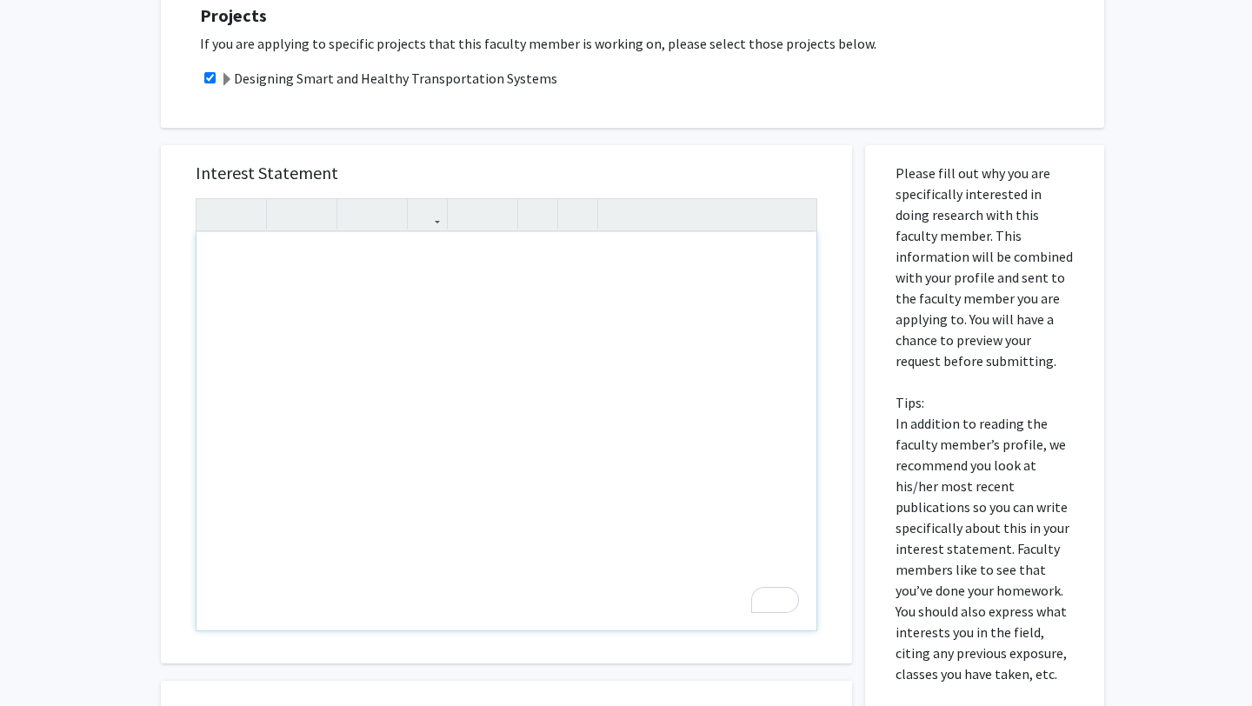
click at [311, 420] on div "To enrich screen reader interactions, please activate Accessibility in Grammarl…" at bounding box center [507, 431] width 620 height 398
paste div "To enrich screen reader interactions, please activate Accessibility in Grammarl…"
type textarea "<p>Dear [PERSON_NAME],</p><br><p>My name is [PERSON_NAME], and I am an undergra…"
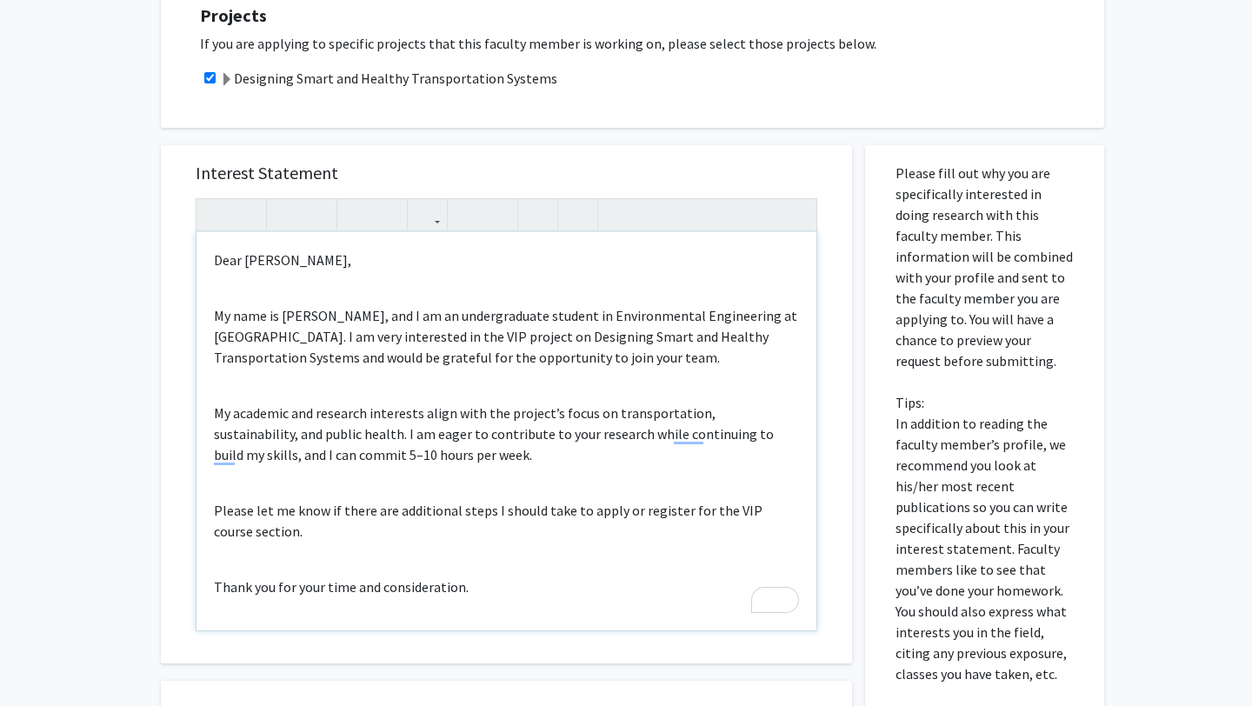
click at [278, 390] on div "Dear [PERSON_NAME], My name is [PERSON_NAME], and I am an undergraduate student…" at bounding box center [507, 431] width 620 height 398
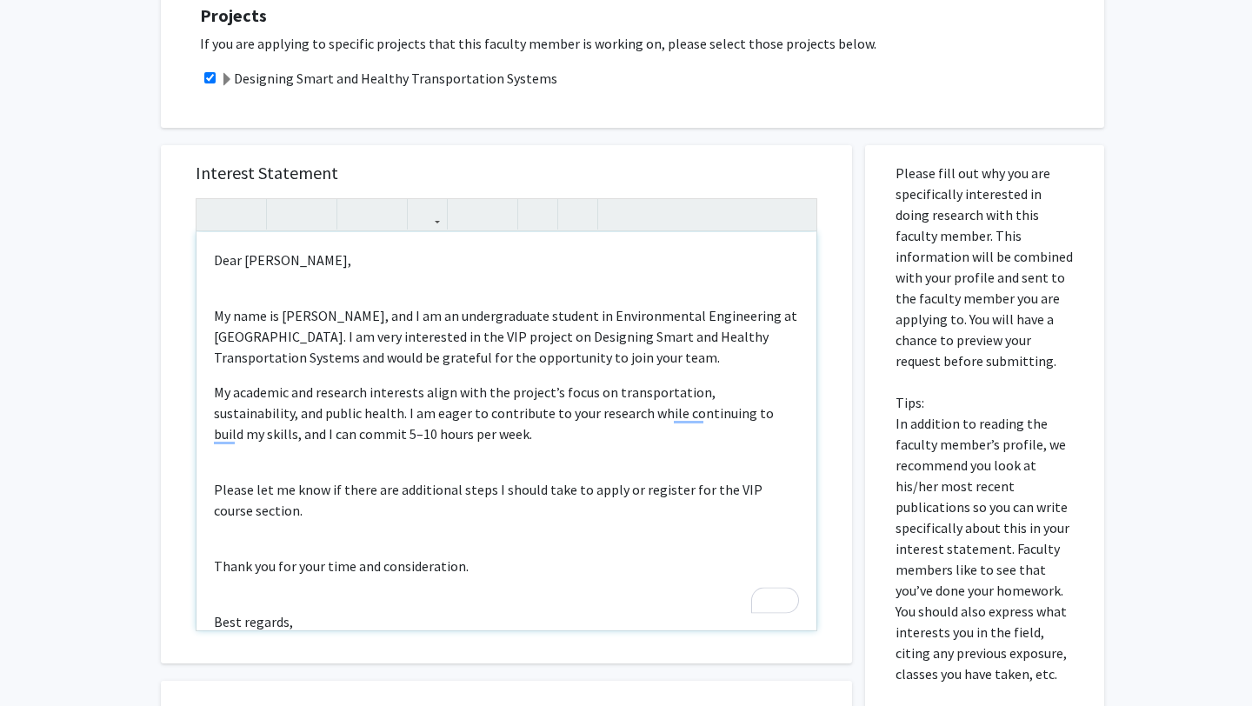
click at [201, 306] on div "Dear [PERSON_NAME], My name is [PERSON_NAME], and I am an undergraduate student…" at bounding box center [507, 431] width 620 height 398
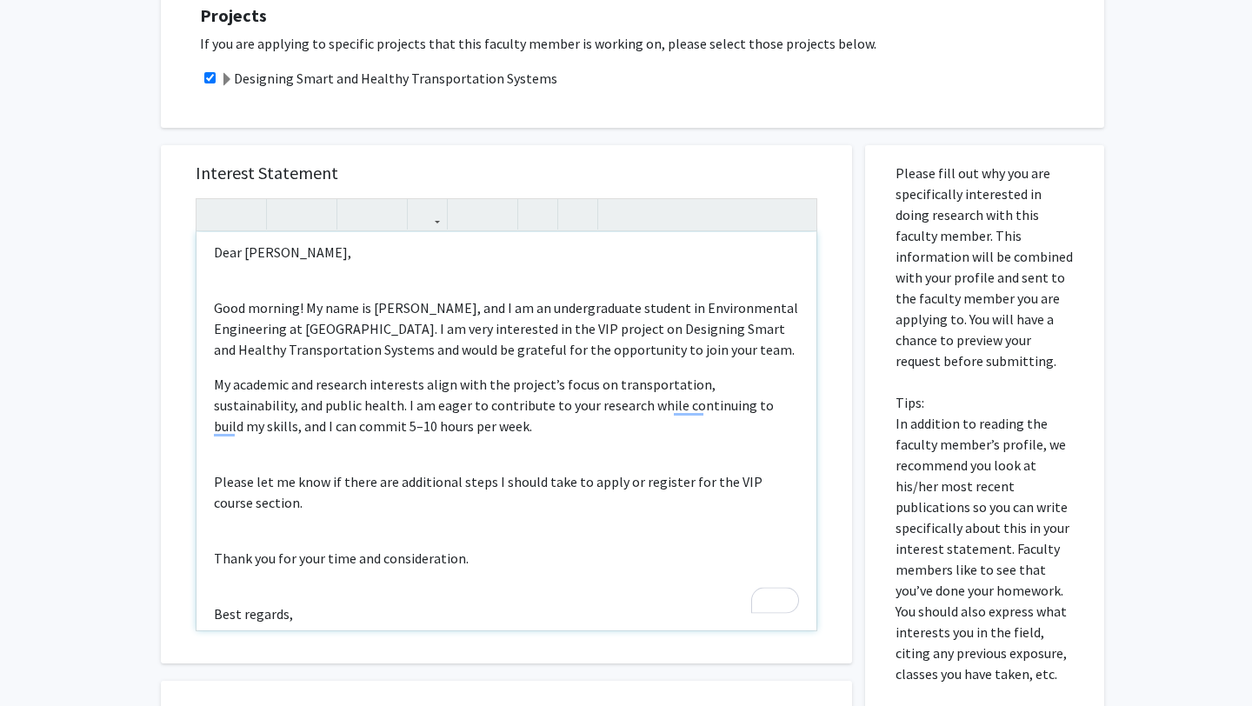
click at [254, 464] on div "Dear [PERSON_NAME], Good morning! My name is [PERSON_NAME], and I am an undergr…" at bounding box center [507, 431] width 620 height 398
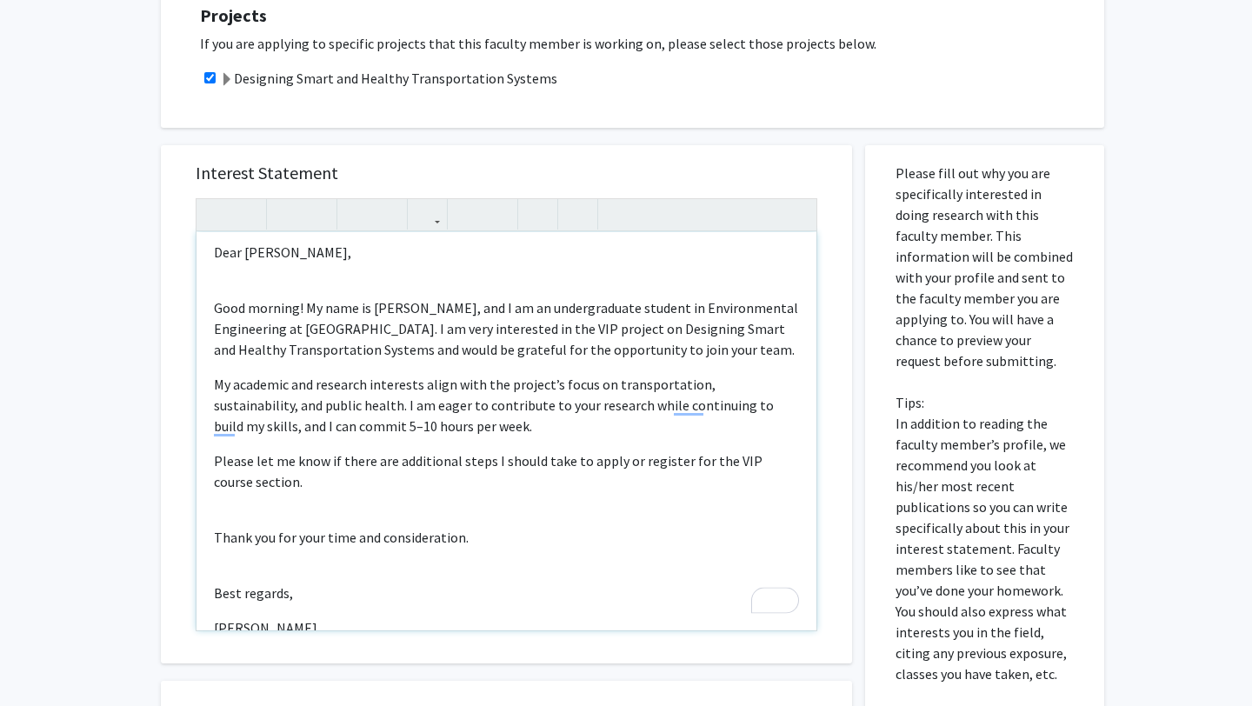
click at [249, 515] on div "Dear [PERSON_NAME], Good morning! My name is [PERSON_NAME], and I am an undergr…" at bounding box center [507, 431] width 620 height 398
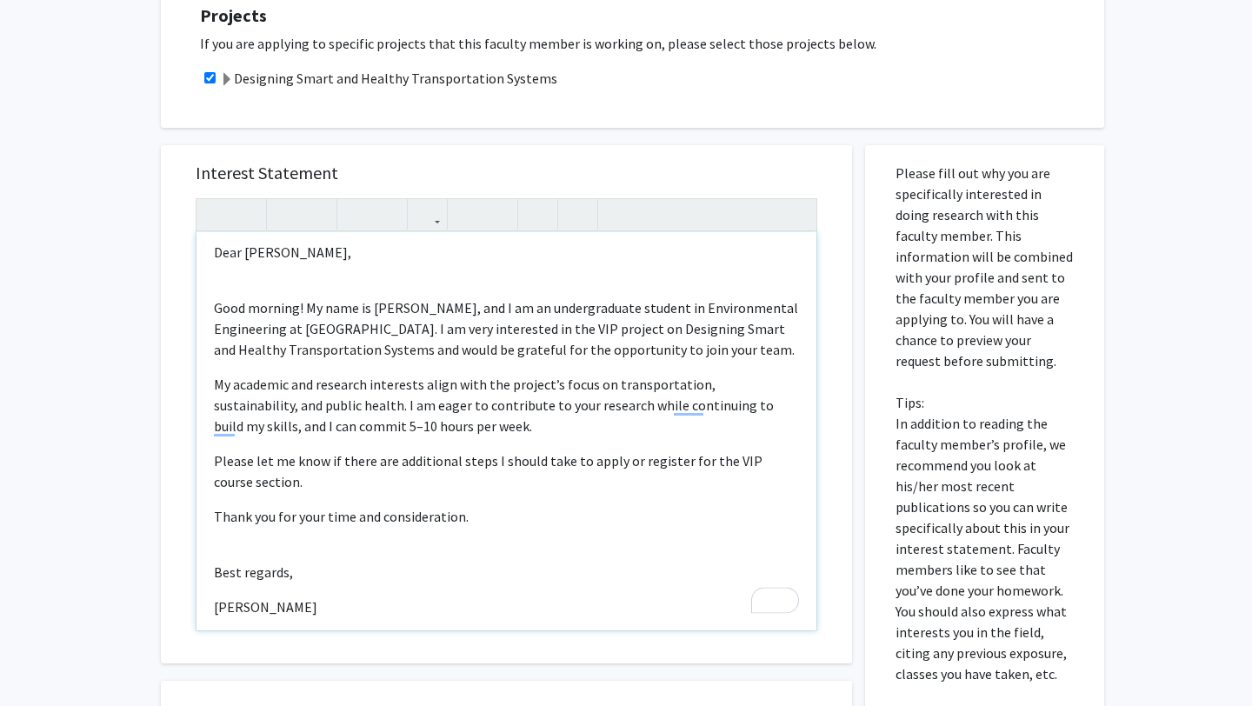
click at [243, 545] on div "Dear [PERSON_NAME], Good morning! My name is [PERSON_NAME], and I am an undergr…" at bounding box center [507, 431] width 620 height 398
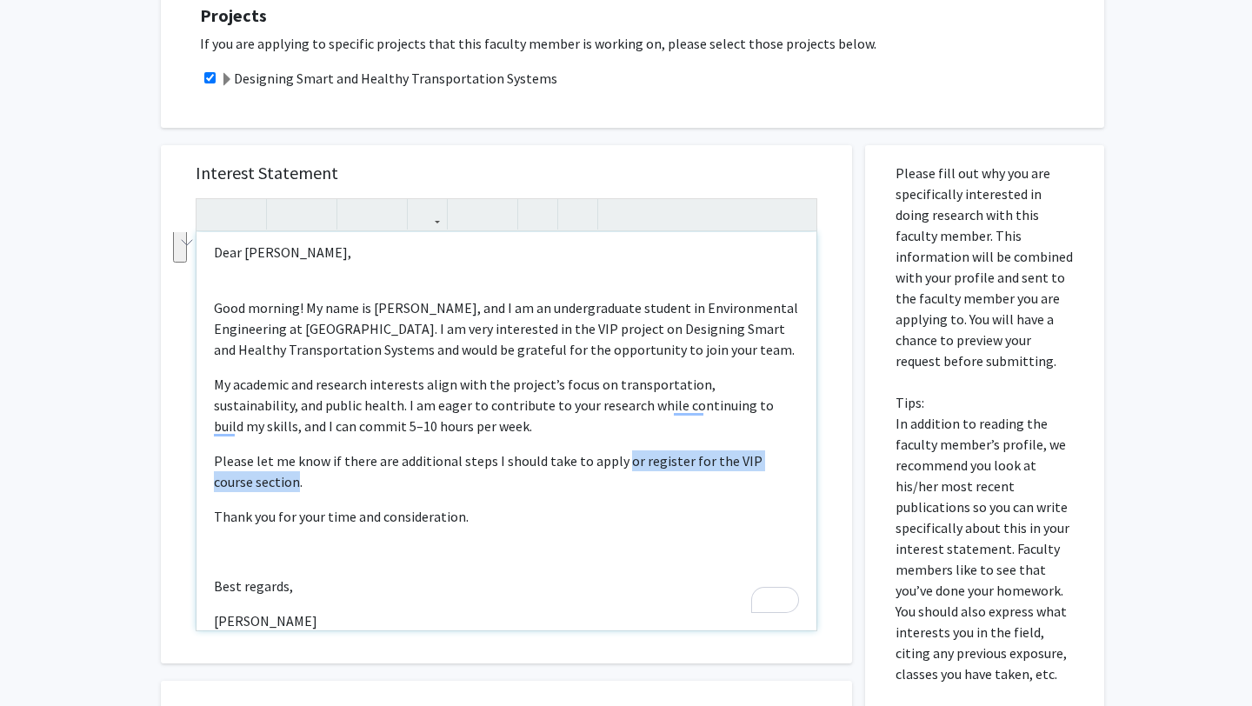
drag, startPoint x: 255, startPoint y: 484, endPoint x: 617, endPoint y: 464, distance: 362.3
click at [617, 464] on p "Please let me know if there are additional steps I should take to apply or regi…" at bounding box center [506, 471] width 585 height 42
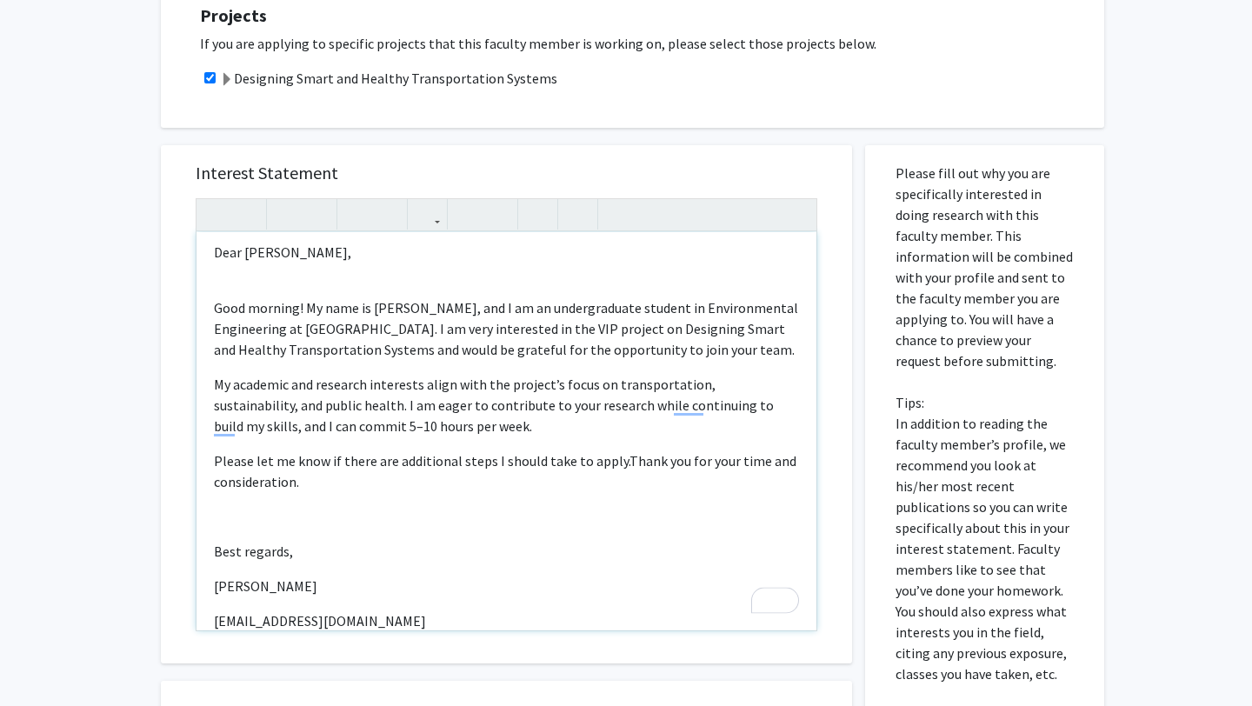
click at [733, 427] on p "My academic and research interests align with the project’s focus on transporta…" at bounding box center [506, 405] width 585 height 63
click at [303, 430] on p "My academic and research interests align with the project’s focus on transporta…" at bounding box center [506, 405] width 585 height 63
type textarea "<p>Dear [PERSON_NAME],</p><br><p>Good morning! My name is [PERSON_NAME], and I …"
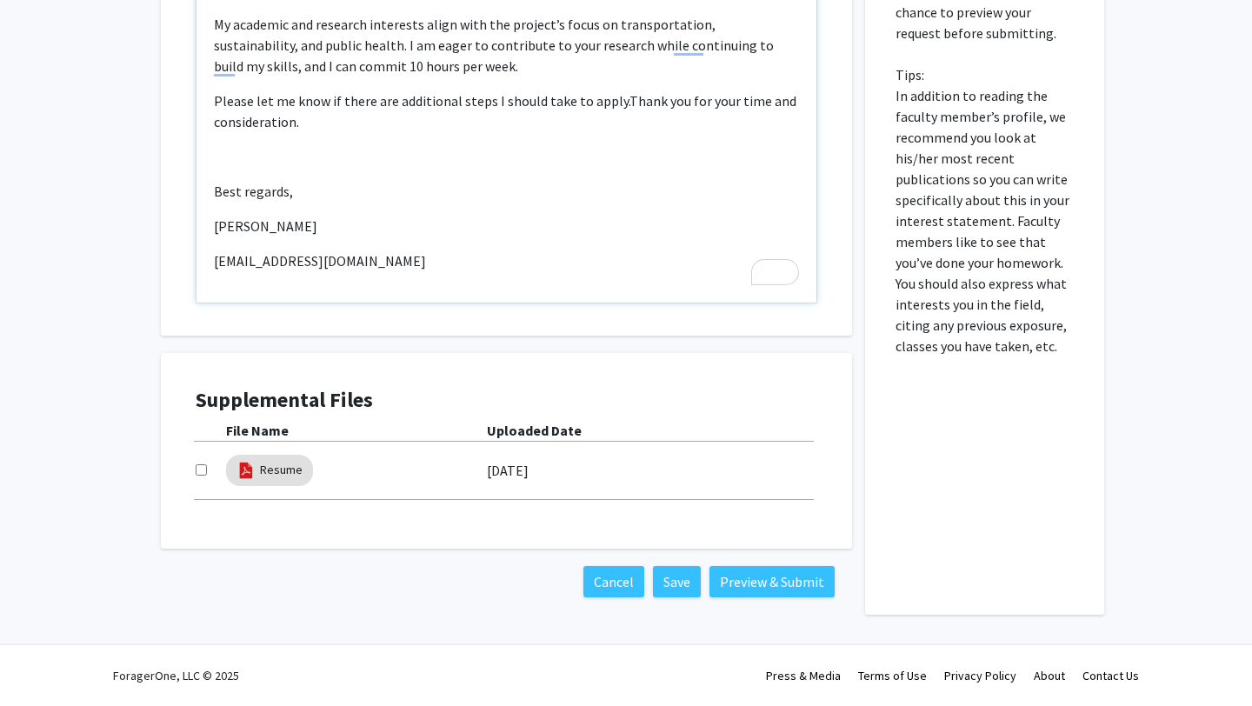
scroll to position [556, 0]
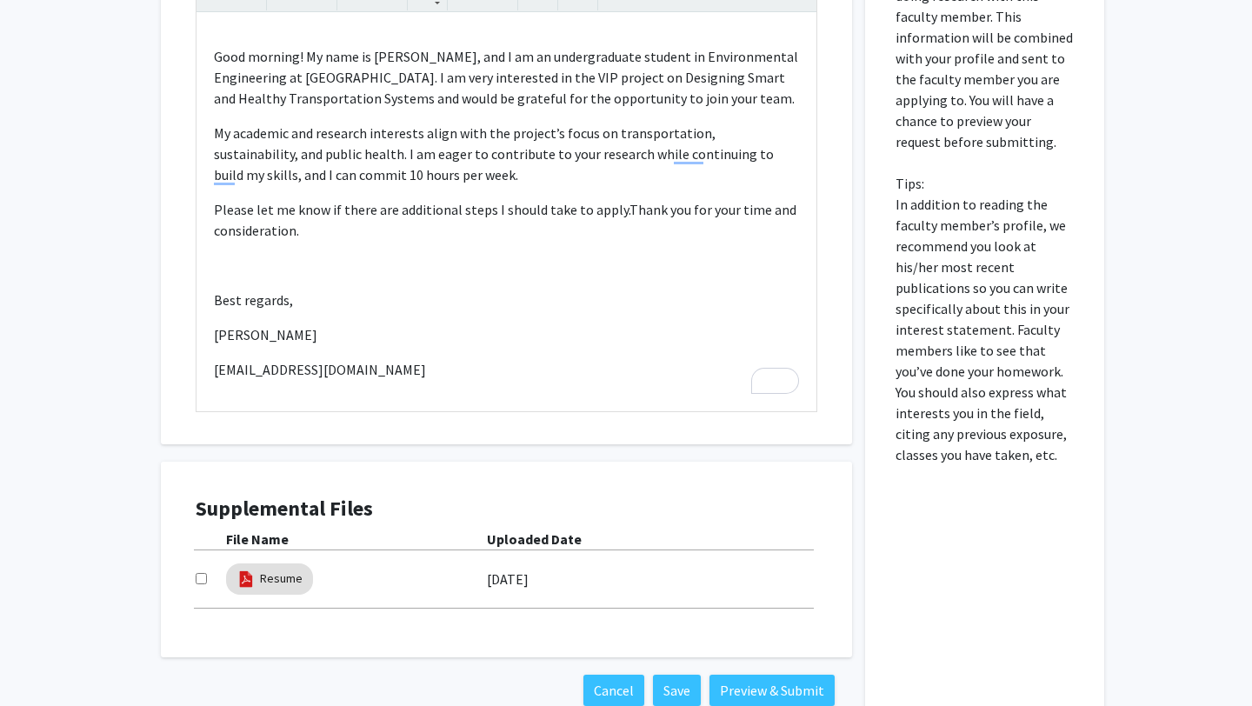
click at [192, 585] on div "Supplemental Files File Name Uploaded Date Resume [DATE]" at bounding box center [506, 559] width 657 height 161
click at [207, 574] on div at bounding box center [211, 579] width 30 height 21
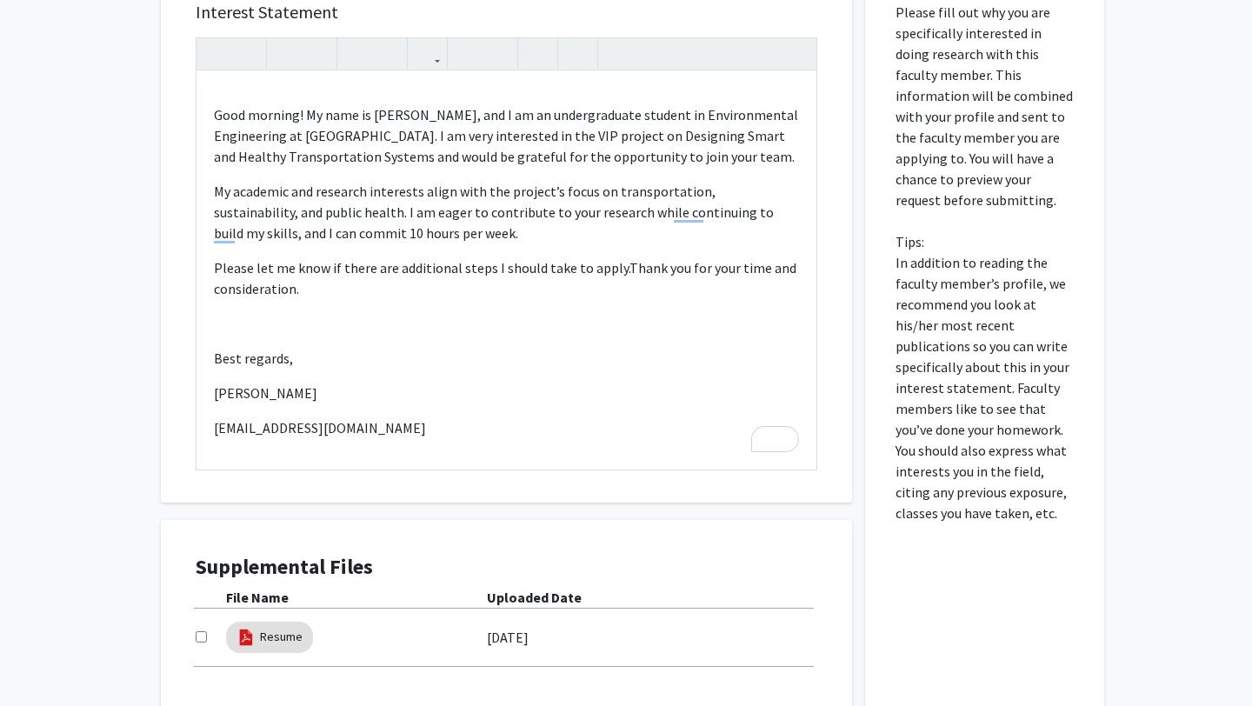
scroll to position [490, 0]
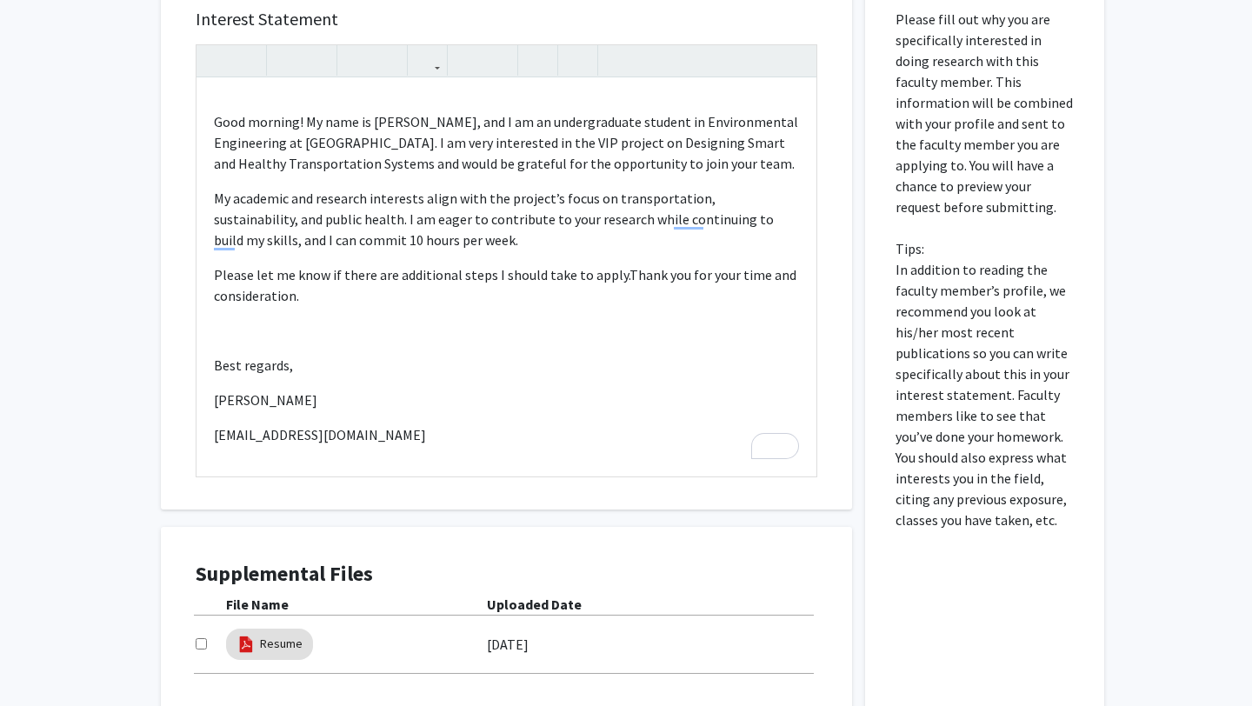
click at [201, 638] on input "checkbox" at bounding box center [201, 643] width 11 height 11
checkbox input "true"
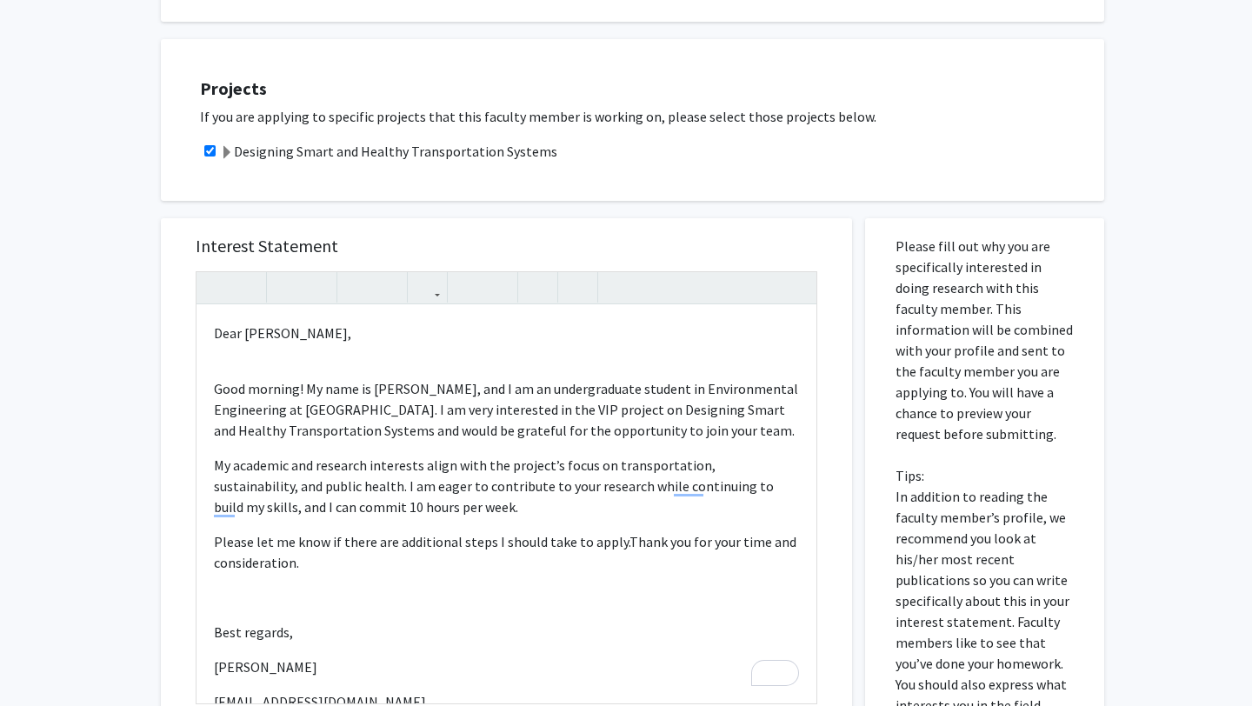
scroll to position [664, 0]
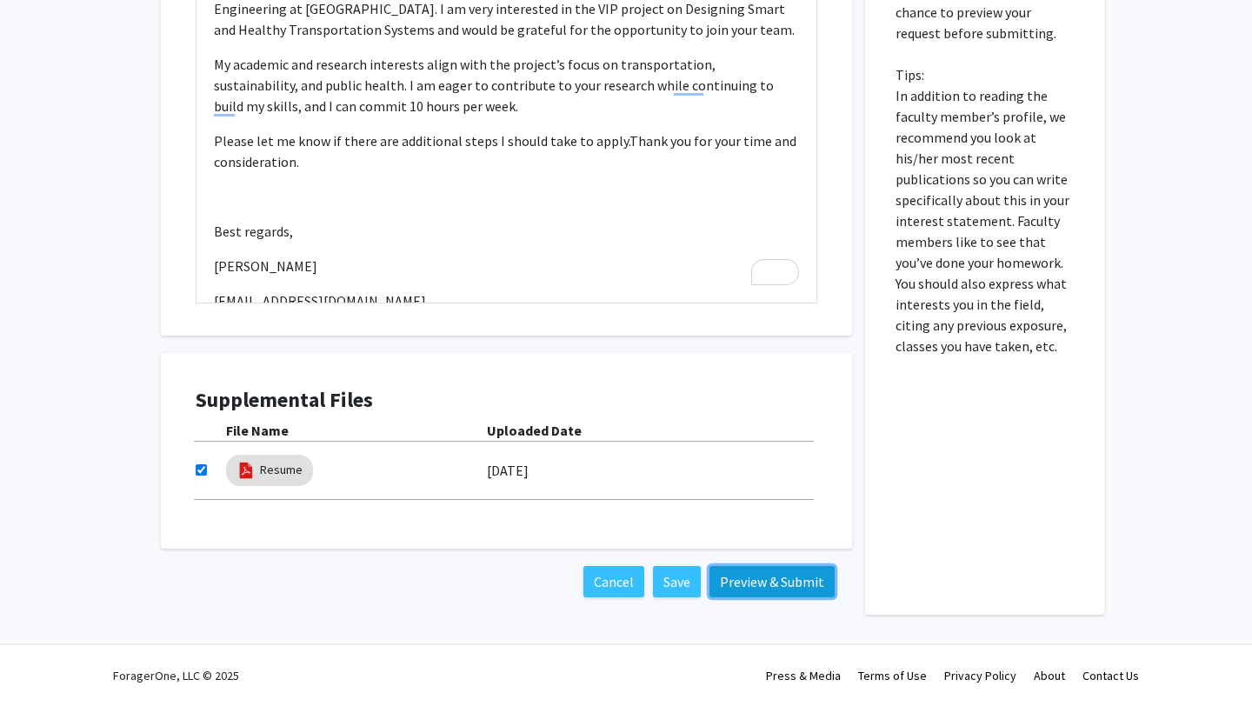
click at [737, 571] on button "Preview & Submit" at bounding box center [772, 581] width 125 height 31
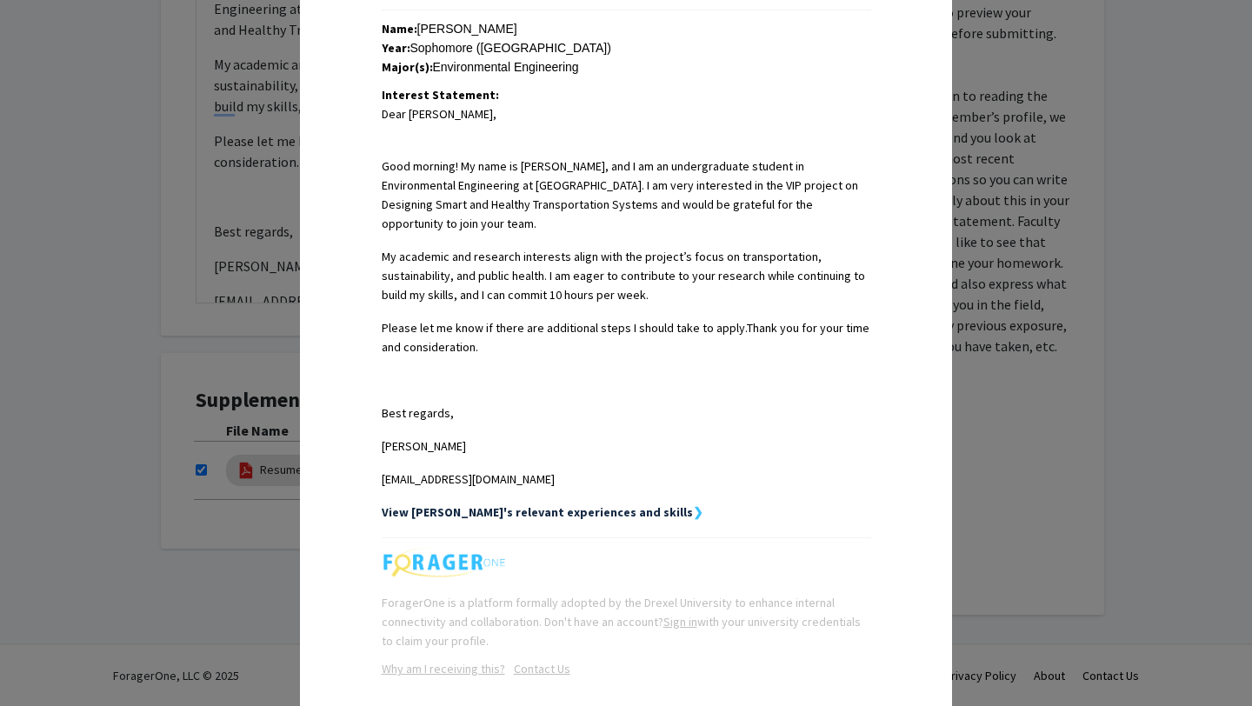
scroll to position [453, 0]
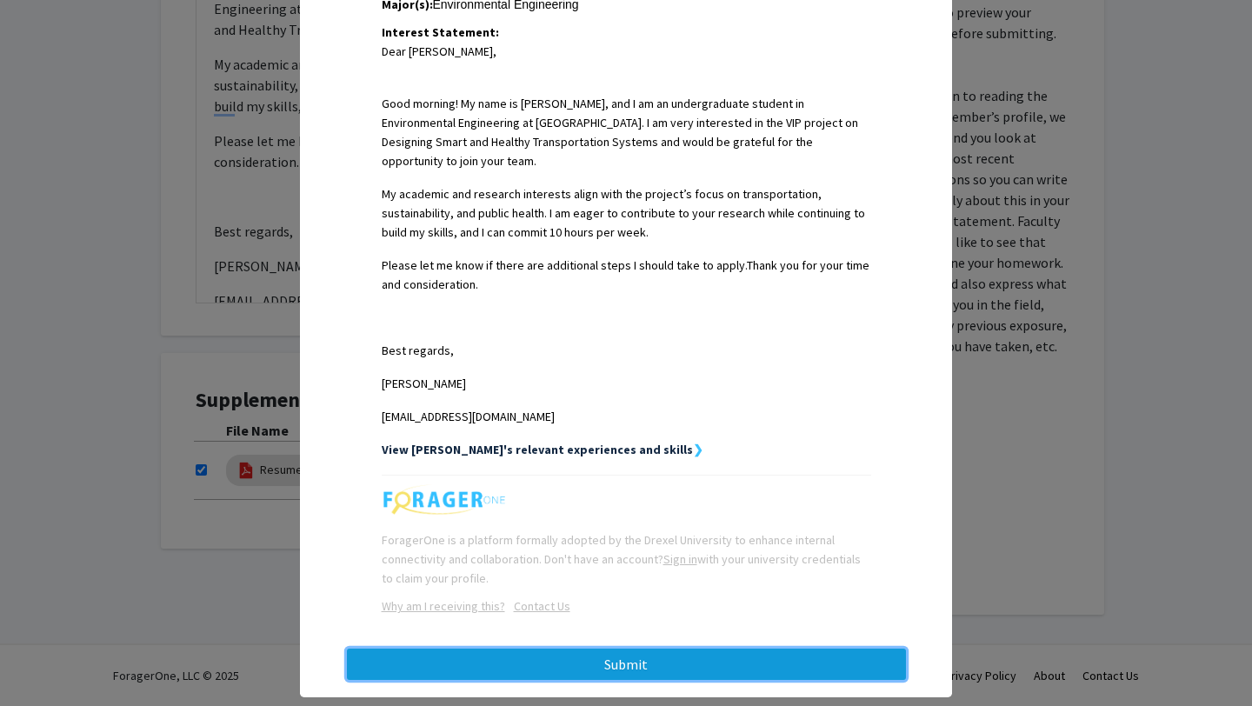
click at [713, 649] on button "Submit" at bounding box center [626, 664] width 559 height 31
